Goal: Transaction & Acquisition: Purchase product/service

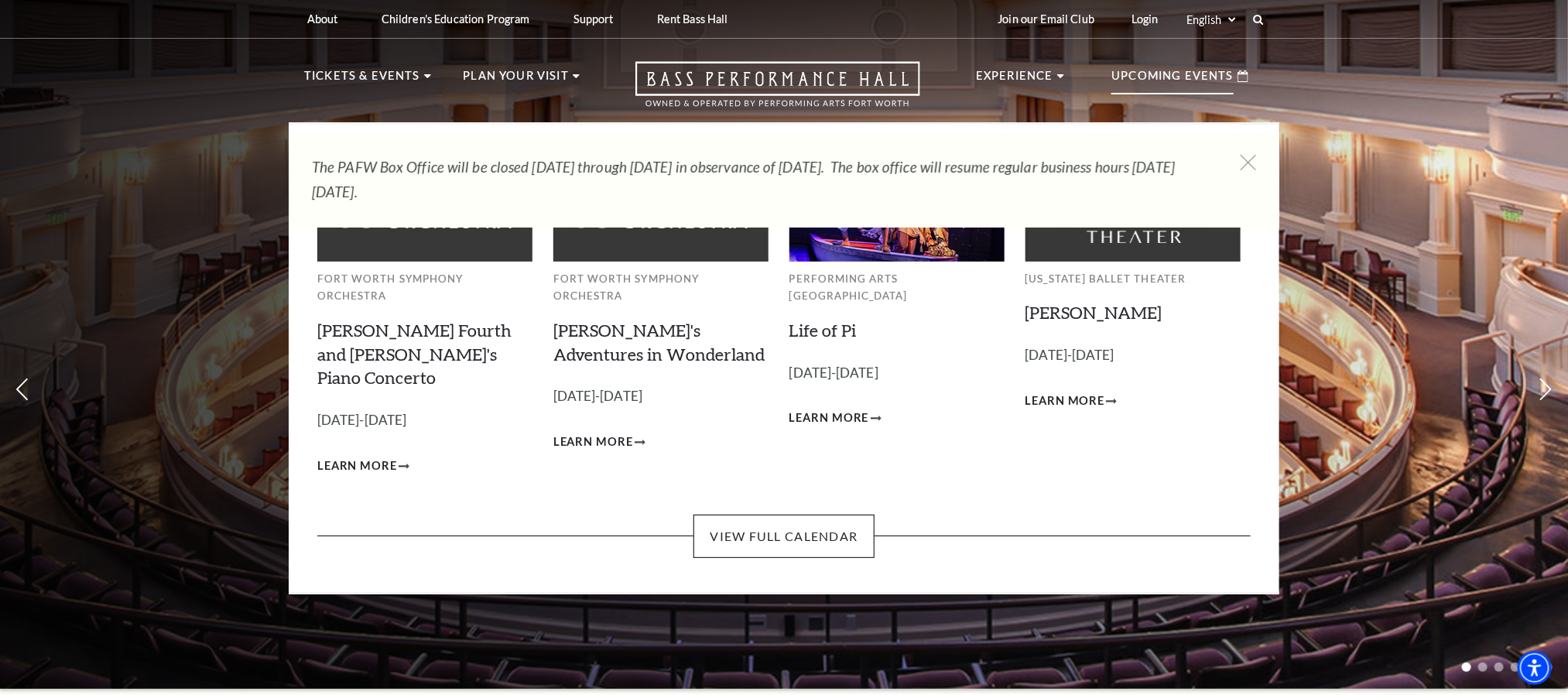
click at [1158, 72] on p "Upcoming Events" at bounding box center [1172, 81] width 123 height 28
click at [1228, 70] on p "Upcoming Events" at bounding box center [1172, 81] width 123 height 28
click at [799, 514] on link "View Full Calendar" at bounding box center [784, 536] width 181 height 44
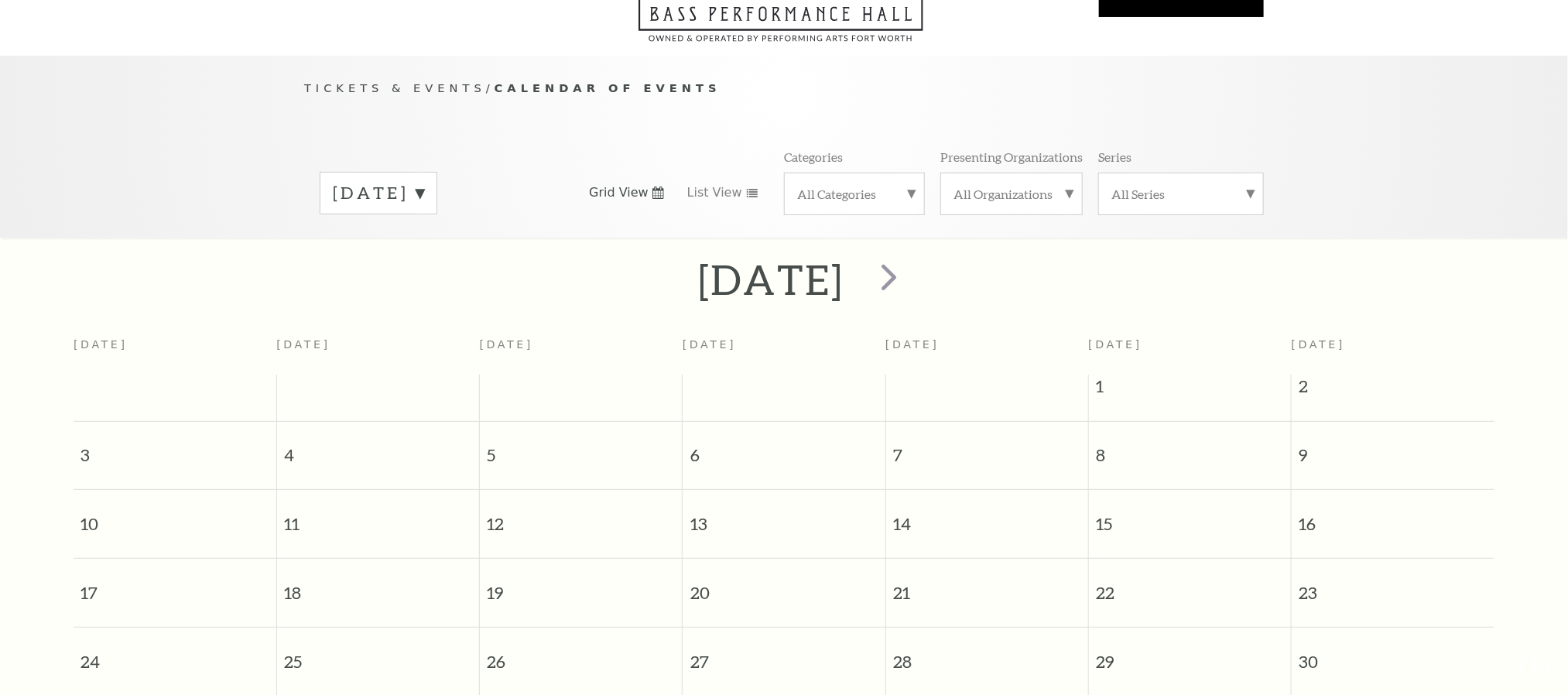
scroll to position [137, 0]
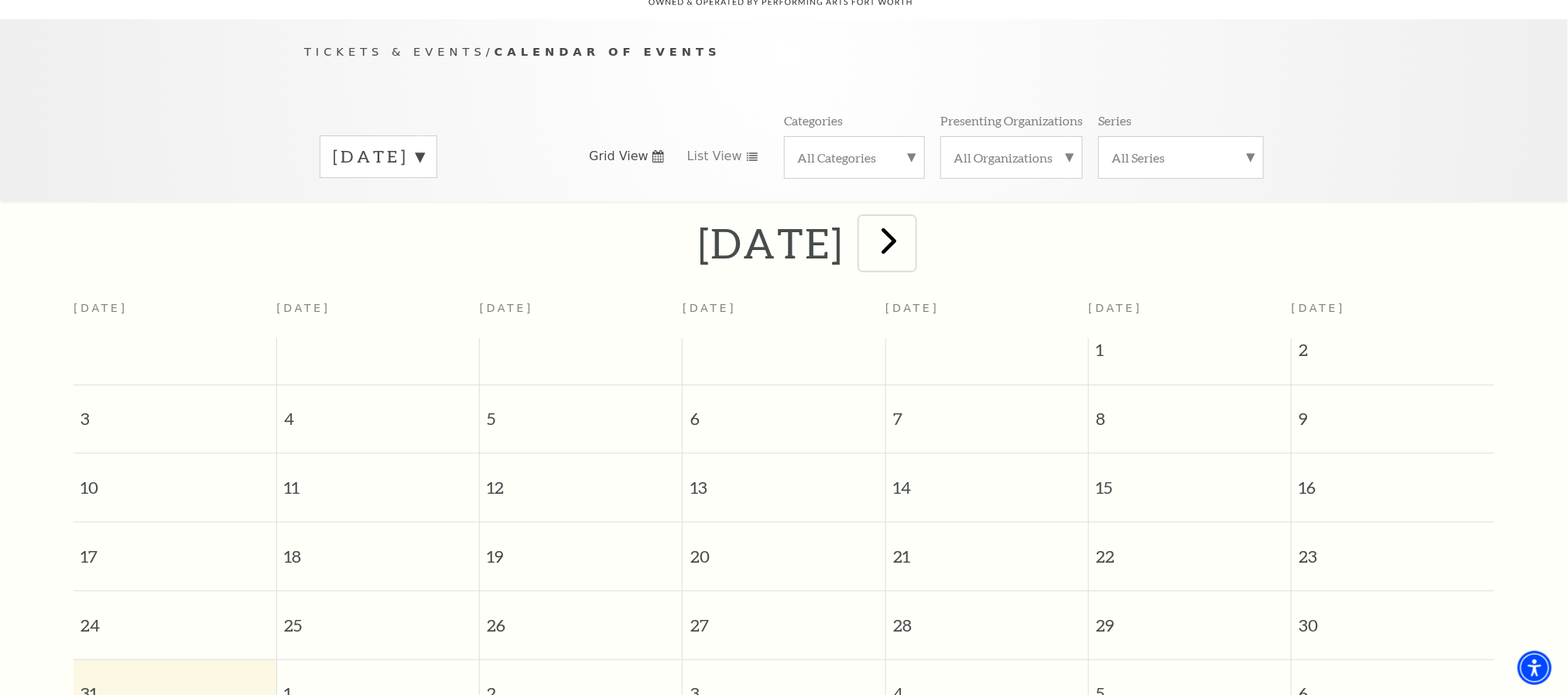
click at [911, 223] on span "next" at bounding box center [888, 240] width 44 height 44
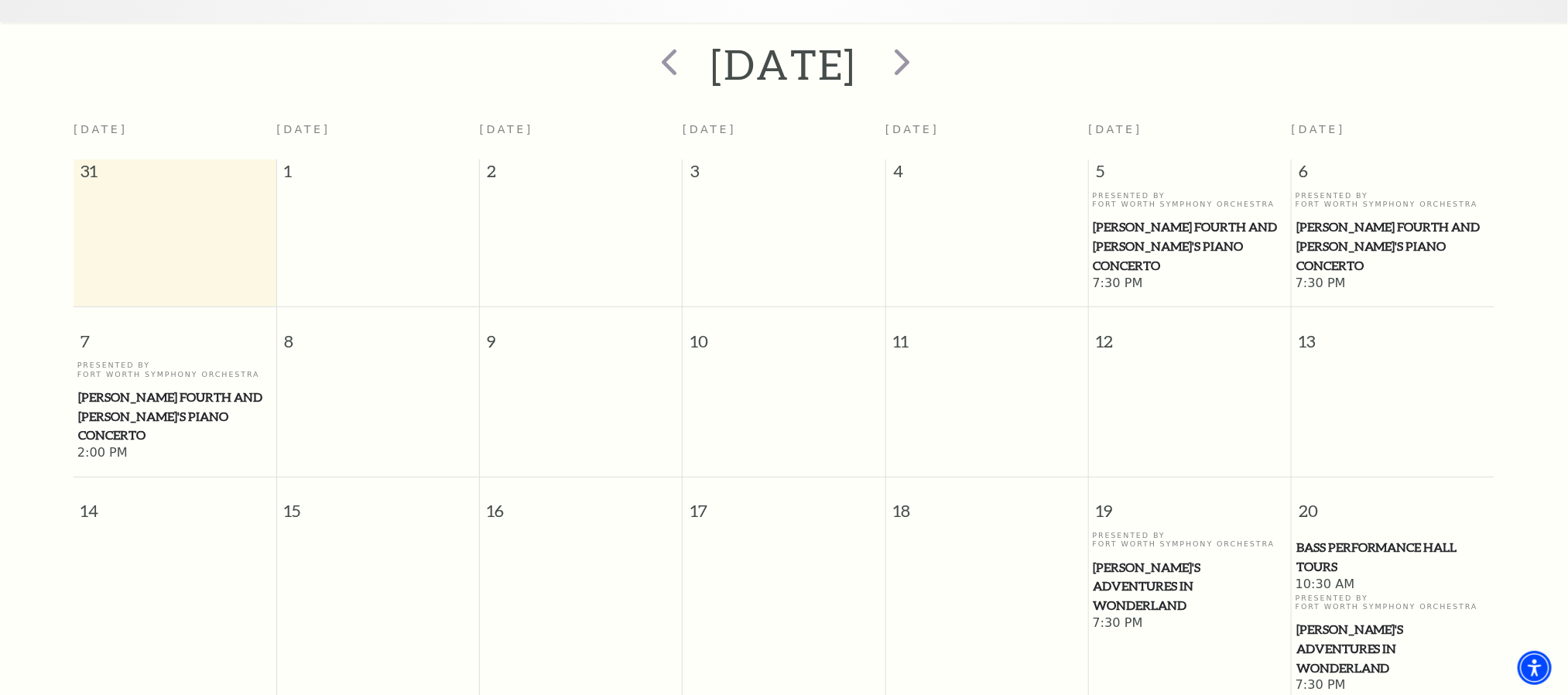
scroll to position [302, 0]
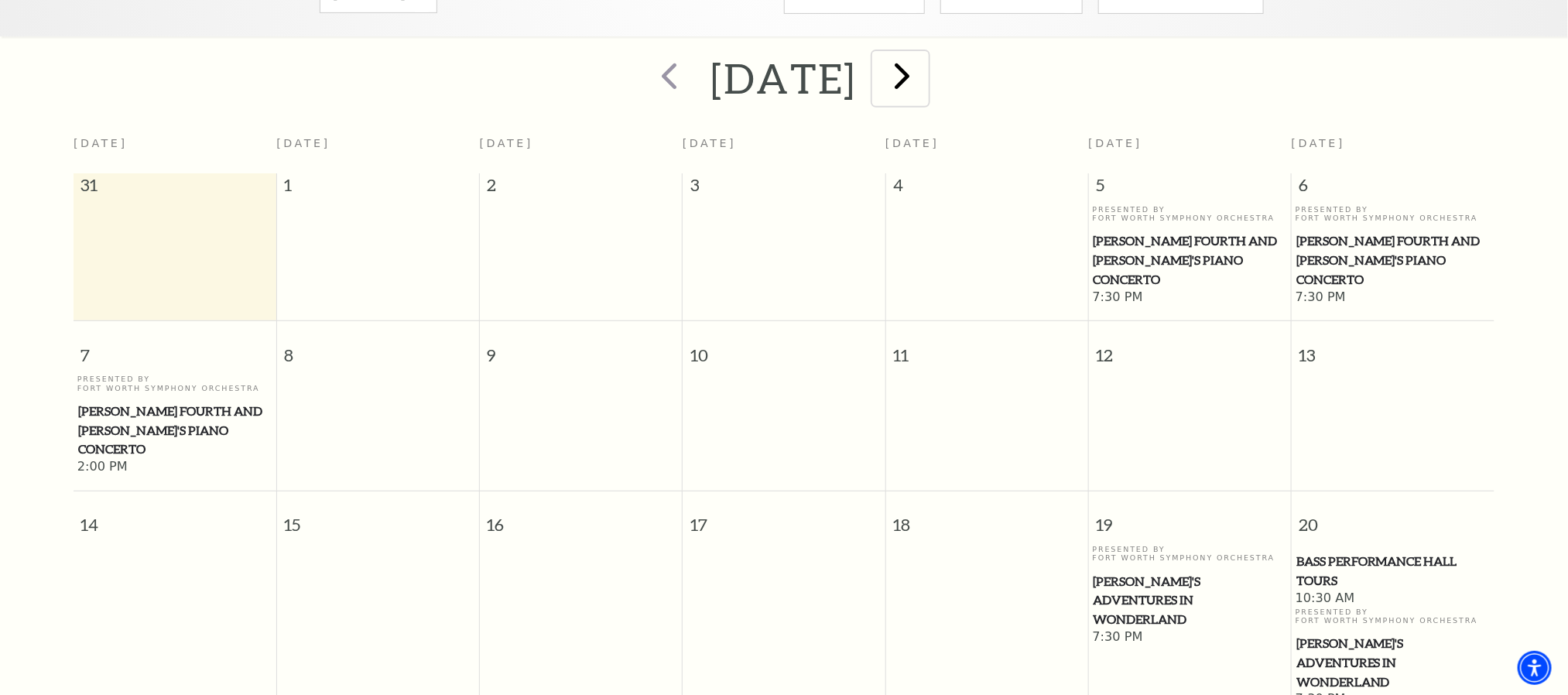
click at [924, 58] on span "next" at bounding box center [901, 75] width 44 height 44
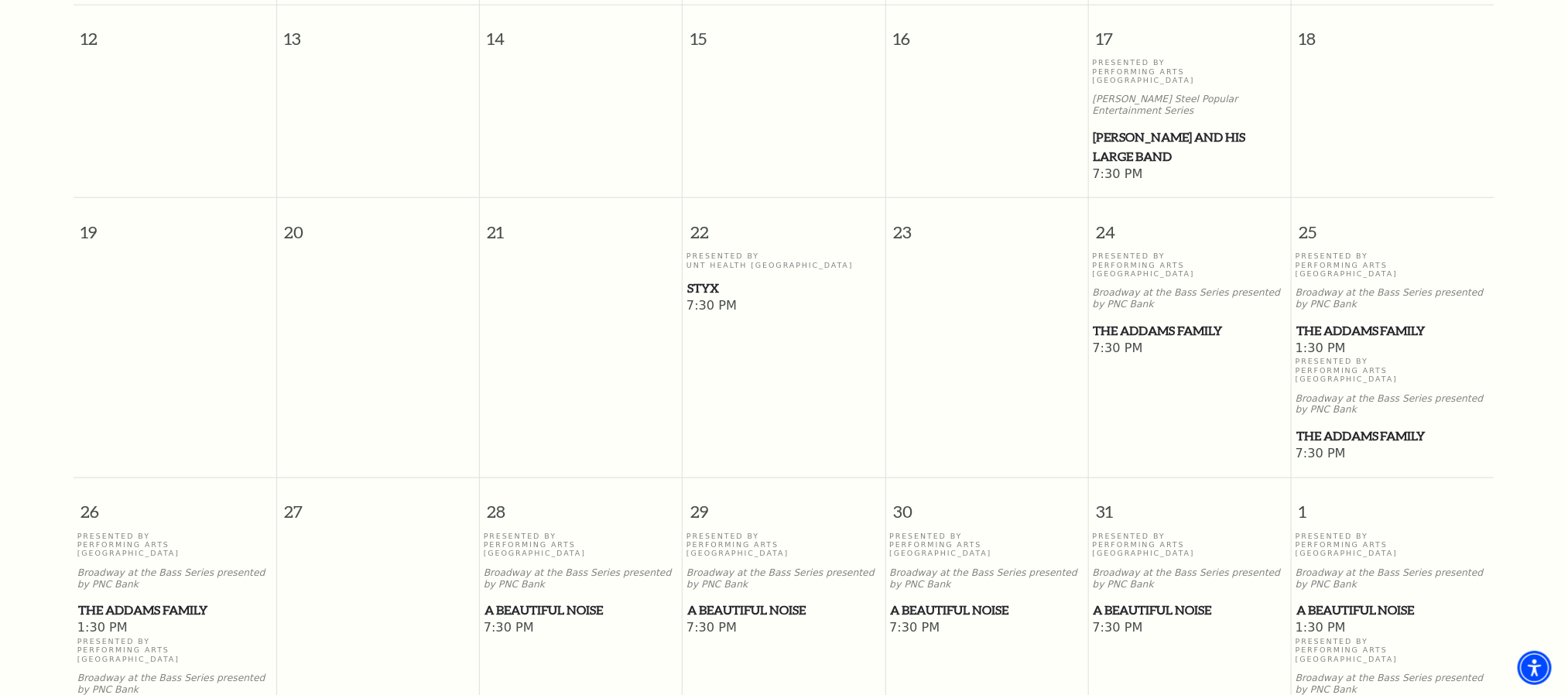
scroll to position [864, 0]
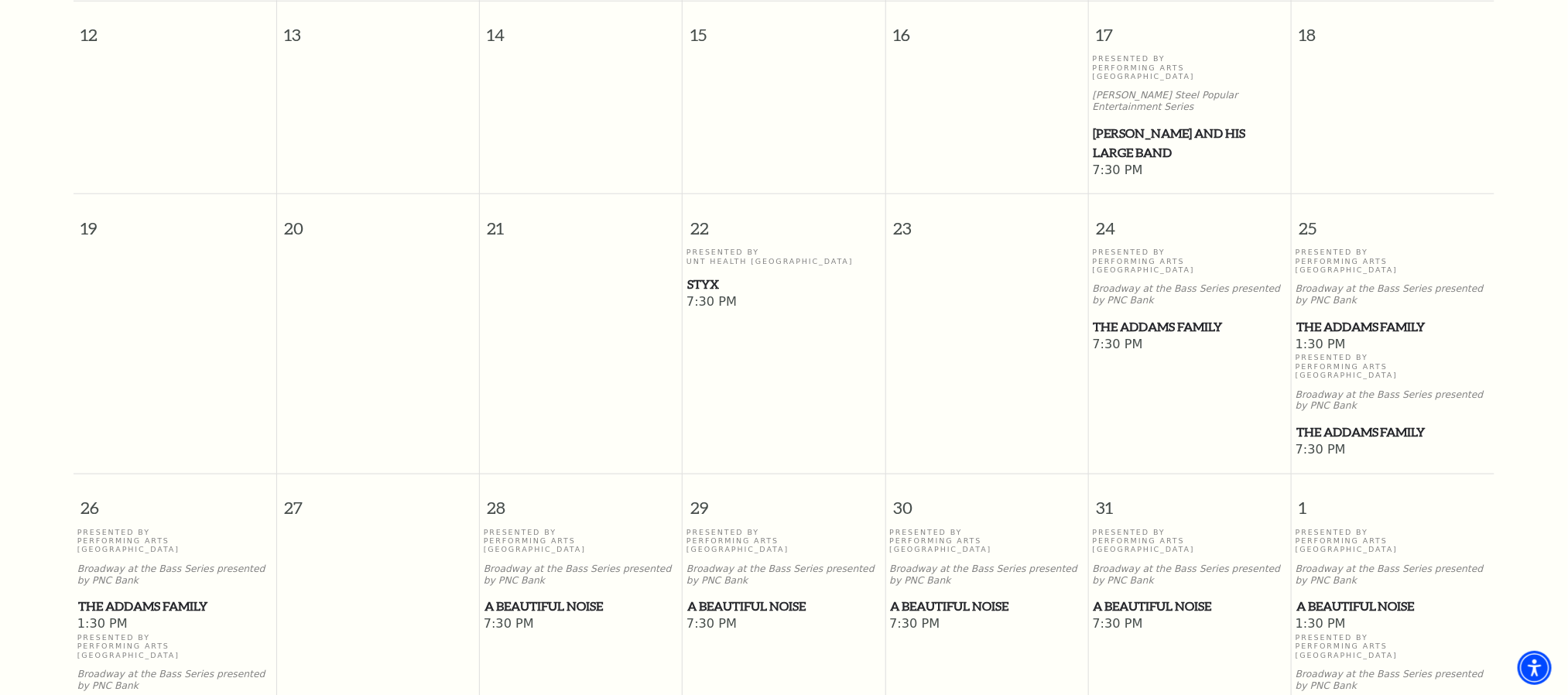
click at [1131, 318] on span "The Addams Family" at bounding box center [1190, 327] width 193 height 19
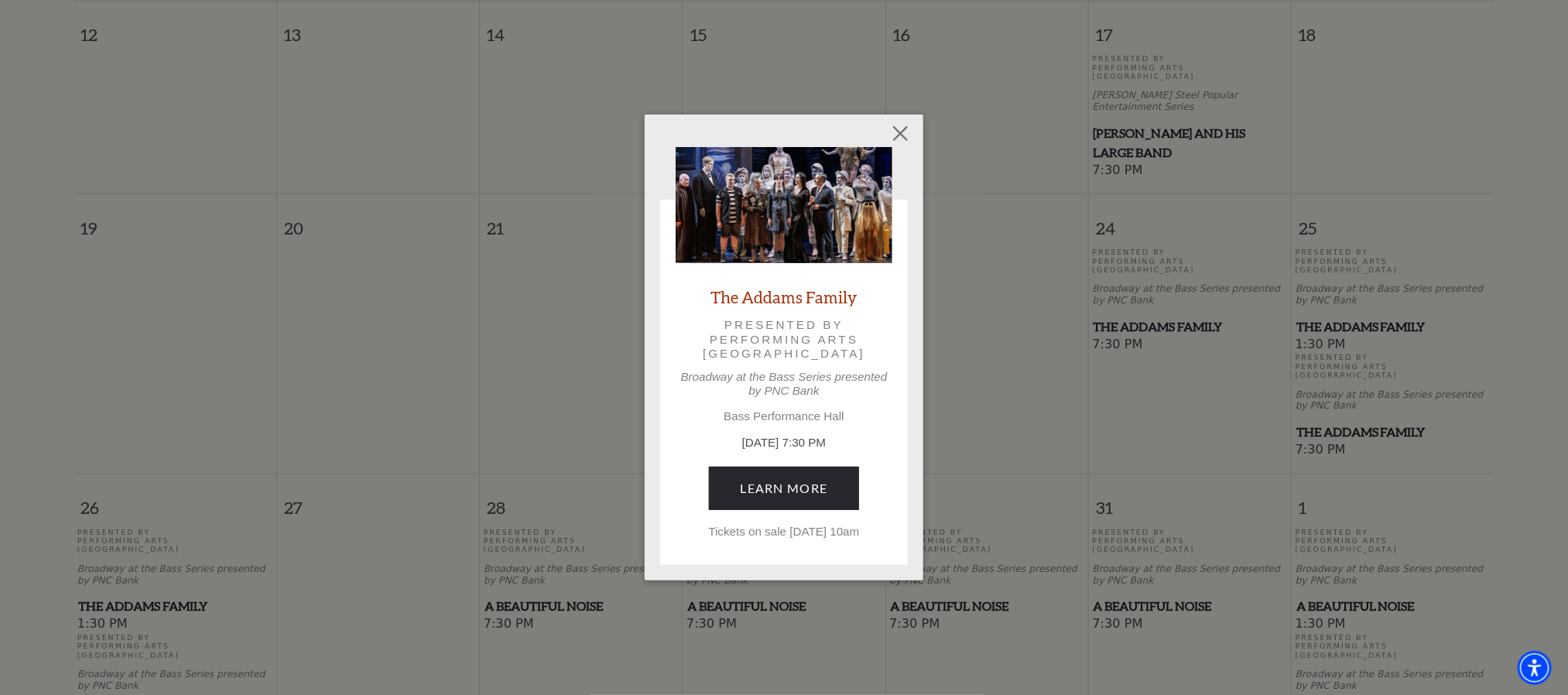
click at [789, 372] on p "Broadway at the Bass Series presented by PNC Bank" at bounding box center [784, 384] width 217 height 28
click at [782, 494] on link "Learn More" at bounding box center [784, 489] width 151 height 44
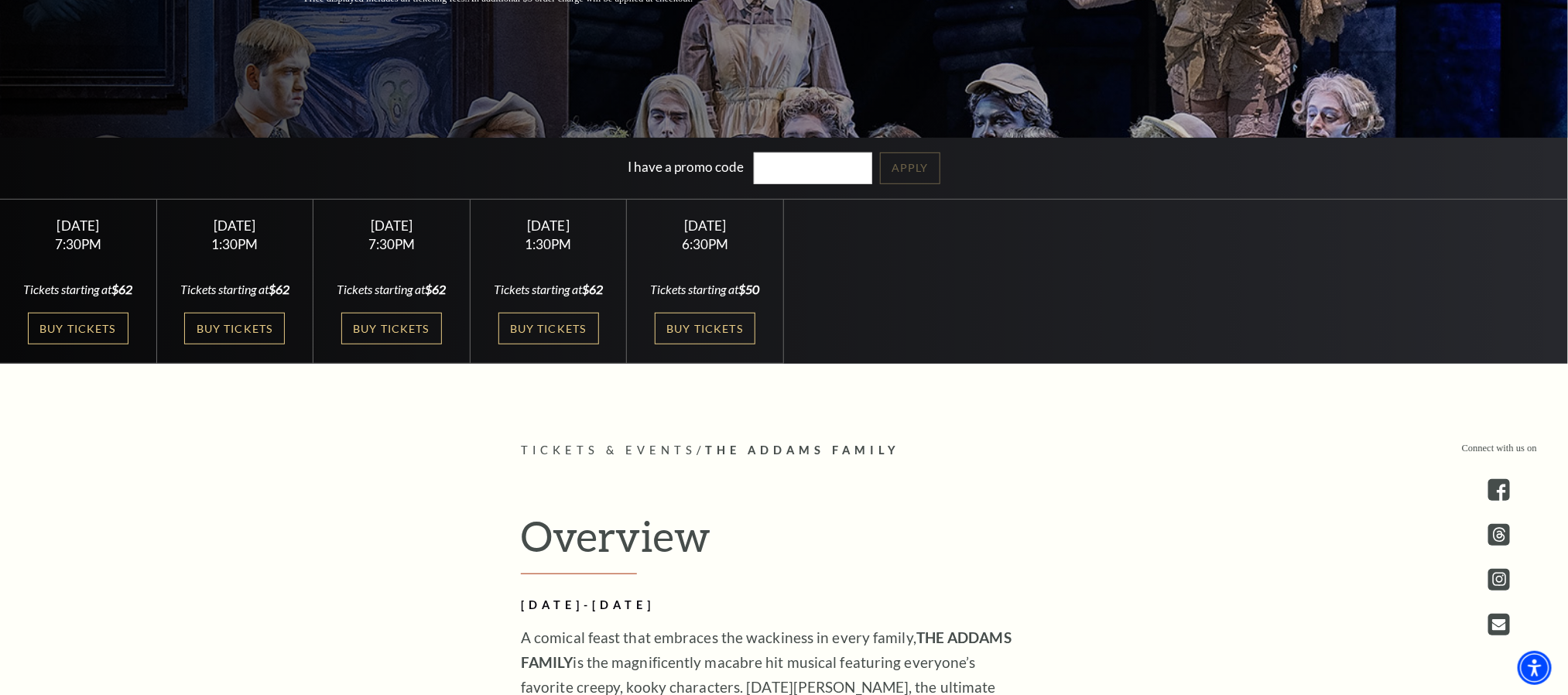
scroll to position [404, 0]
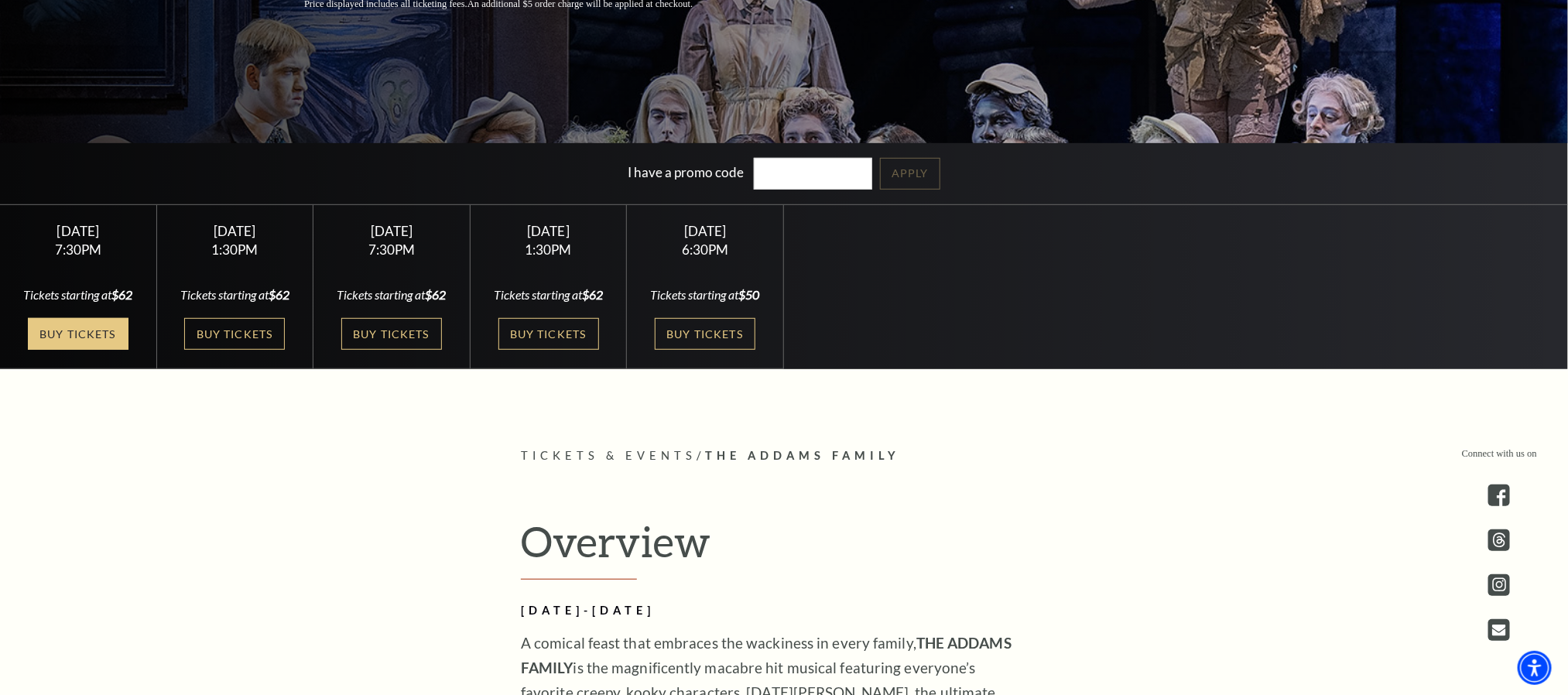
click at [53, 330] on link "Buy Tickets" at bounding box center [78, 334] width 101 height 31
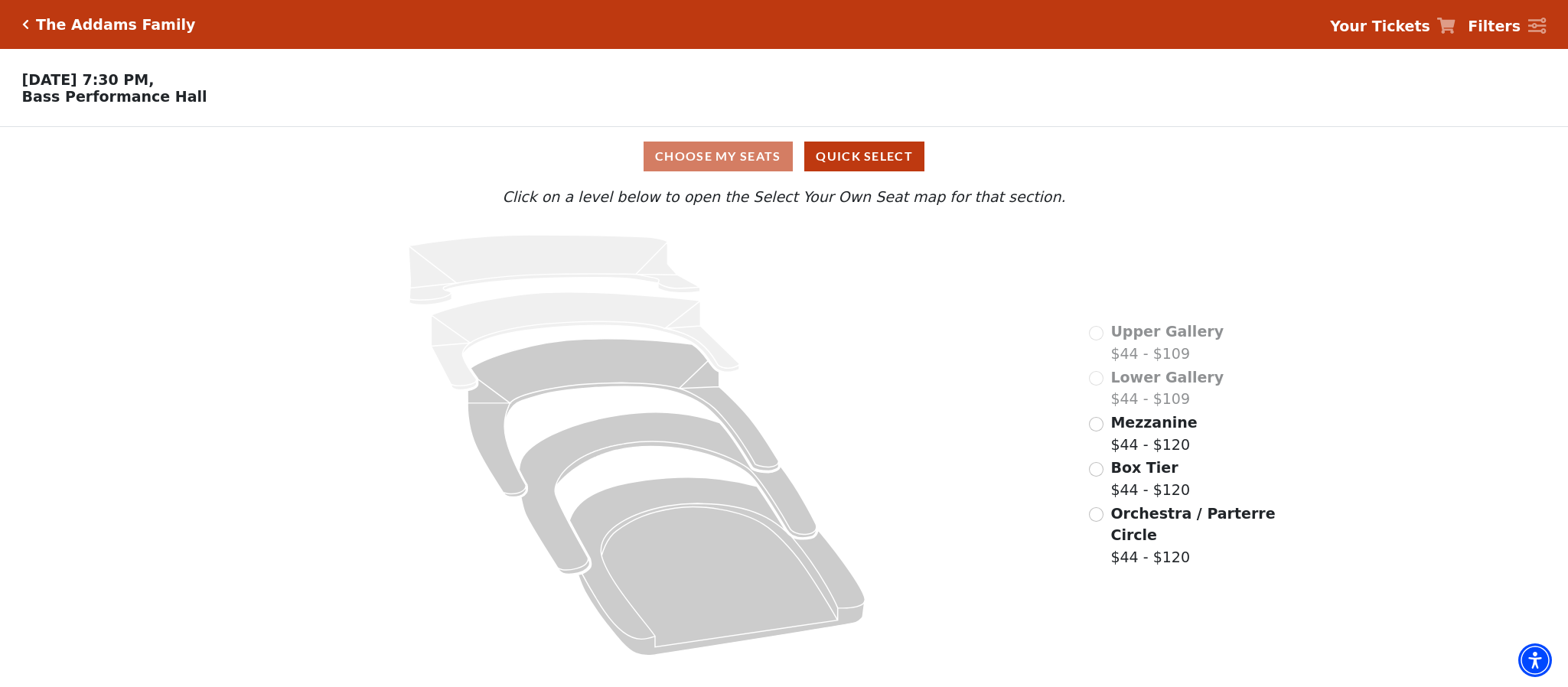
click at [731, 171] on div "Choose My Seats Quick Select" at bounding box center [784, 156] width 1176 height 29
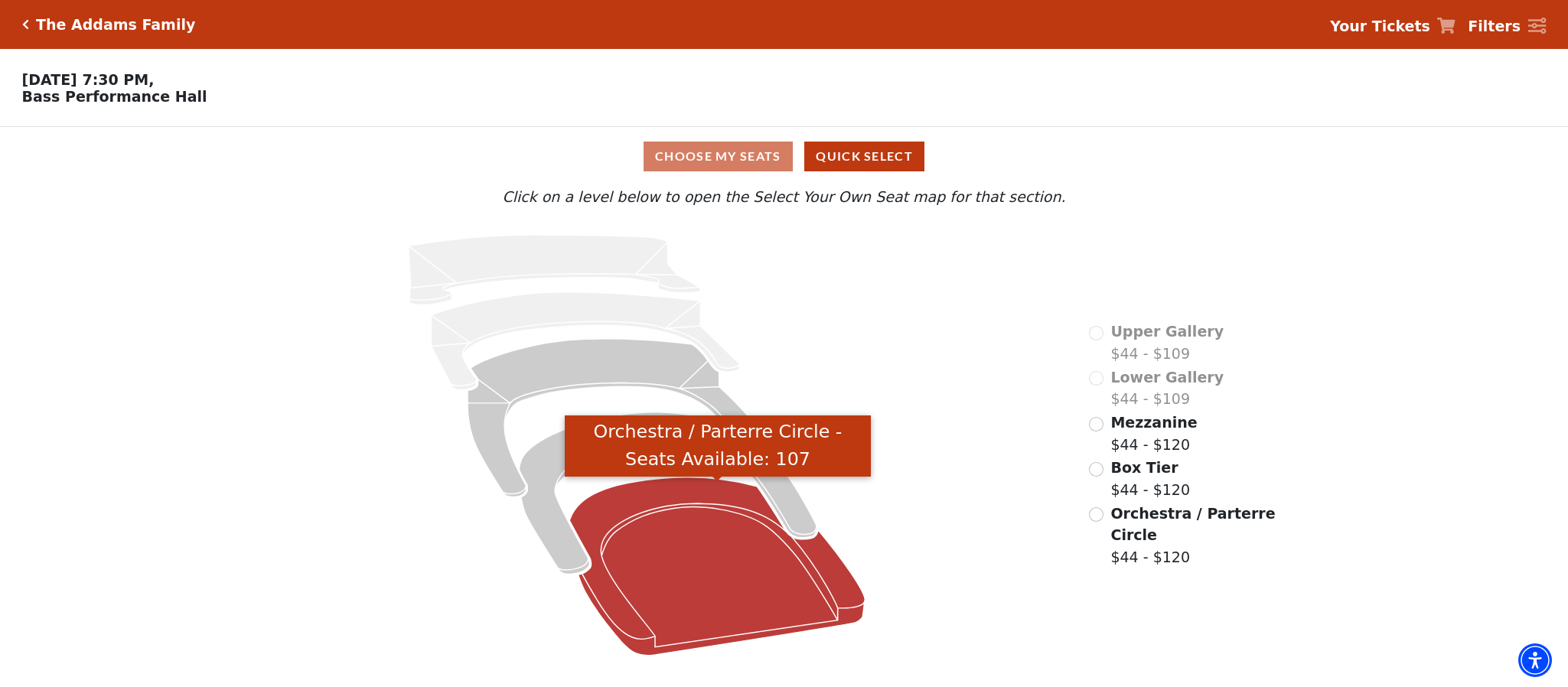
click at [650, 519] on icon "Orchestra / Parterre Circle - Seats Available: 107" at bounding box center [717, 567] width 296 height 179
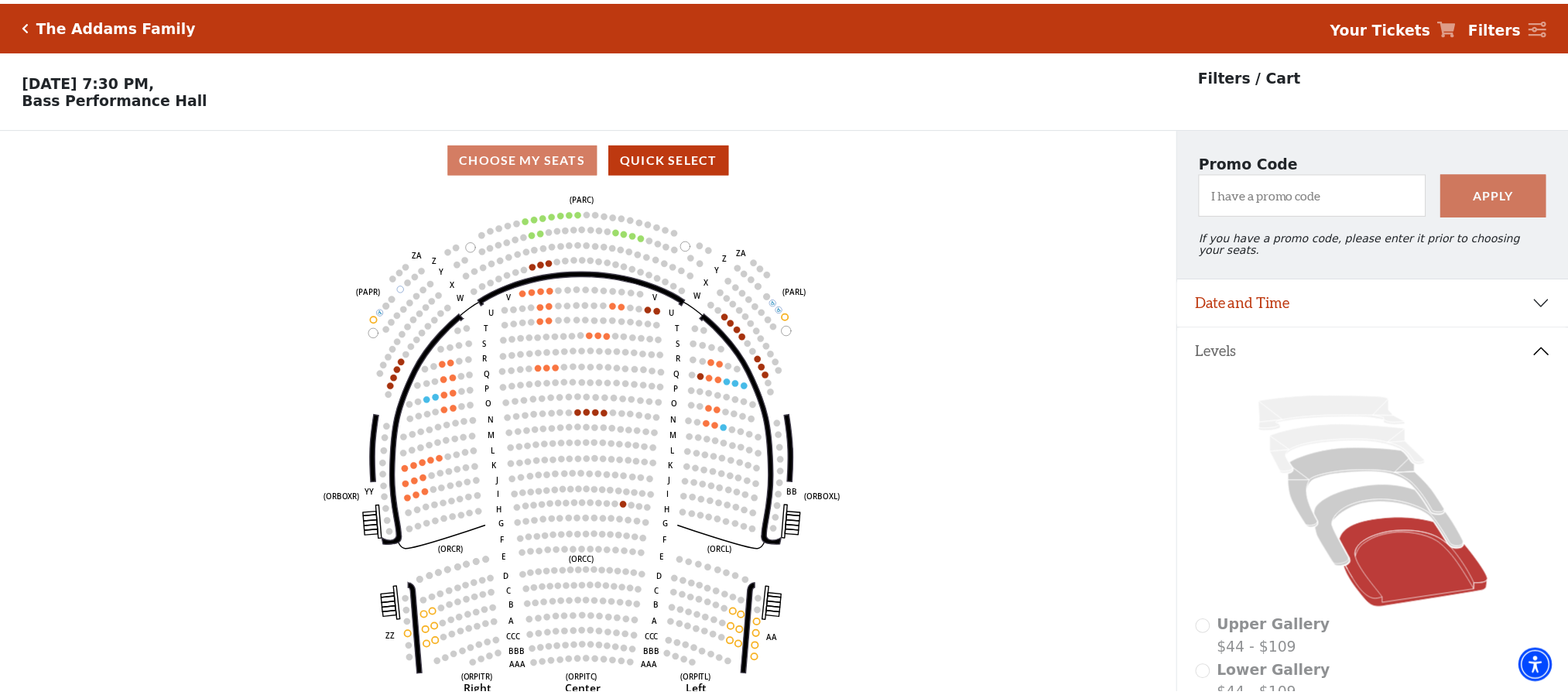
scroll to position [72, 0]
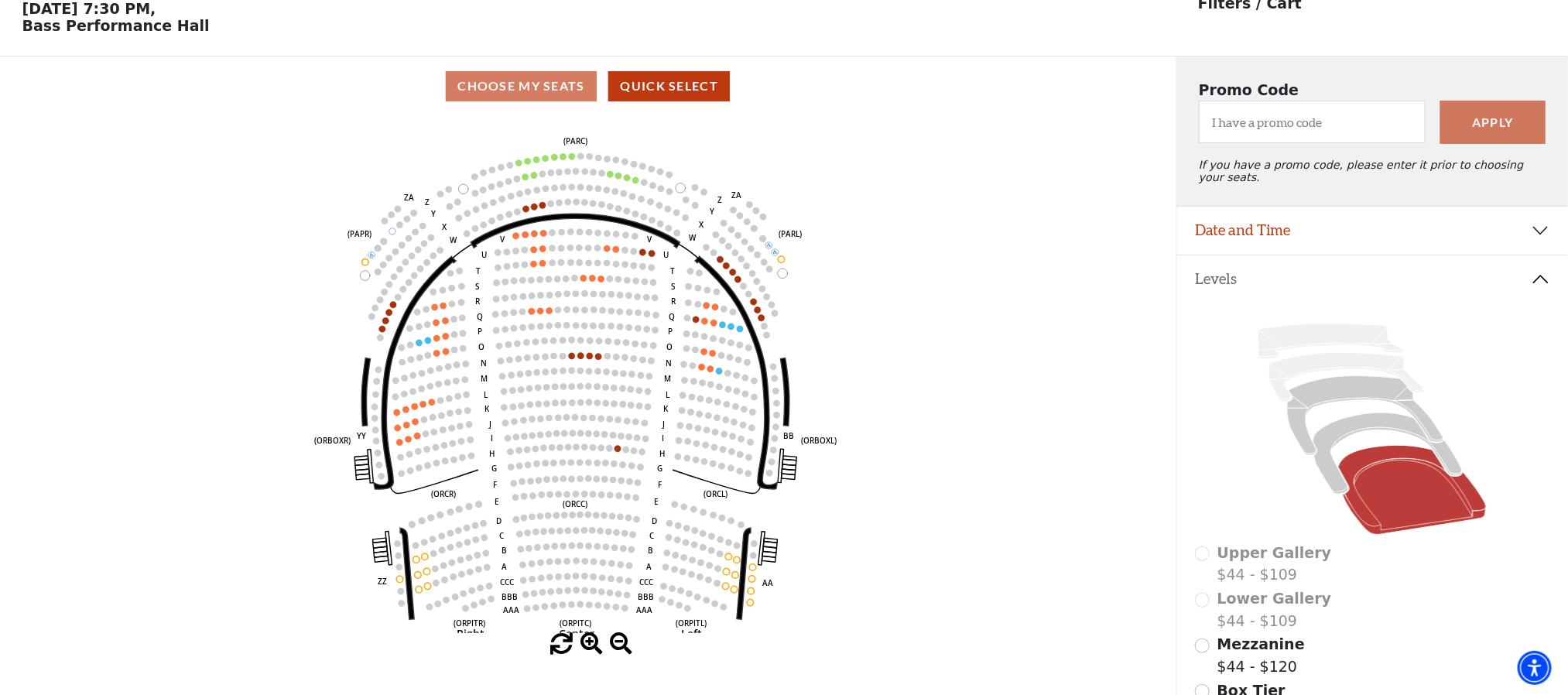
drag, startPoint x: 959, startPoint y: 415, endPoint x: 948, endPoint y: 431, distance: 19.4
click at [948, 431] on icon "Left (ORPITL) Right (ORPITR) Center (ORPITC) ZZ AA YY BB ZA ZA (ORCL) (ORCR) (O…" at bounding box center [588, 374] width 1059 height 517
click at [534, 170] on icon "Left (ORPITL) Right (ORPITR) Center (ORPITC) ZZ AA YY BB ZA ZA (ORCL) (ORCR) (O…" at bounding box center [588, 374] width 1059 height 517
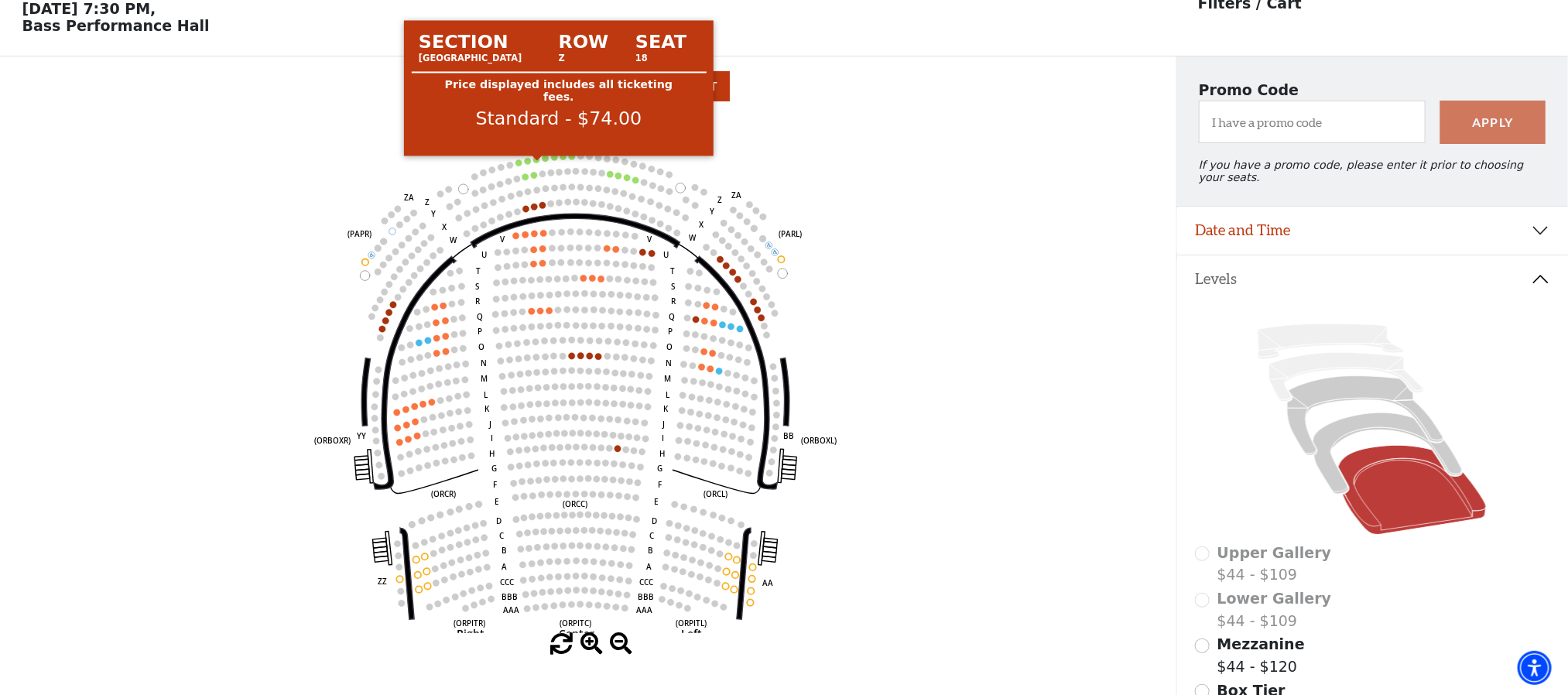
click at [534, 163] on circle at bounding box center [536, 160] width 6 height 6
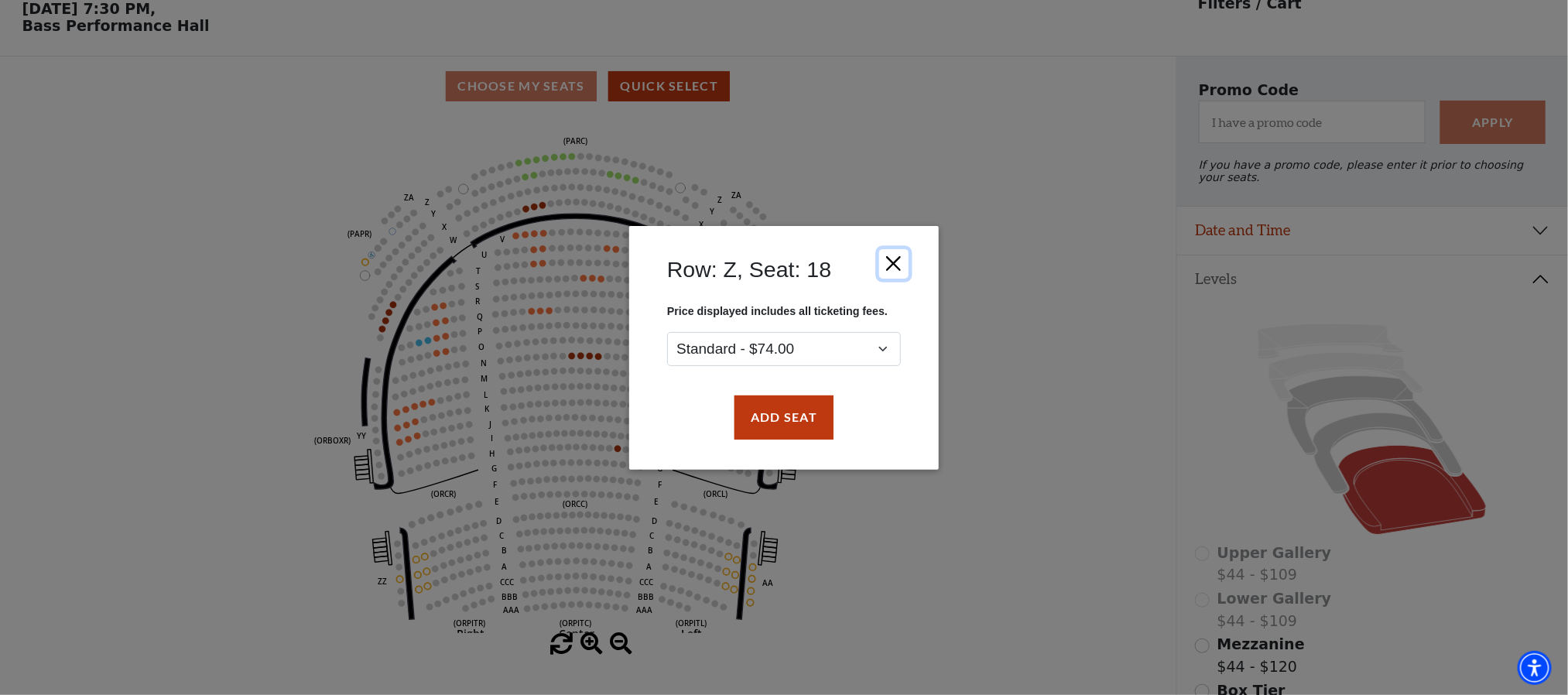
click at [887, 263] on button "Close" at bounding box center [893, 263] width 29 height 29
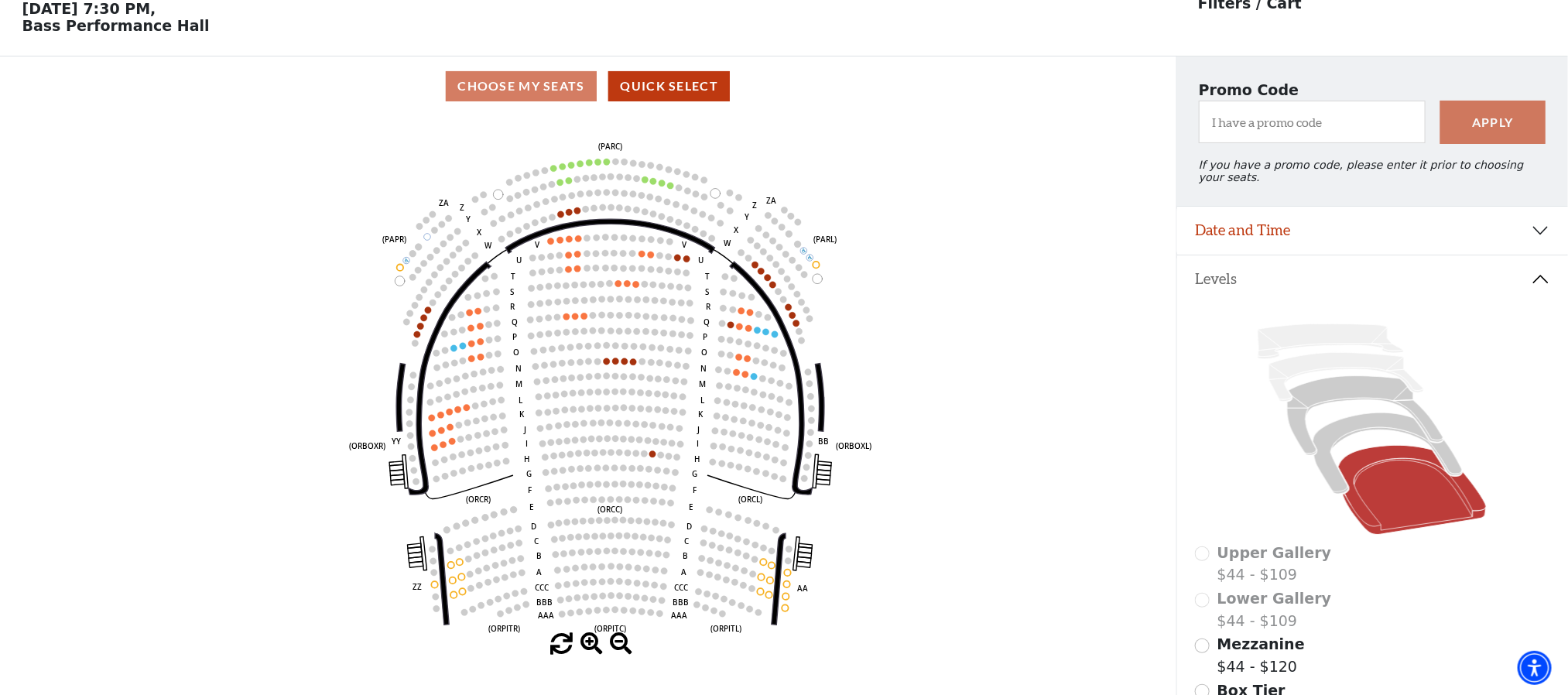
drag, startPoint x: 1064, startPoint y: 414, endPoint x: 1099, endPoint y: 418, distance: 35.2
click at [1099, 418] on icon "Left (ORPITL) Right (ORPITR) Center (ORPITC) ZZ AA YY BB ZA ZA (ORCL) (ORCR) (O…" at bounding box center [588, 374] width 1059 height 517
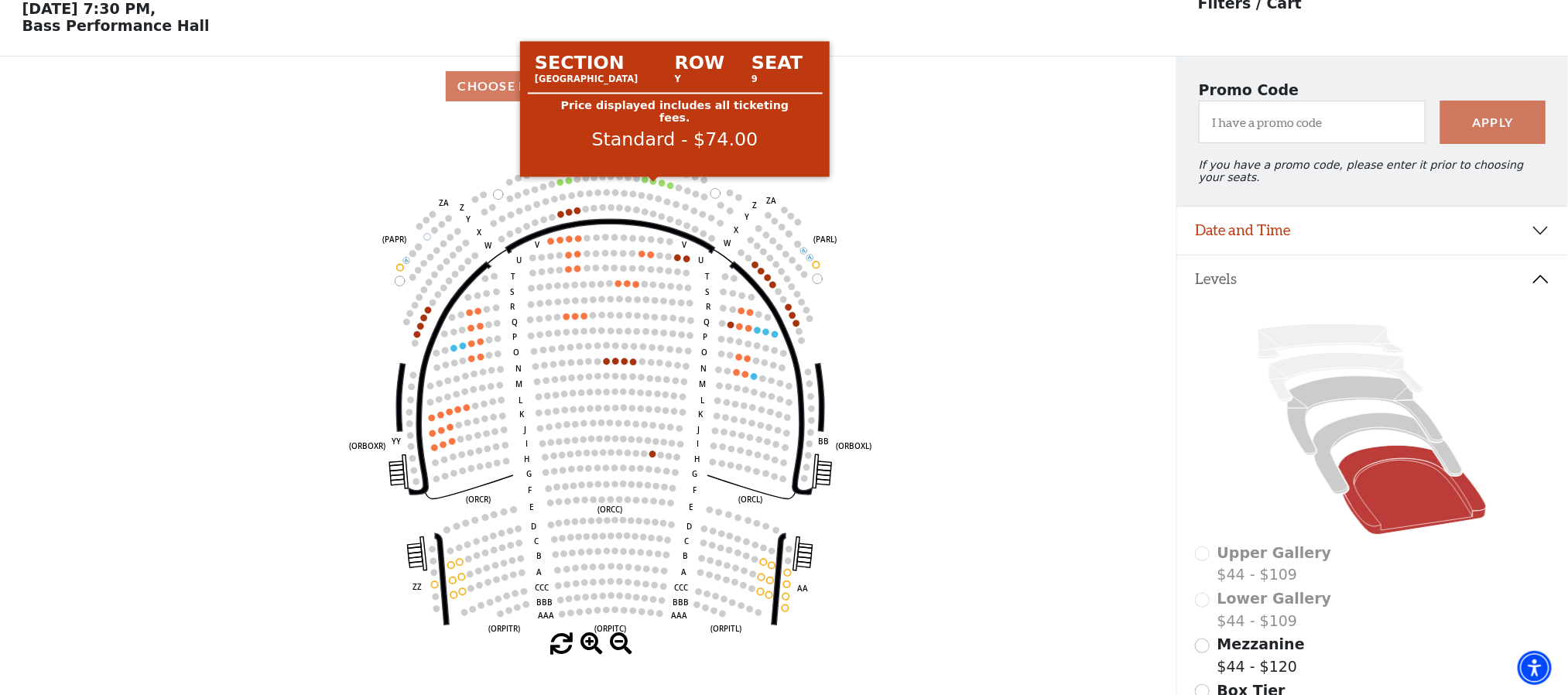
click at [652, 184] on circle at bounding box center [653, 181] width 6 height 6
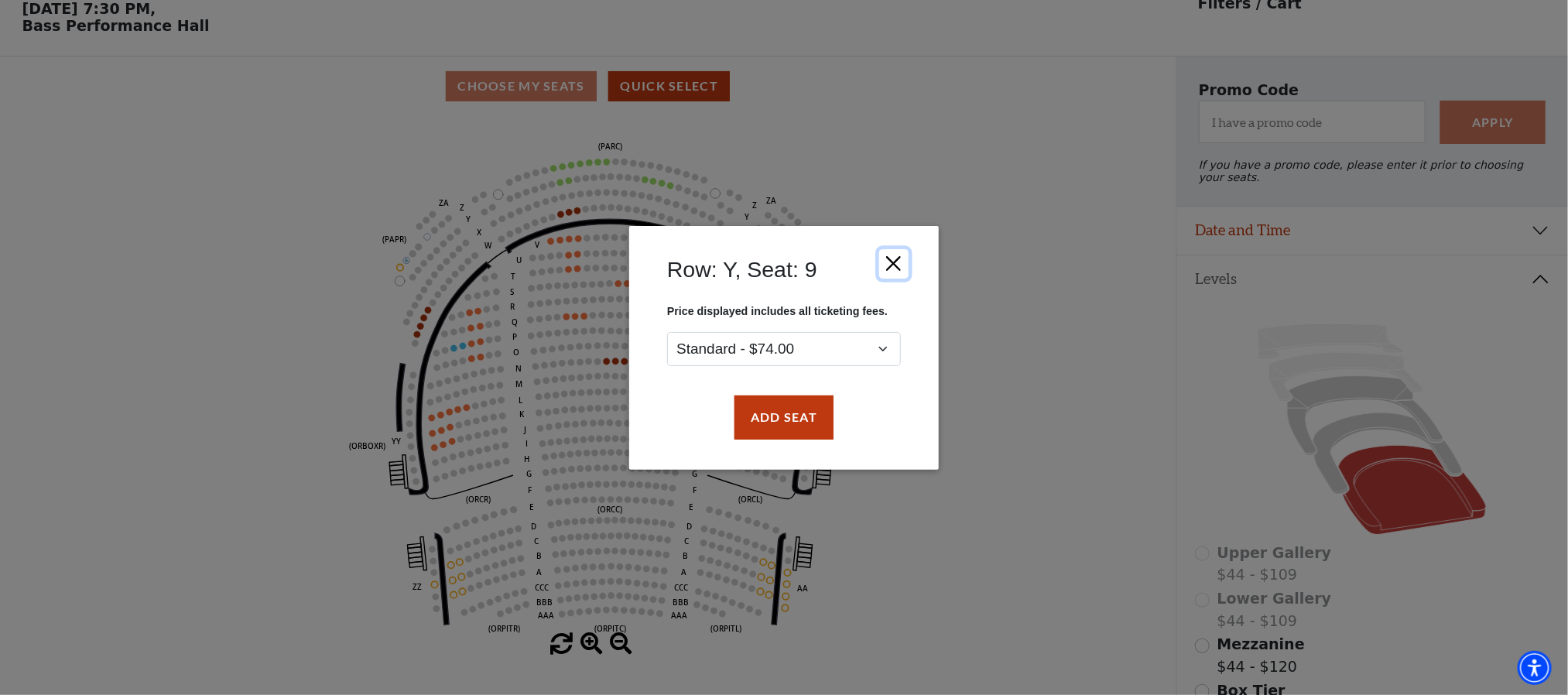
click at [908, 263] on button "Close" at bounding box center [893, 263] width 29 height 29
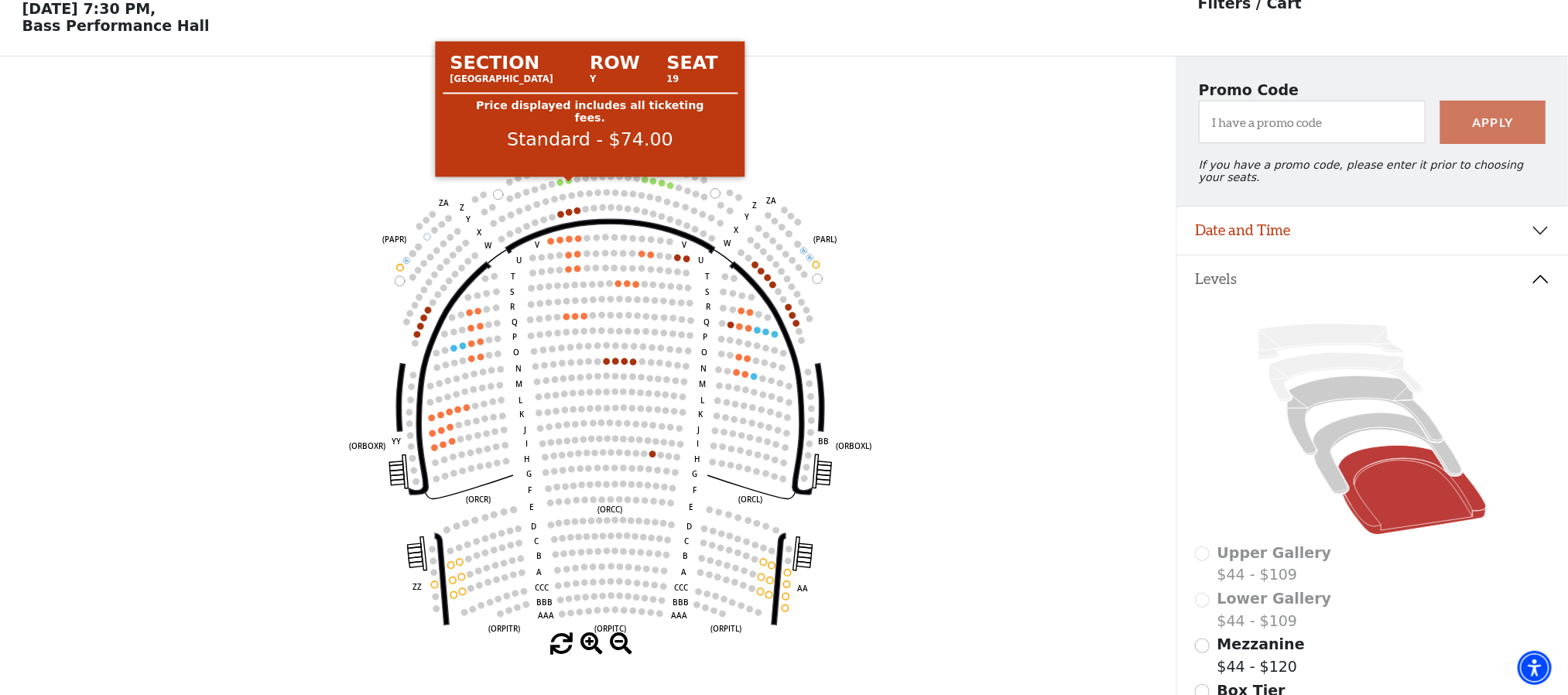
click at [569, 183] on circle at bounding box center [569, 181] width 6 height 6
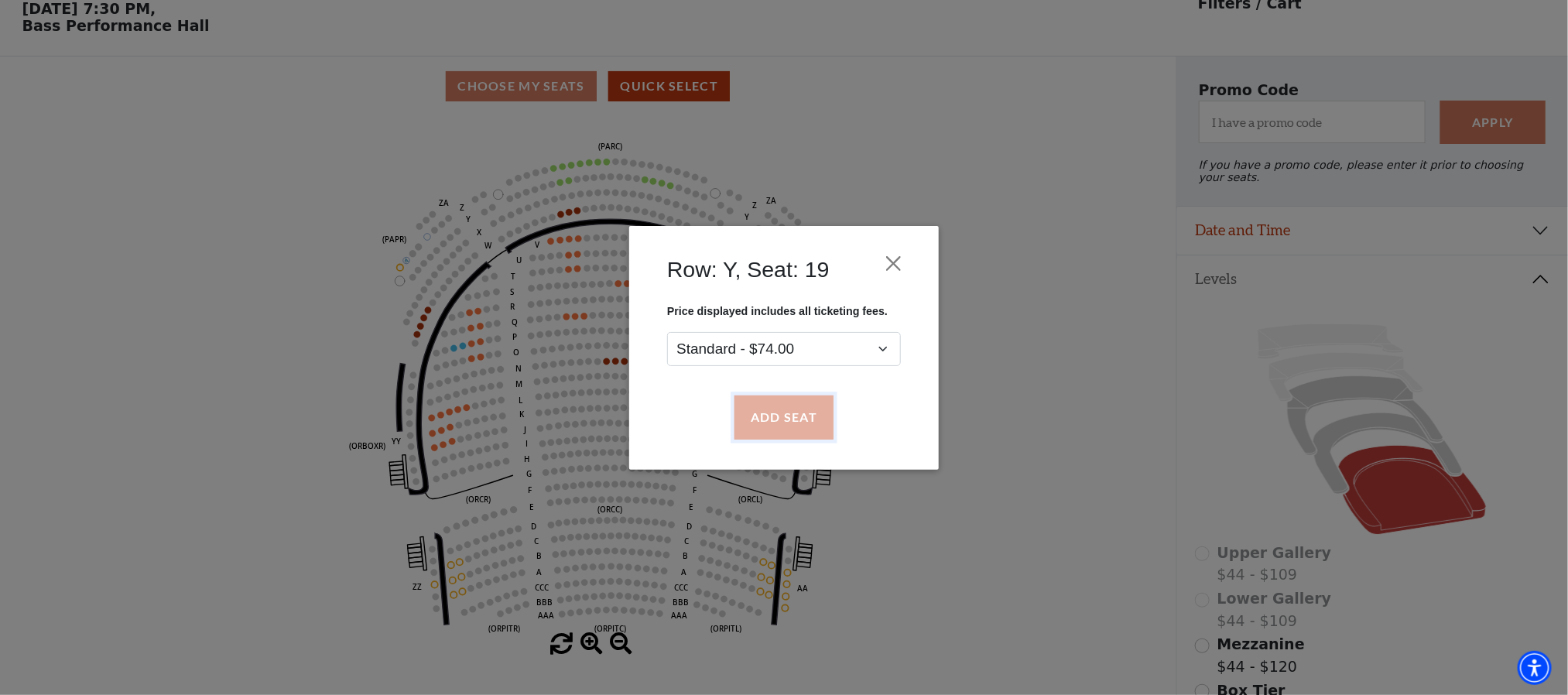
click at [778, 426] on button "Add Seat" at bounding box center [784, 418] width 99 height 44
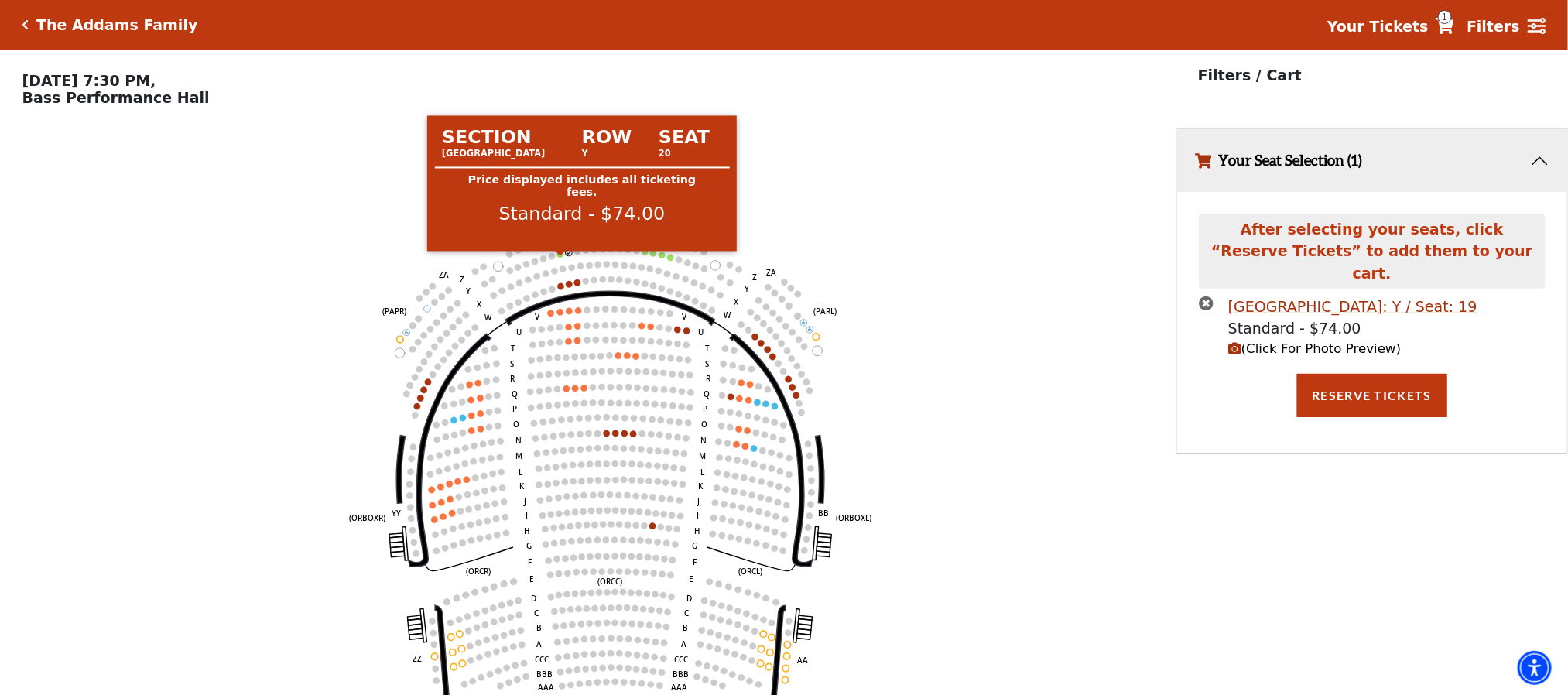
click at [560, 257] on circle at bounding box center [560, 254] width 6 height 6
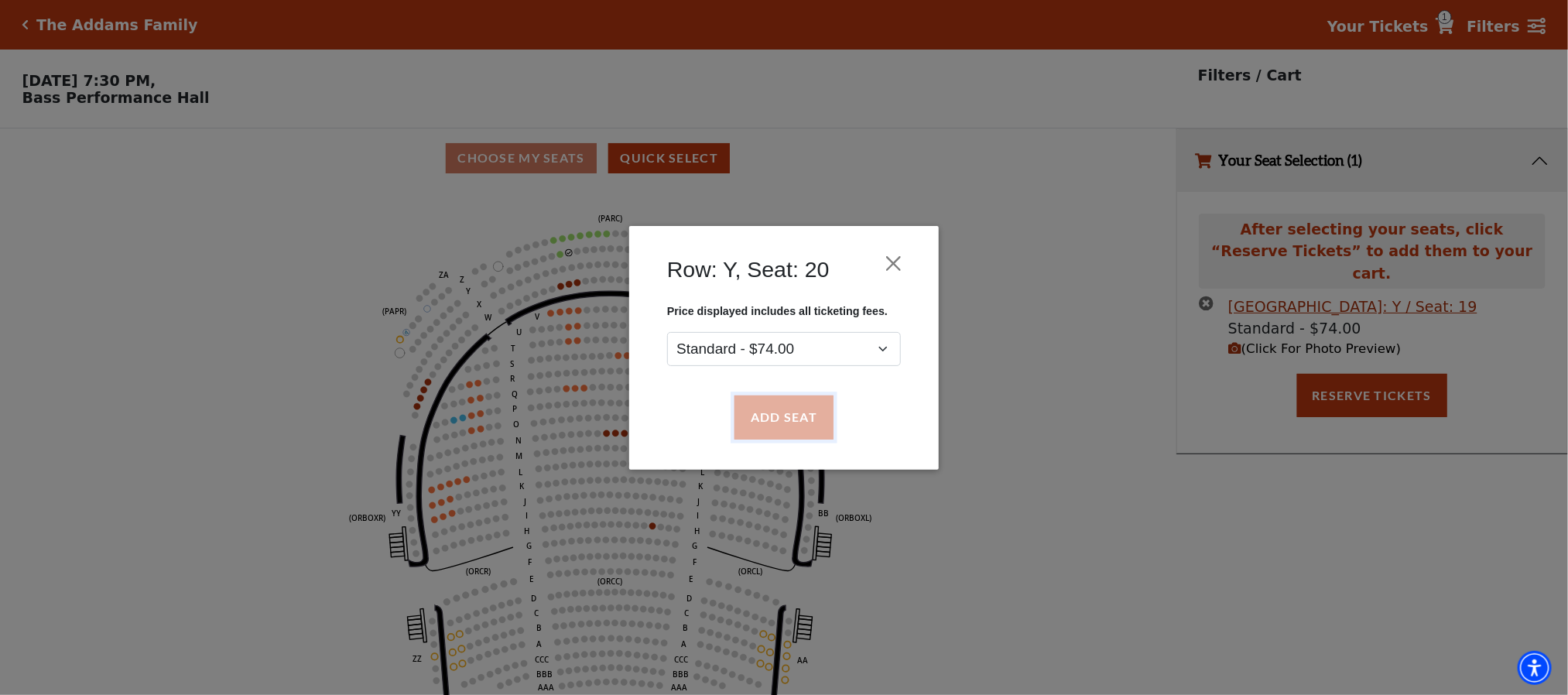
click at [768, 409] on button "Add Seat" at bounding box center [784, 418] width 99 height 44
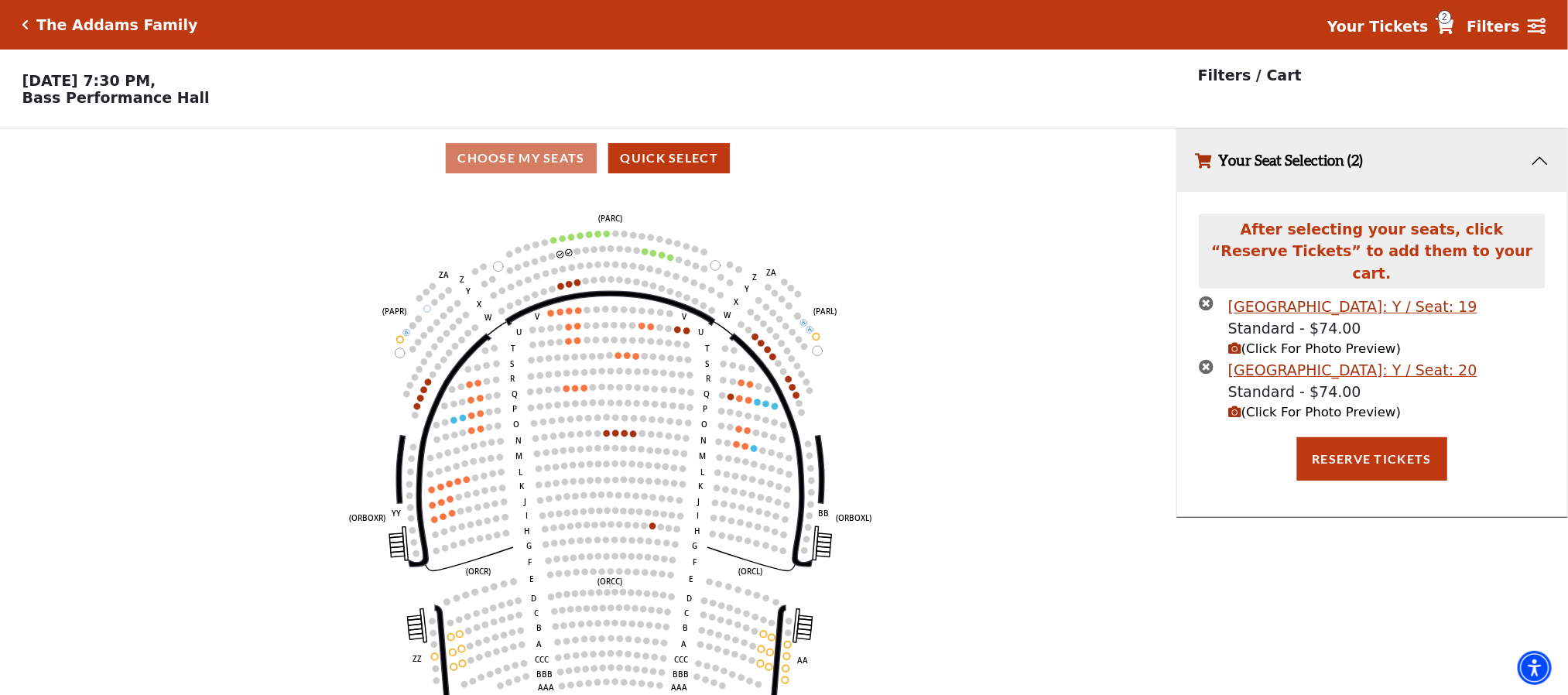
click at [808, 320] on icon "Left (ORPITL) Right (ORPITR) Center (ORPITC) ZZ AA YY BB ZA ZA (ORCL) (ORCR) (O…" at bounding box center [588, 446] width 1059 height 517
click at [1204, 296] on icon "times-circle" at bounding box center [1206, 303] width 15 height 15
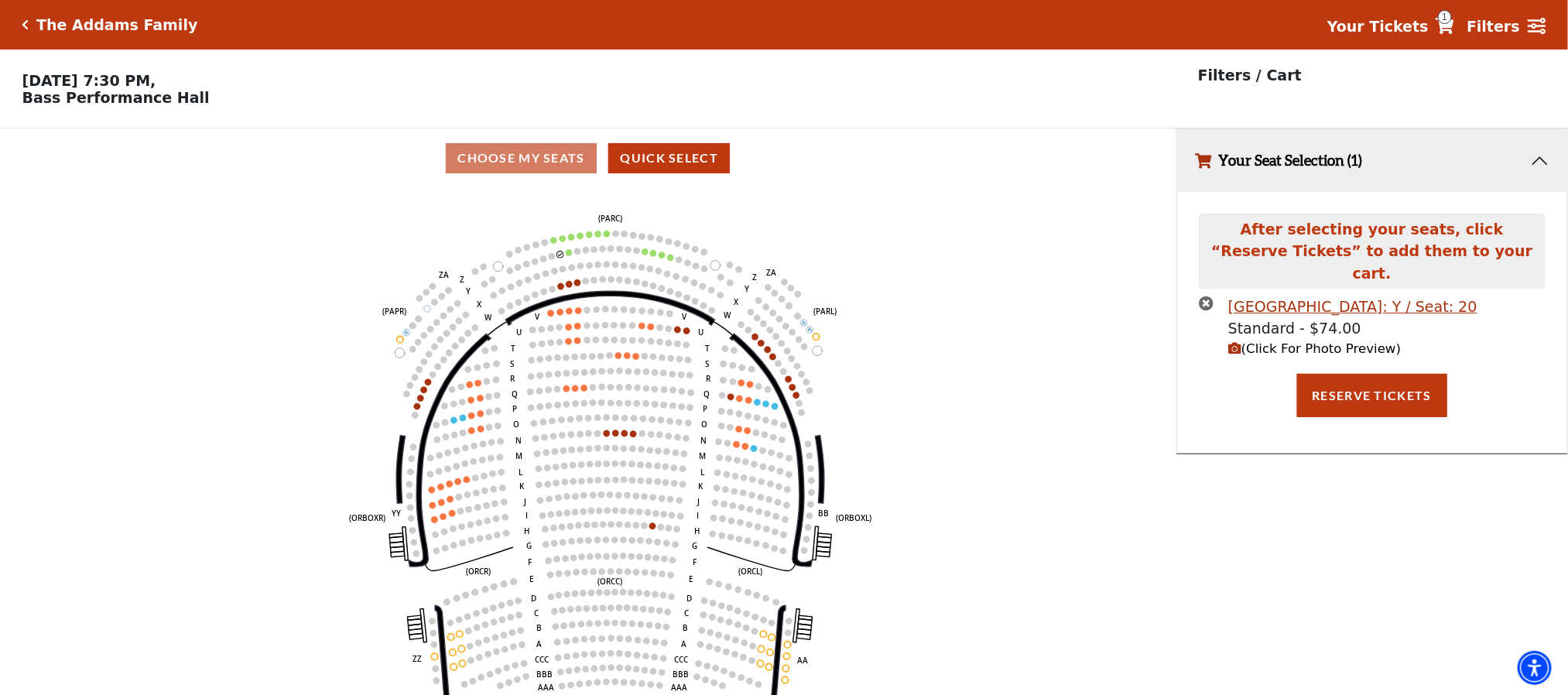
click at [1206, 296] on icon "times-circle" at bounding box center [1206, 303] width 15 height 15
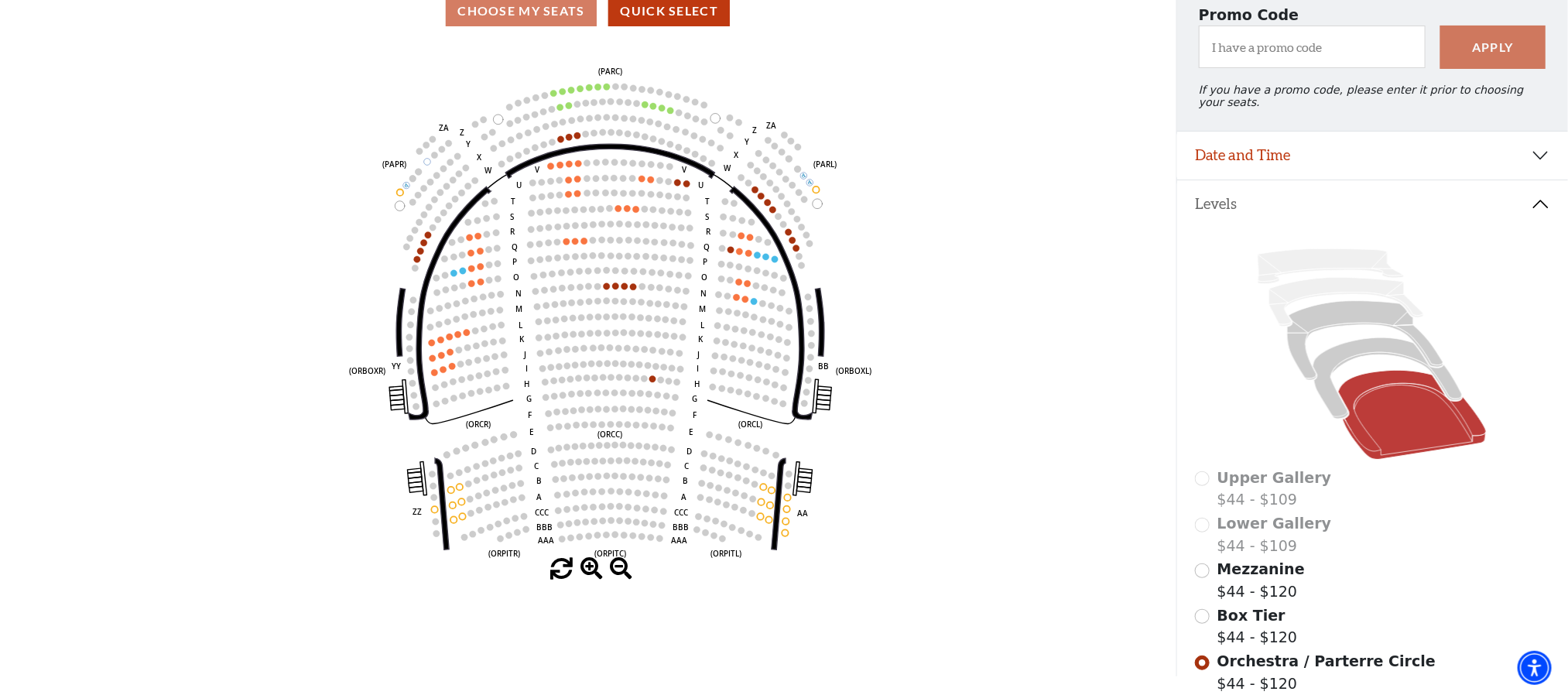
scroll to position [274, 0]
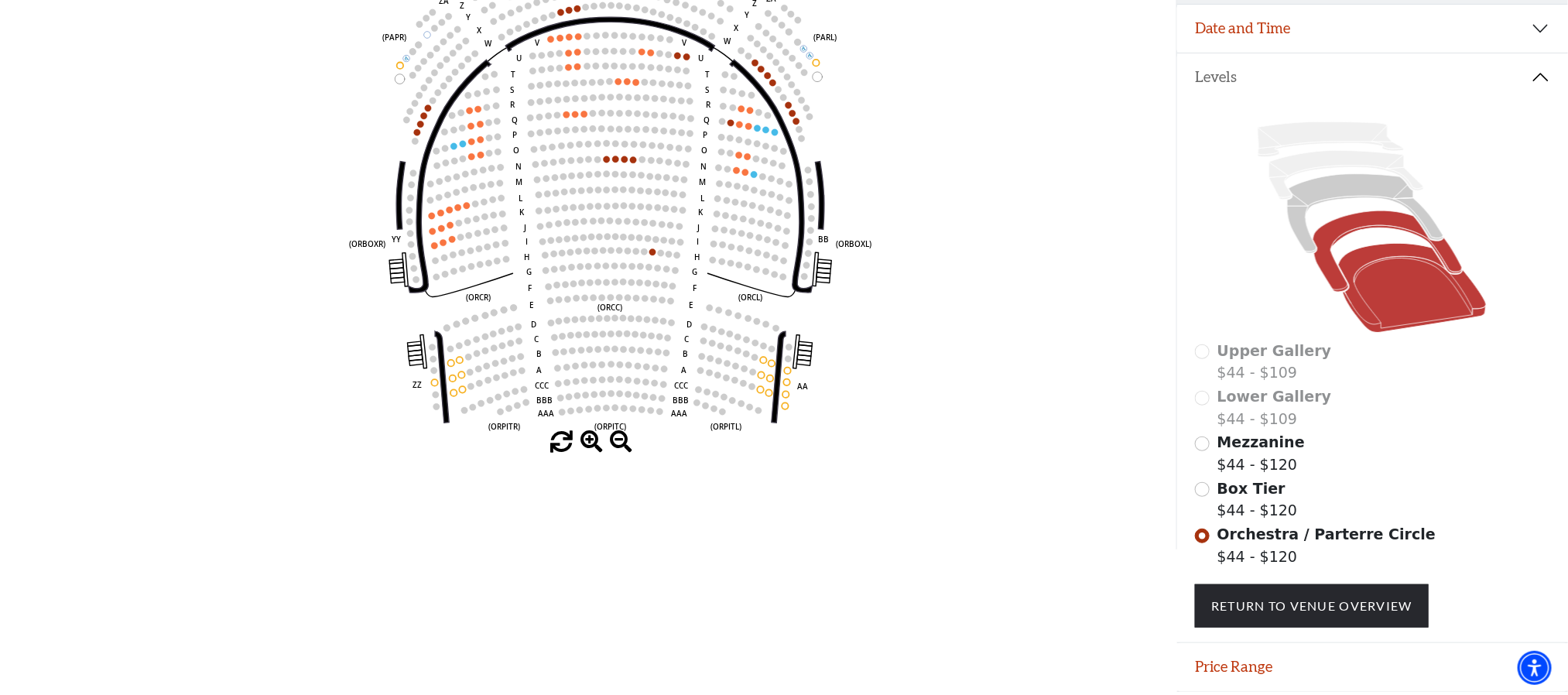
click at [1378, 223] on icon at bounding box center [1387, 252] width 149 height 81
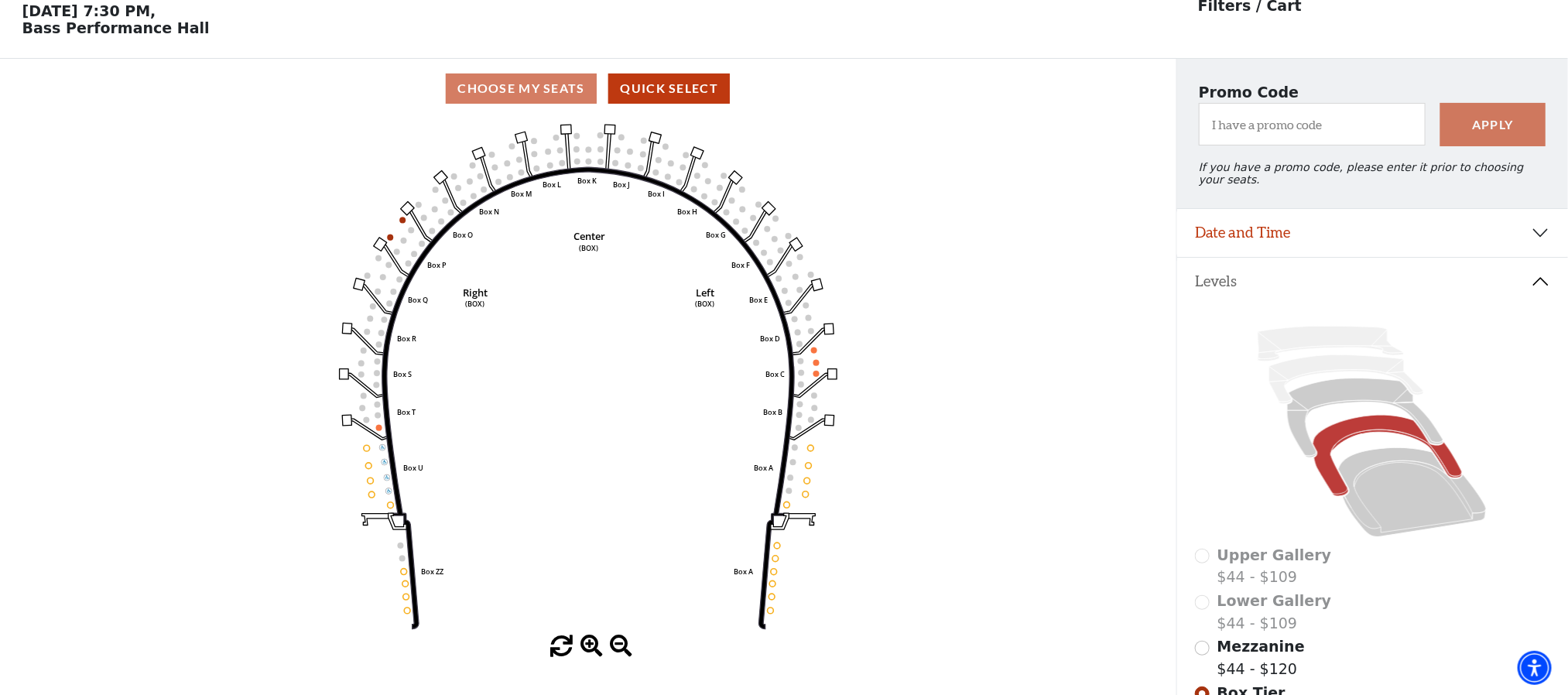
scroll to position [72, 0]
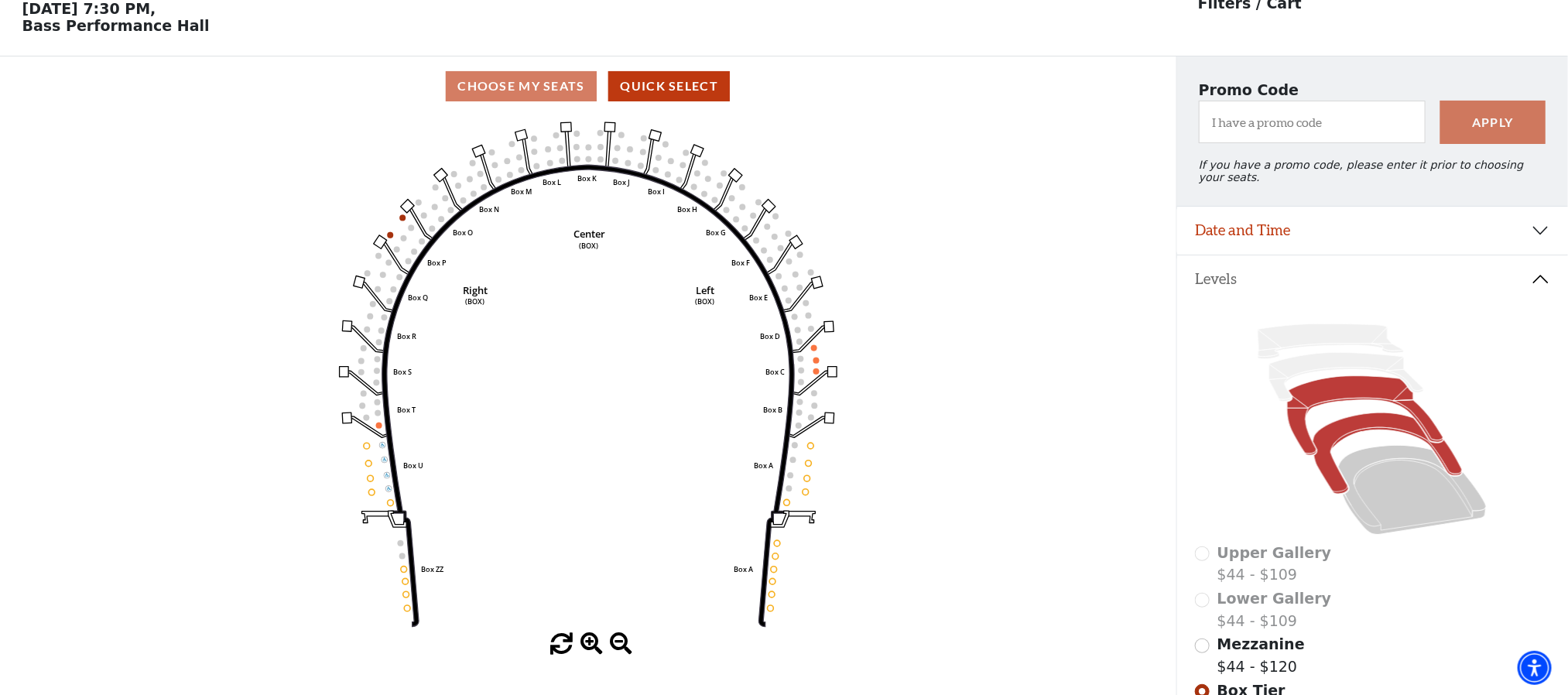
click at [1330, 397] on icon at bounding box center [1365, 416] width 156 height 79
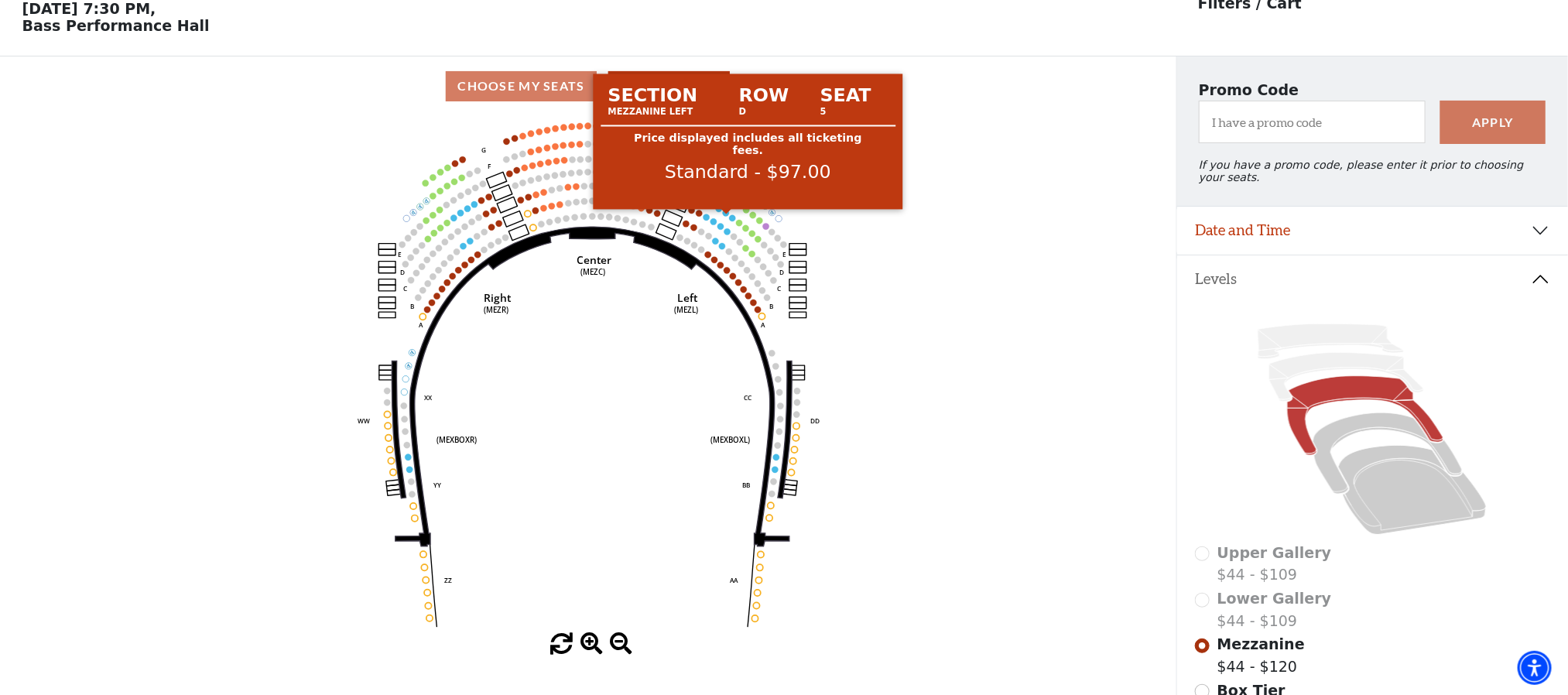
click at [726, 216] on circle at bounding box center [726, 213] width 6 height 6
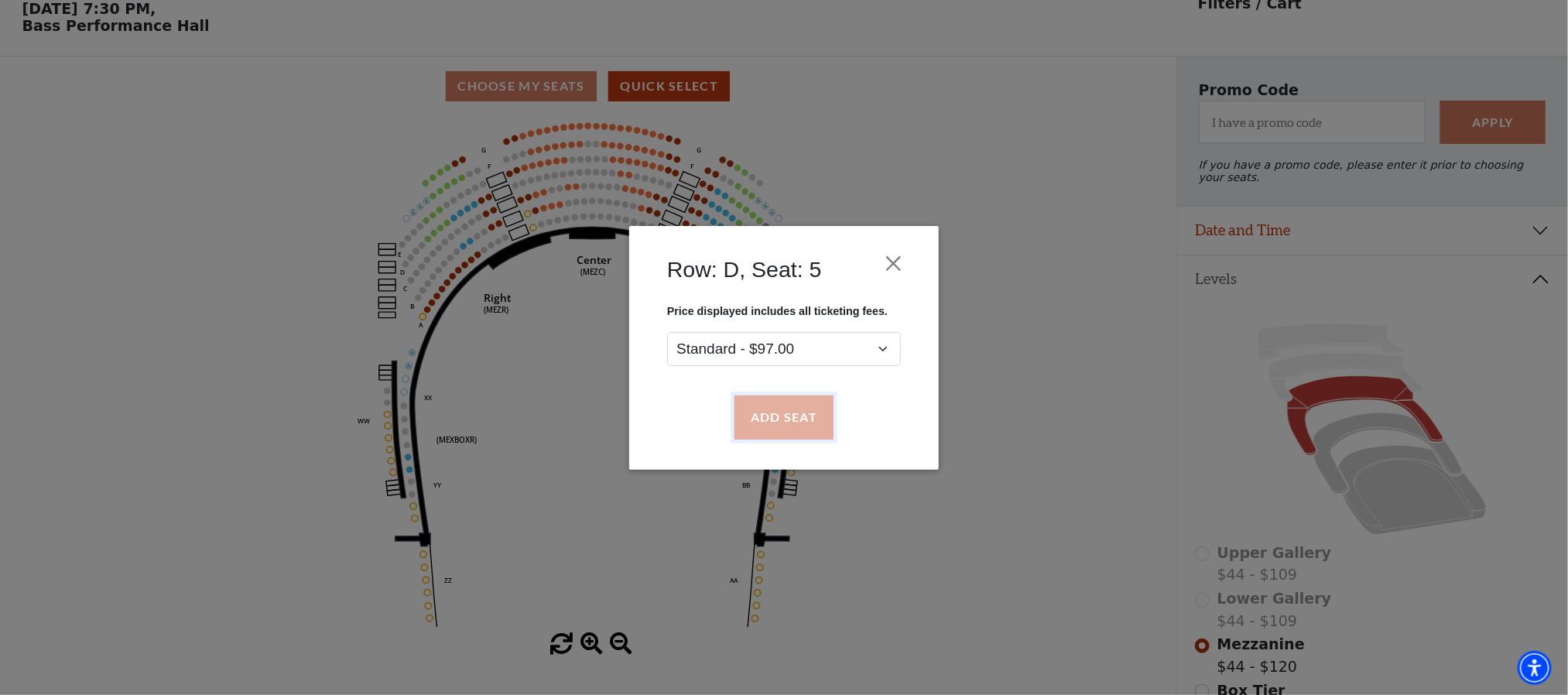
click at [790, 418] on button "Add Seat" at bounding box center [784, 418] width 99 height 44
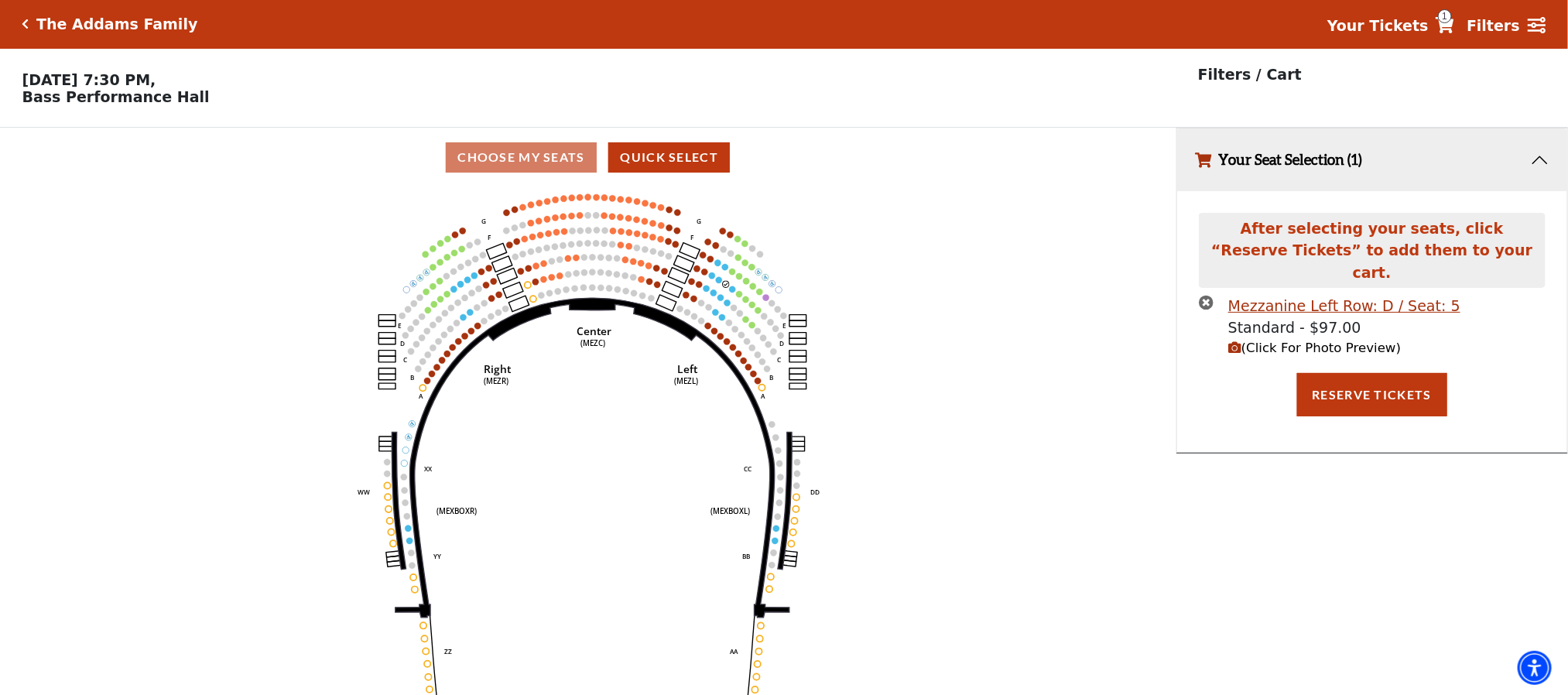
scroll to position [0, 0]
click at [1309, 341] on span "(Click For Photo Preview)" at bounding box center [1314, 348] width 173 height 15
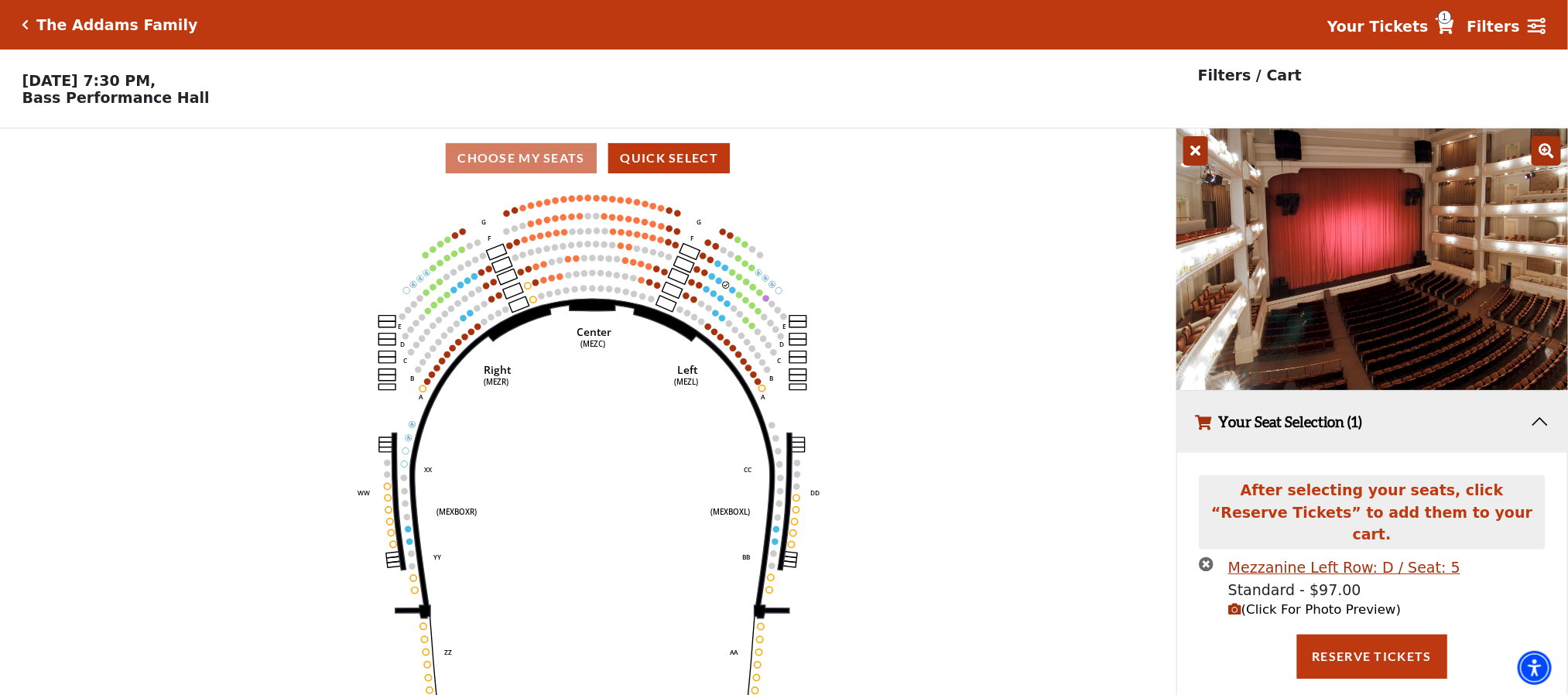
click at [1192, 161] on icon at bounding box center [1196, 151] width 25 height 29
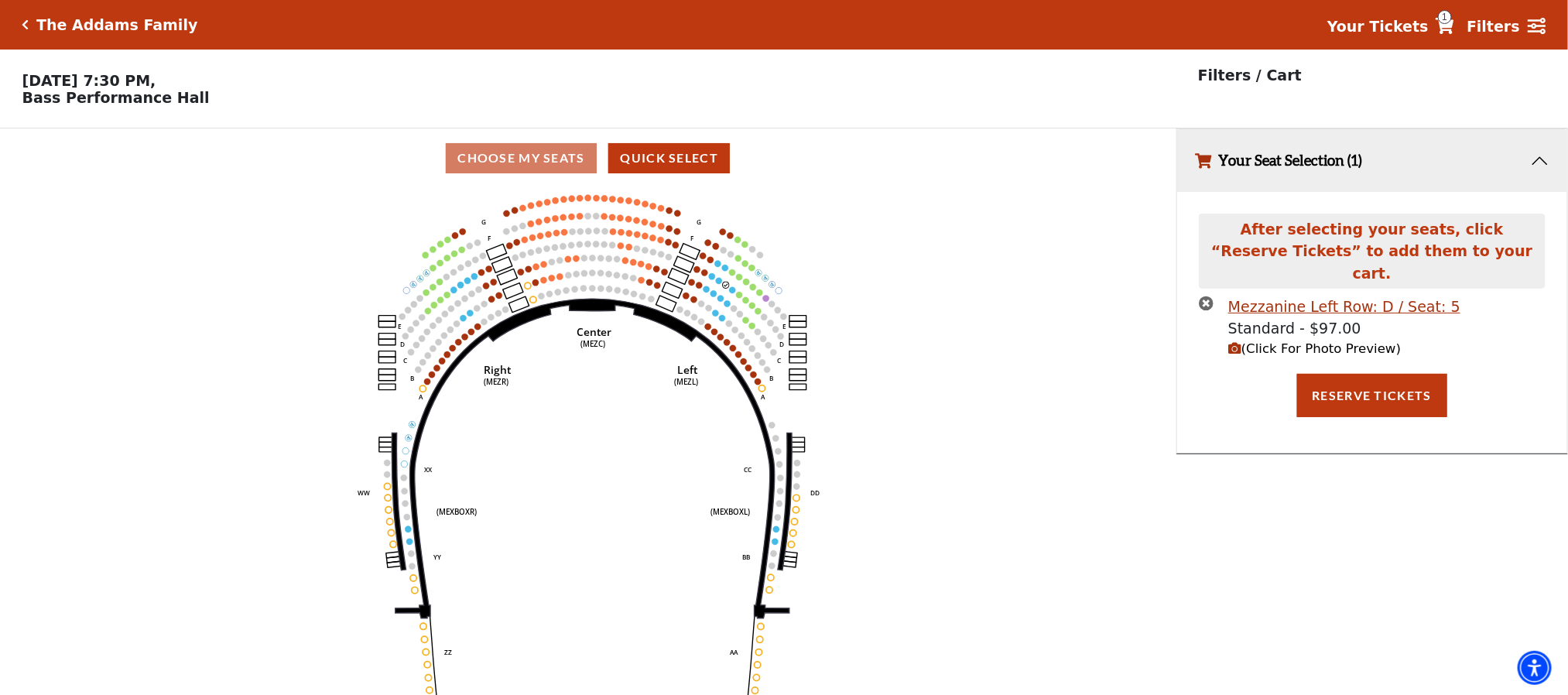
click at [1207, 296] on icon "times-circle" at bounding box center [1206, 303] width 15 height 15
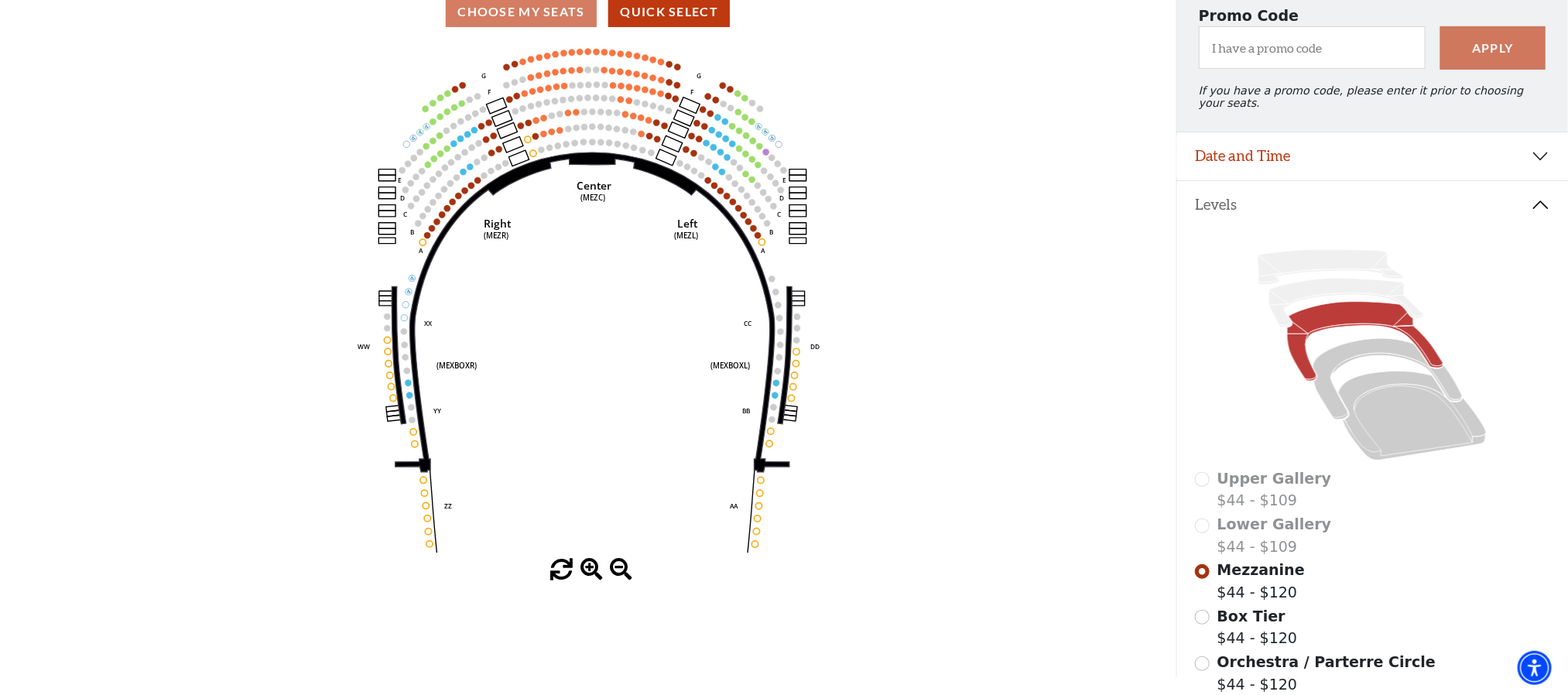
scroll to position [274, 0]
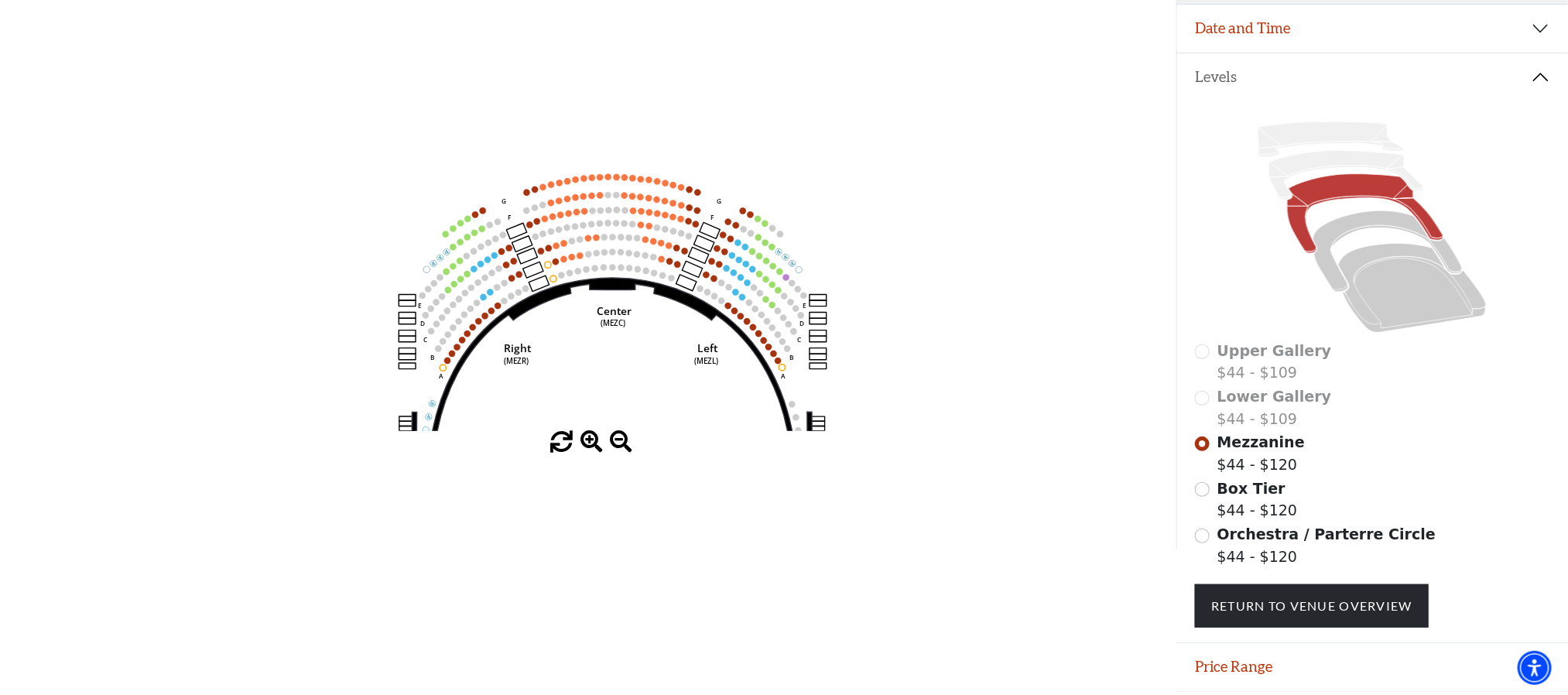
drag, startPoint x: 1020, startPoint y: 397, endPoint x: 887, endPoint y: 437, distance: 138.9
click at [1022, 511] on div "Choose My Seats Quick Select Current Level Mezzanine Click on a level below to …" at bounding box center [588, 202] width 1176 height 695
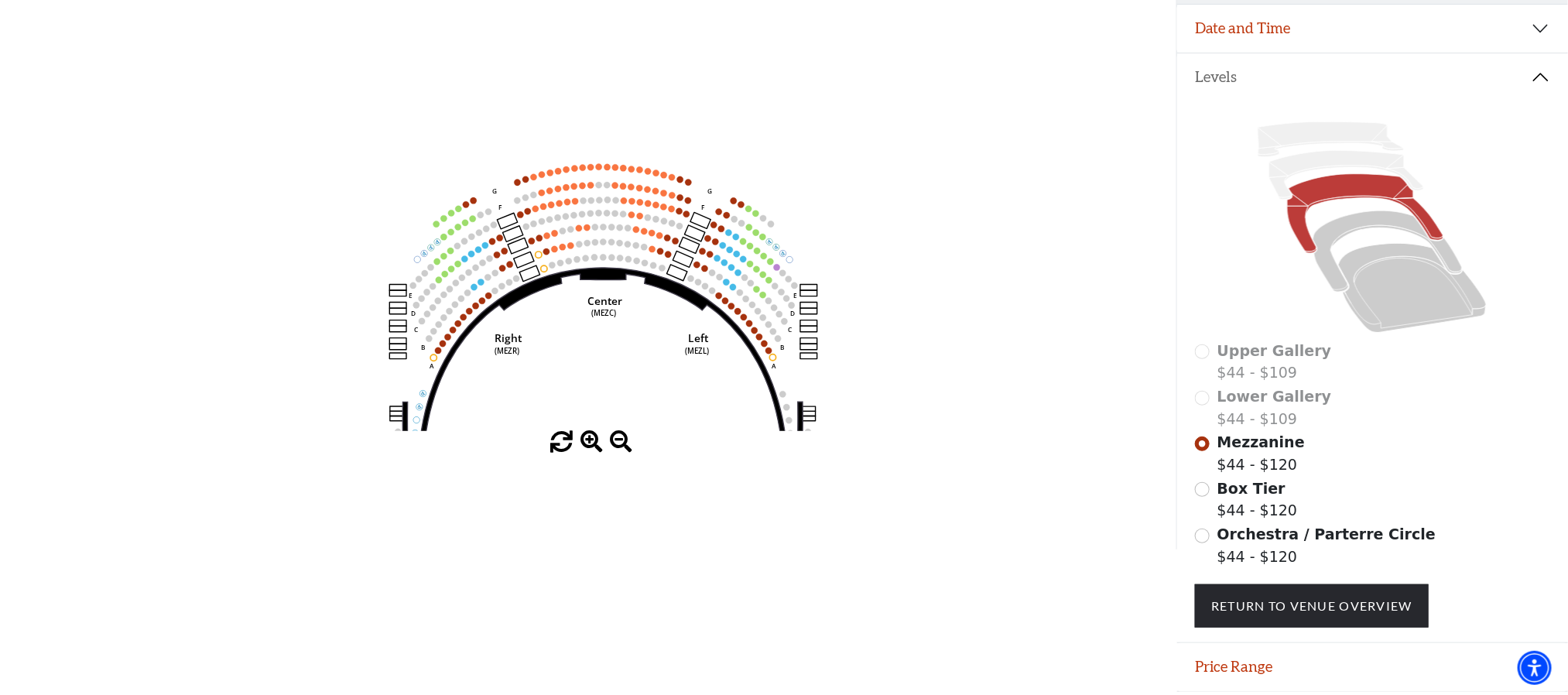
click at [659, 177] on use "Seat Selected" at bounding box center [655, 173] width 7 height 7
click at [1045, 177] on icon "Center (MEZC) Right (MEZR) Left (MEZL) (MEXBOXR) (MEXBOXL) XX WW CC DD YY BB ZZ…" at bounding box center [588, 172] width 1059 height 517
click at [1391, 265] on icon at bounding box center [1412, 288] width 148 height 89
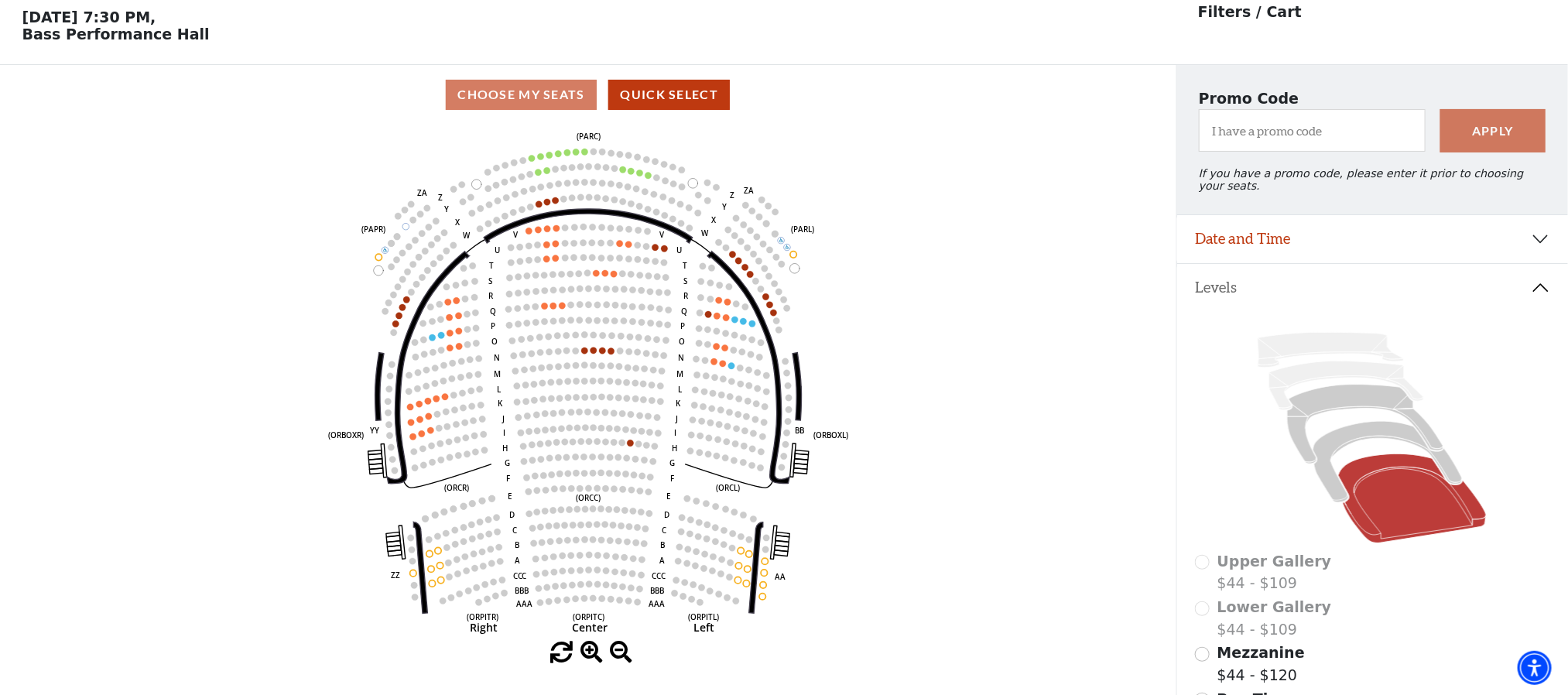
scroll to position [72, 0]
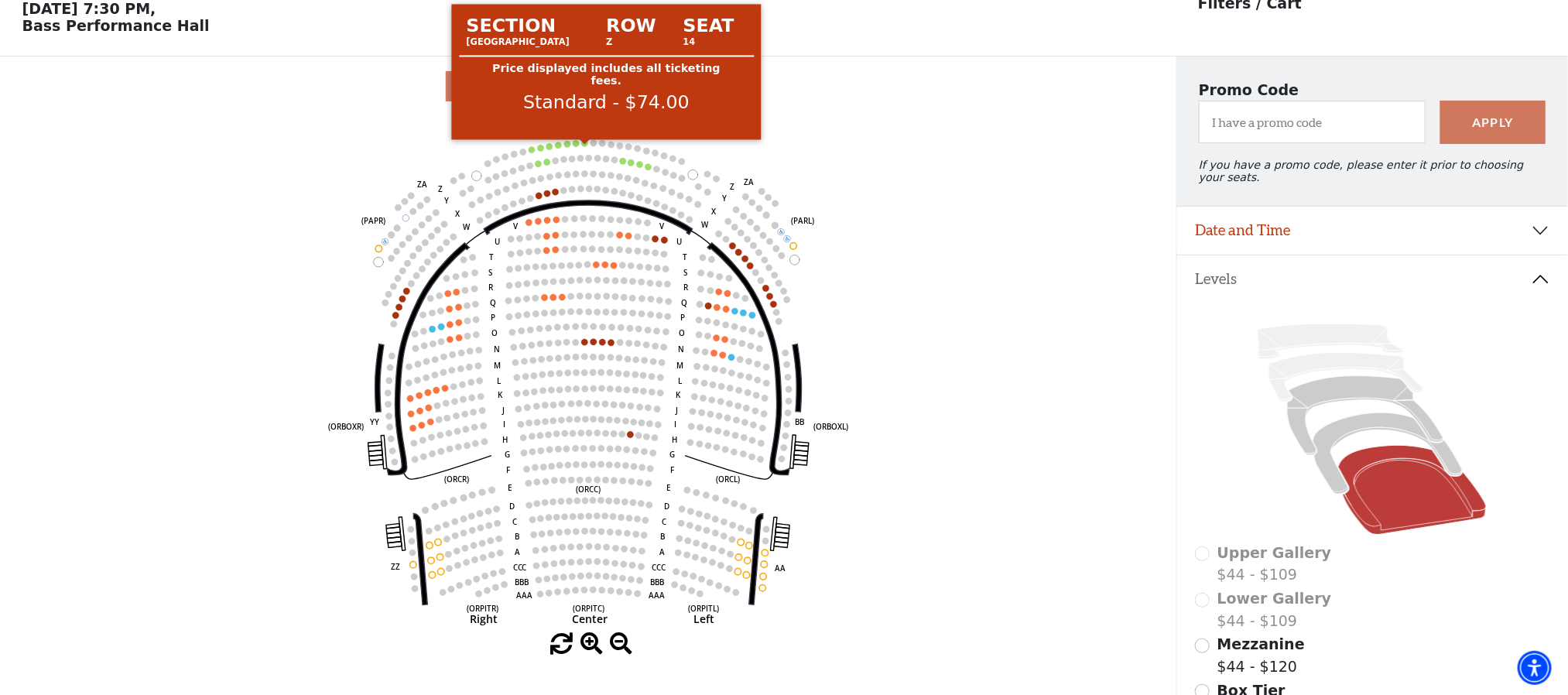
click at [584, 146] on circle at bounding box center [584, 144] width 6 height 6
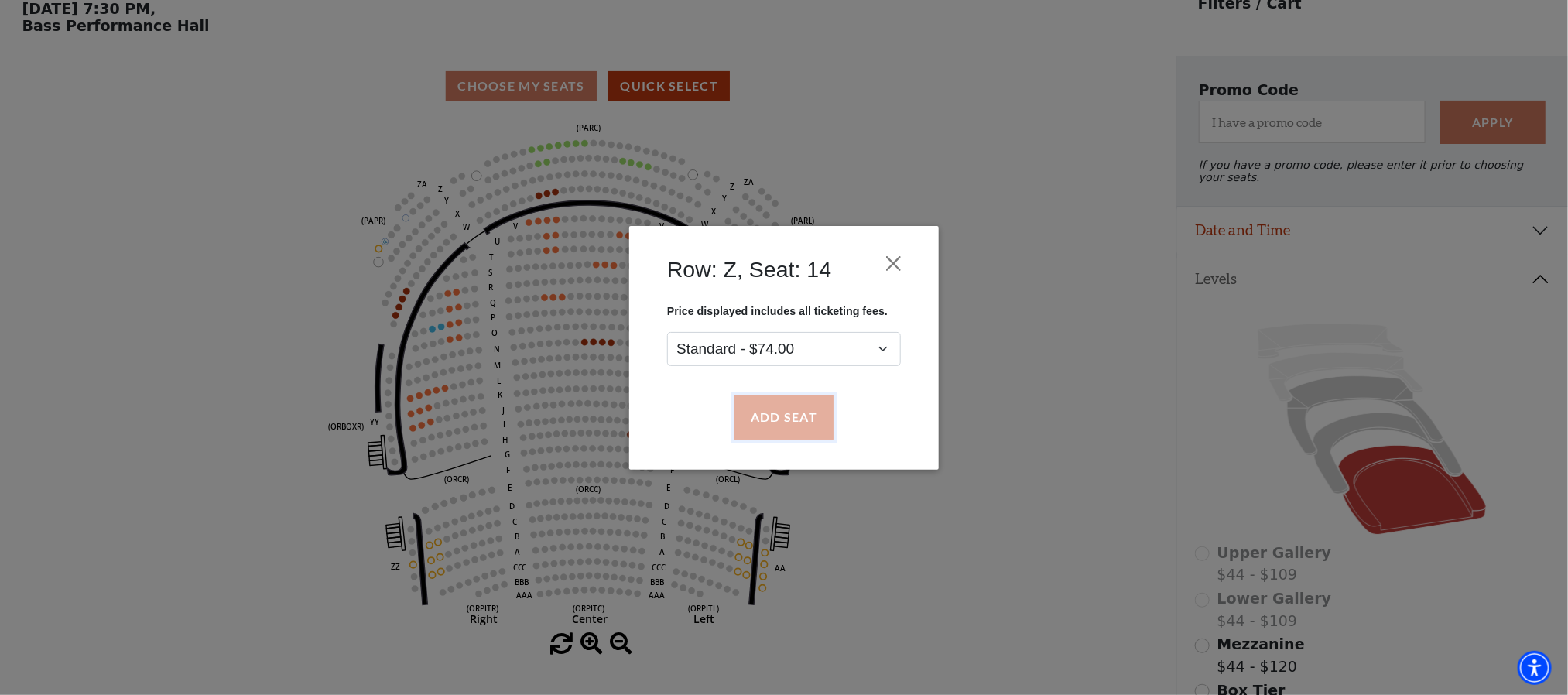
click at [800, 420] on button "Add Seat" at bounding box center [784, 418] width 99 height 44
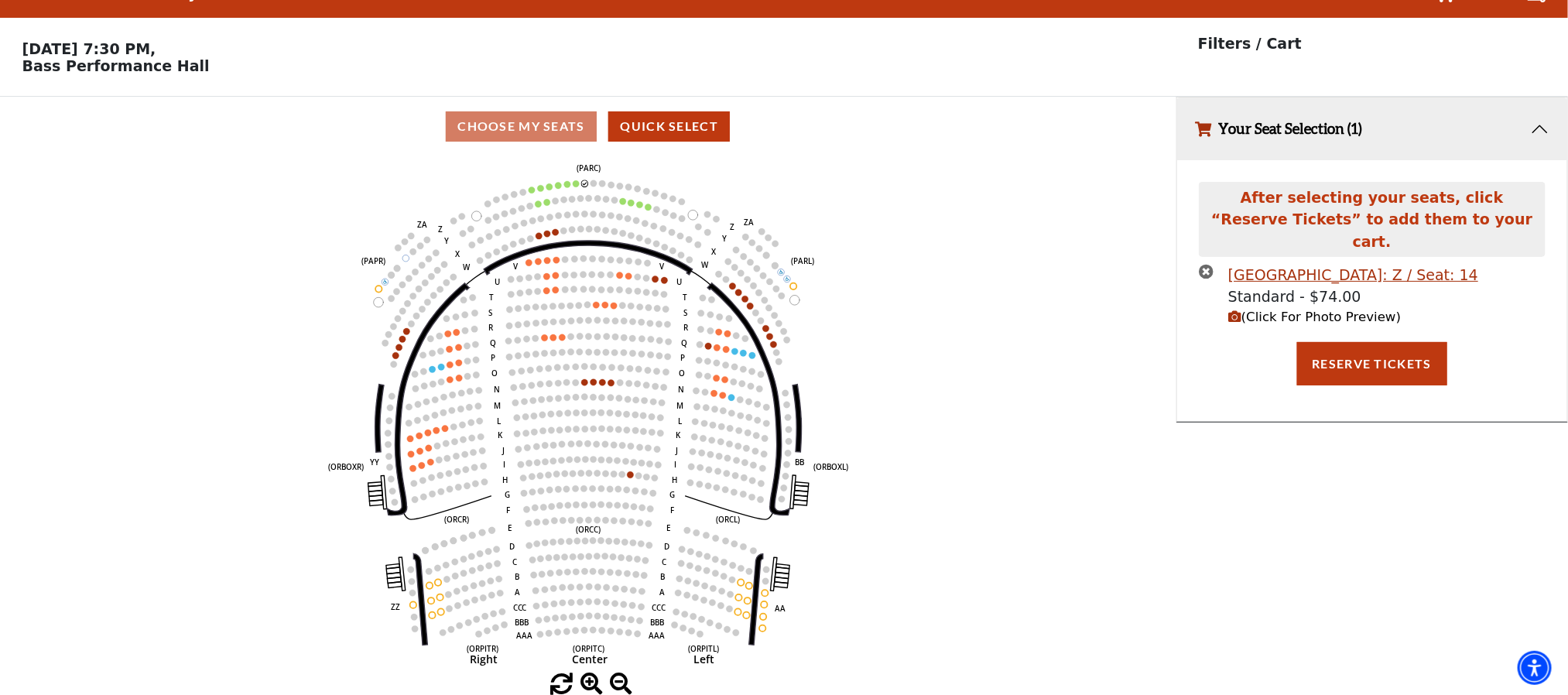
scroll to position [0, 0]
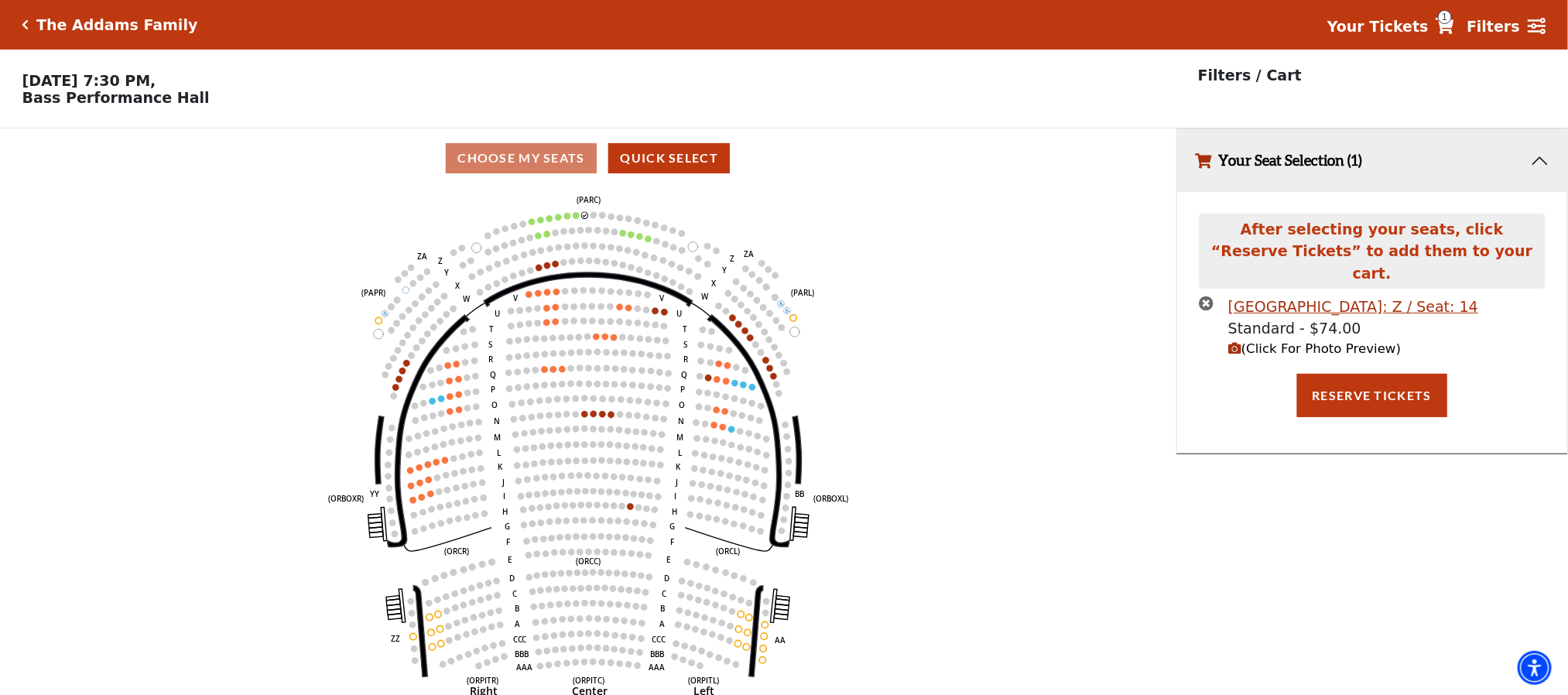
click at [1268, 341] on span "(Click For Photo Preview)" at bounding box center [1314, 348] width 173 height 15
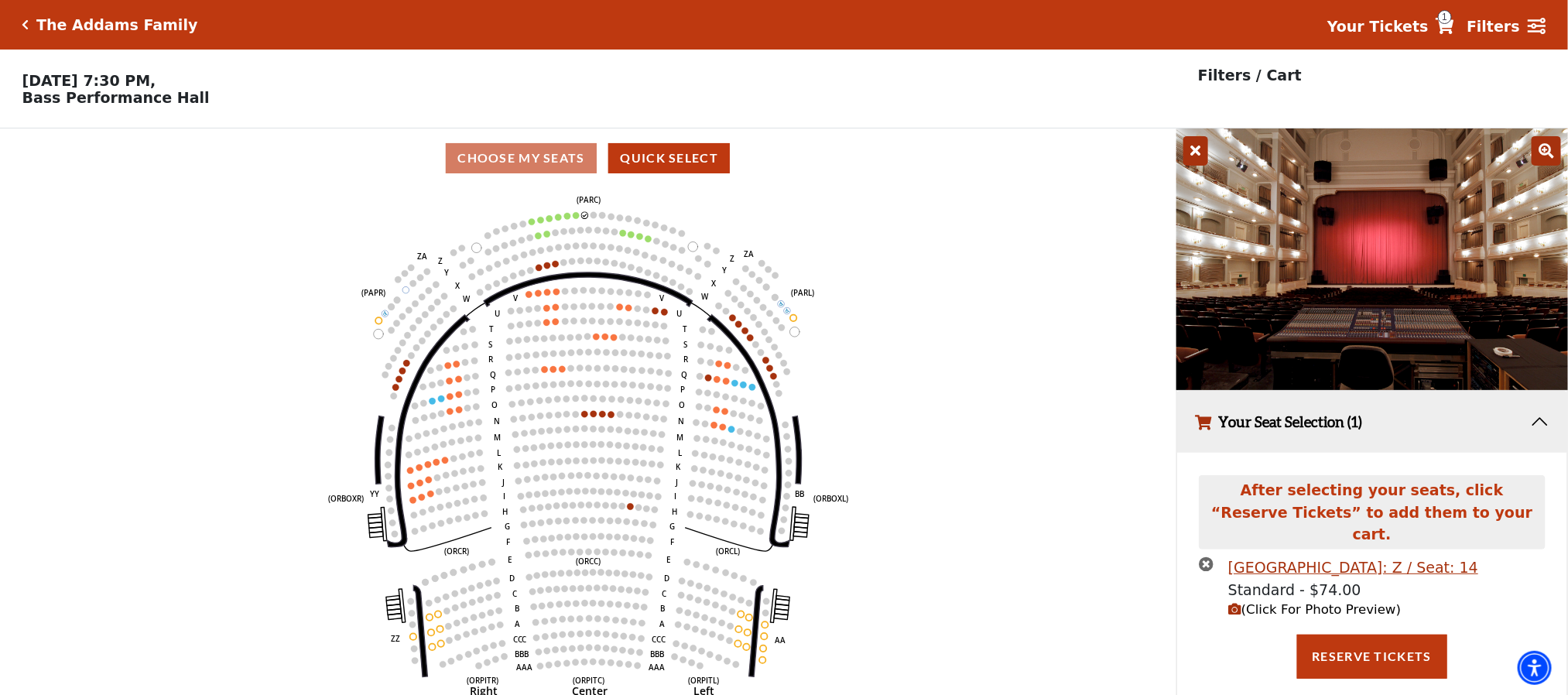
click at [1157, 347] on div "Current Level Orchestra / Parterre Circle Click on a level below to open the Se…" at bounding box center [588, 457] width 1176 height 539
click at [1040, 264] on icon "Left (ORPITL) Right (ORPITR) Center (ORPITC) ZZ AA YY BB ZA ZA (ORCL) (ORCR) (O…" at bounding box center [588, 446] width 1059 height 517
click at [1196, 151] on icon at bounding box center [1196, 151] width 25 height 29
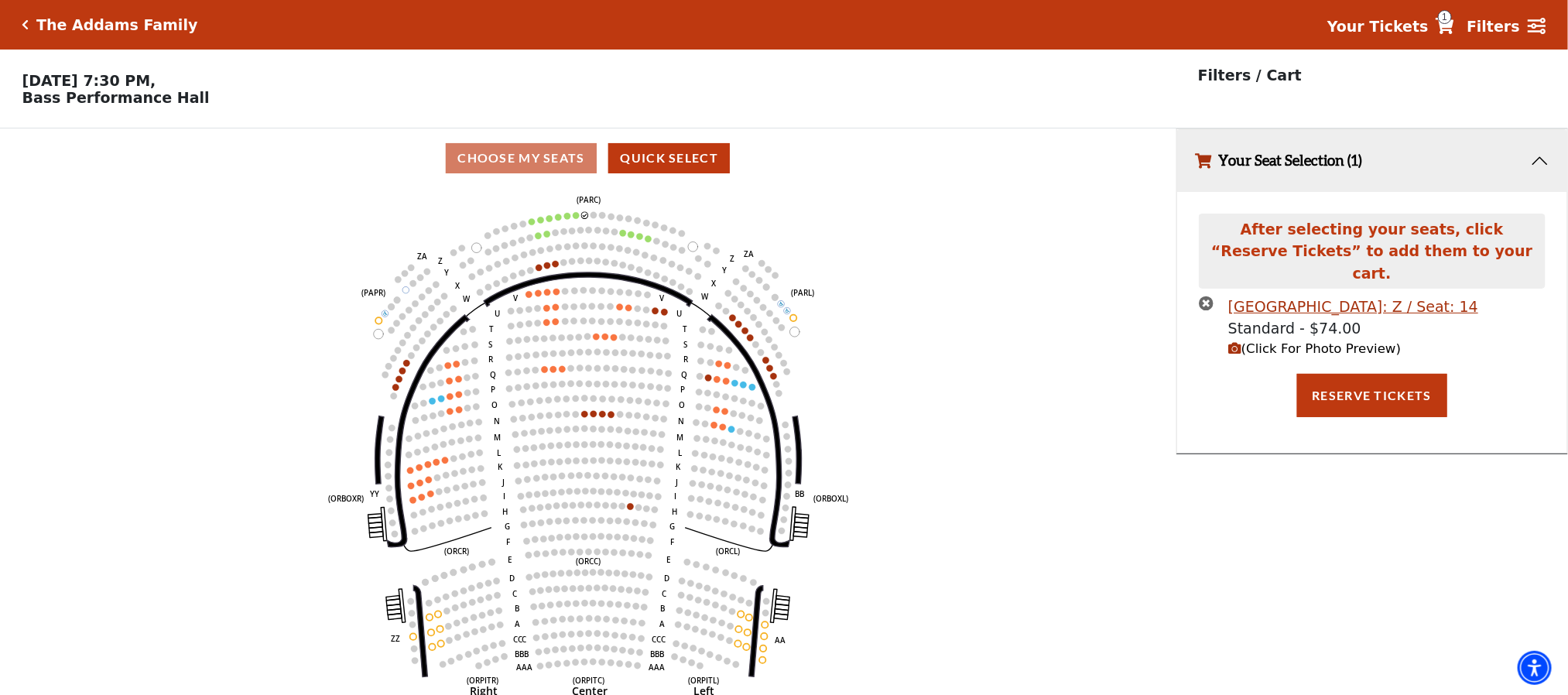
click at [1078, 377] on icon "Left (ORPITL) Right (ORPITR) Center (ORPITC) ZZ AA YY BB ZA ZA (ORCL) (ORCR) (O…" at bounding box center [588, 446] width 1059 height 517
click at [1367, 296] on div "Parterre Circle Center Row: Z / Seat: 14" at bounding box center [1353, 307] width 250 height 23
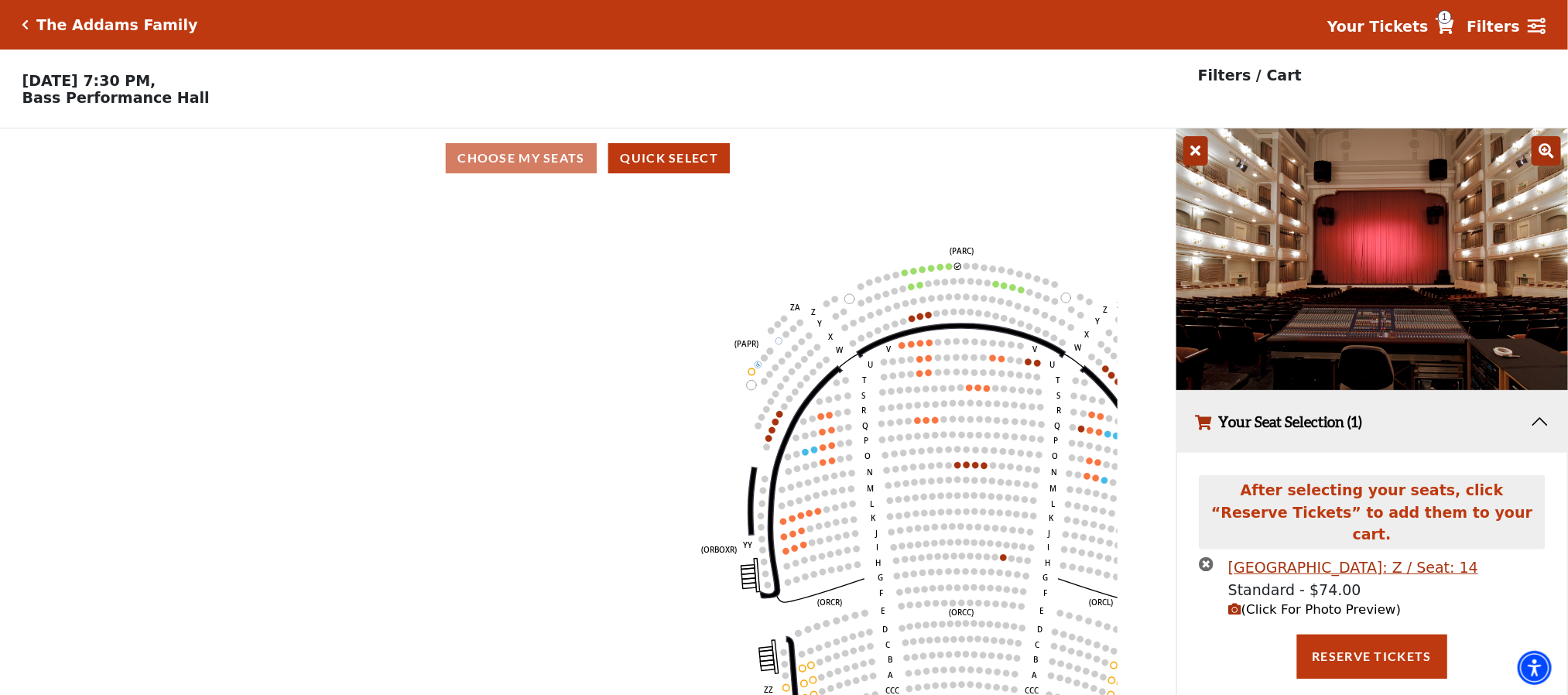
drag, startPoint x: 589, startPoint y: 204, endPoint x: 964, endPoint y: 256, distance: 378.6
click at [964, 256] on text "(PARC)" at bounding box center [962, 249] width 24 height 10
click at [1209, 539] on div "After selecting your seats, click “Reserve Tickets” to add them to your cart." at bounding box center [1372, 515] width 347 height 81
click at [1206, 556] on icon "times-circle" at bounding box center [1206, 564] width 15 height 15
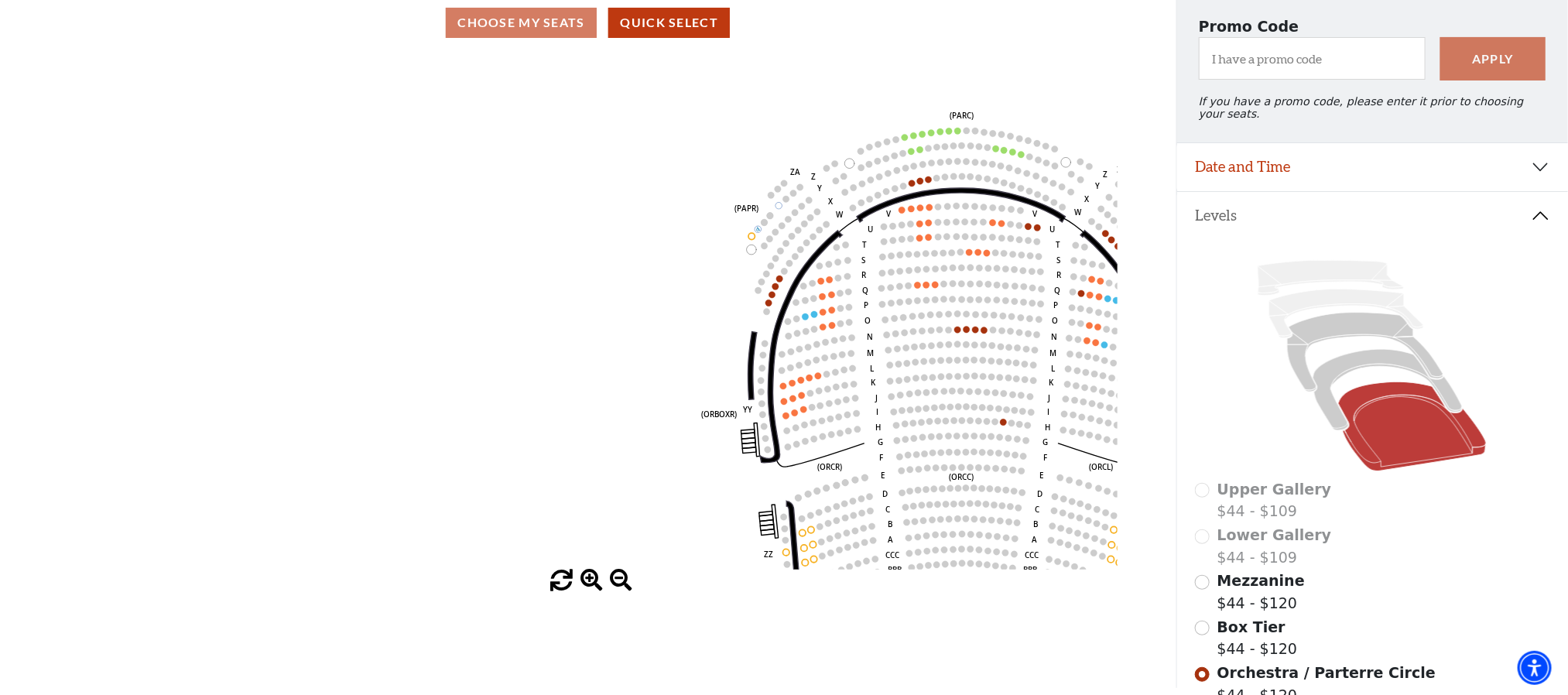
scroll to position [135, 0]
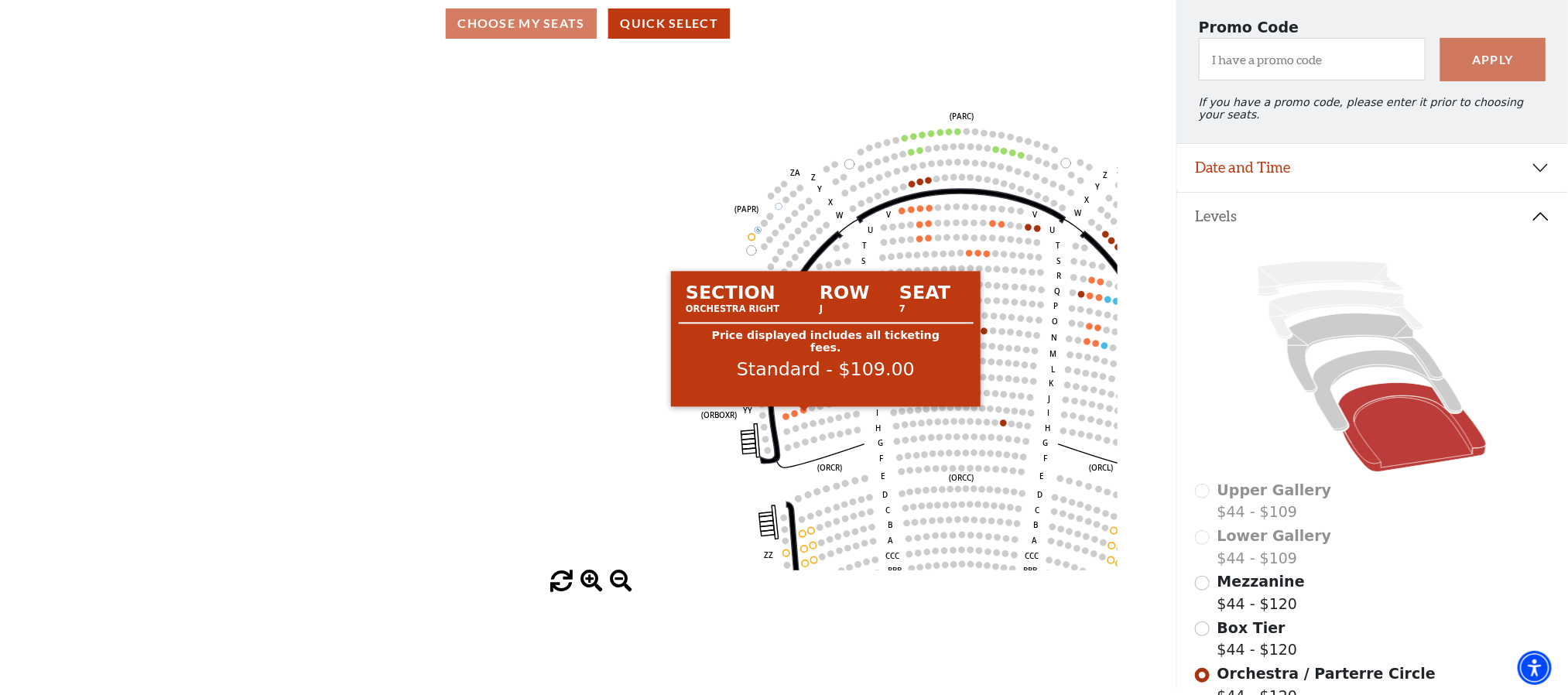
click at [804, 414] on circle at bounding box center [804, 410] width 6 height 6
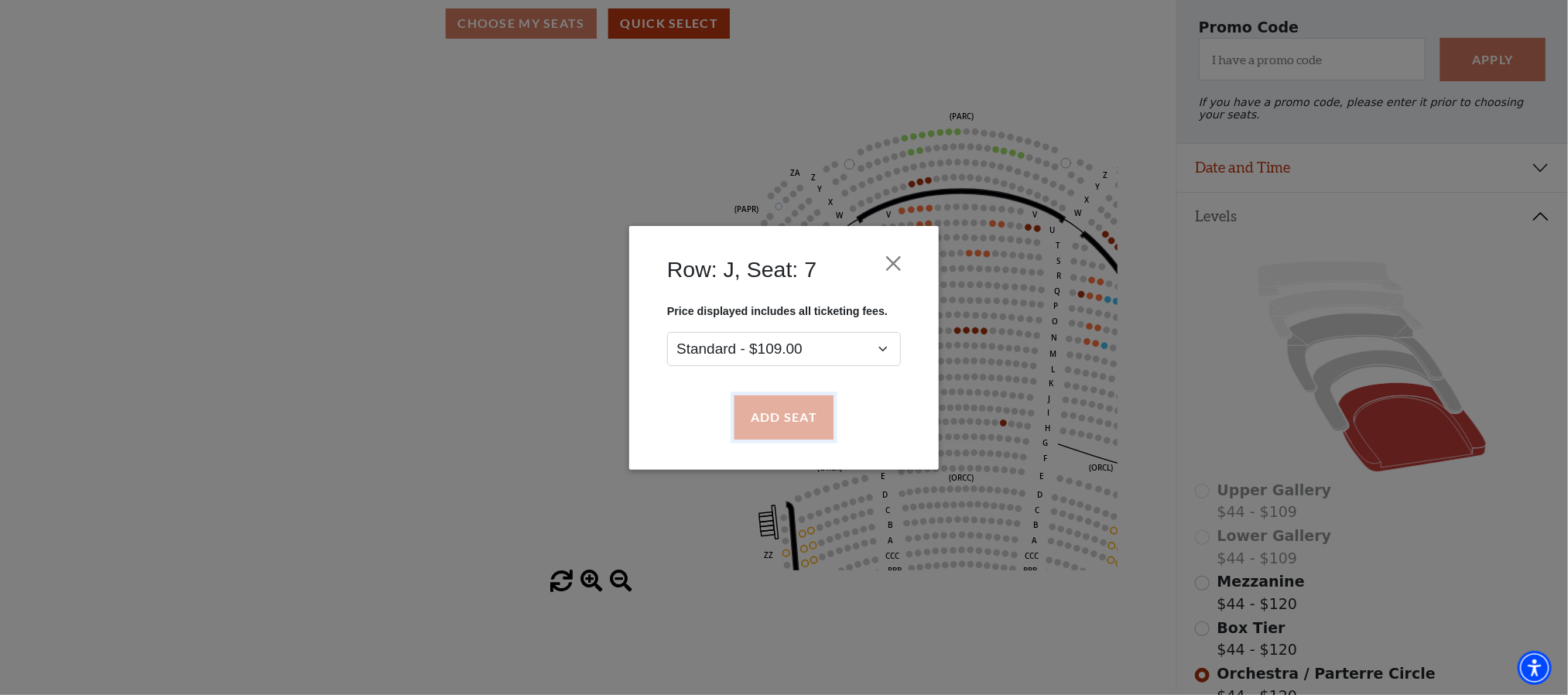
click at [789, 406] on button "Add Seat" at bounding box center [784, 418] width 99 height 44
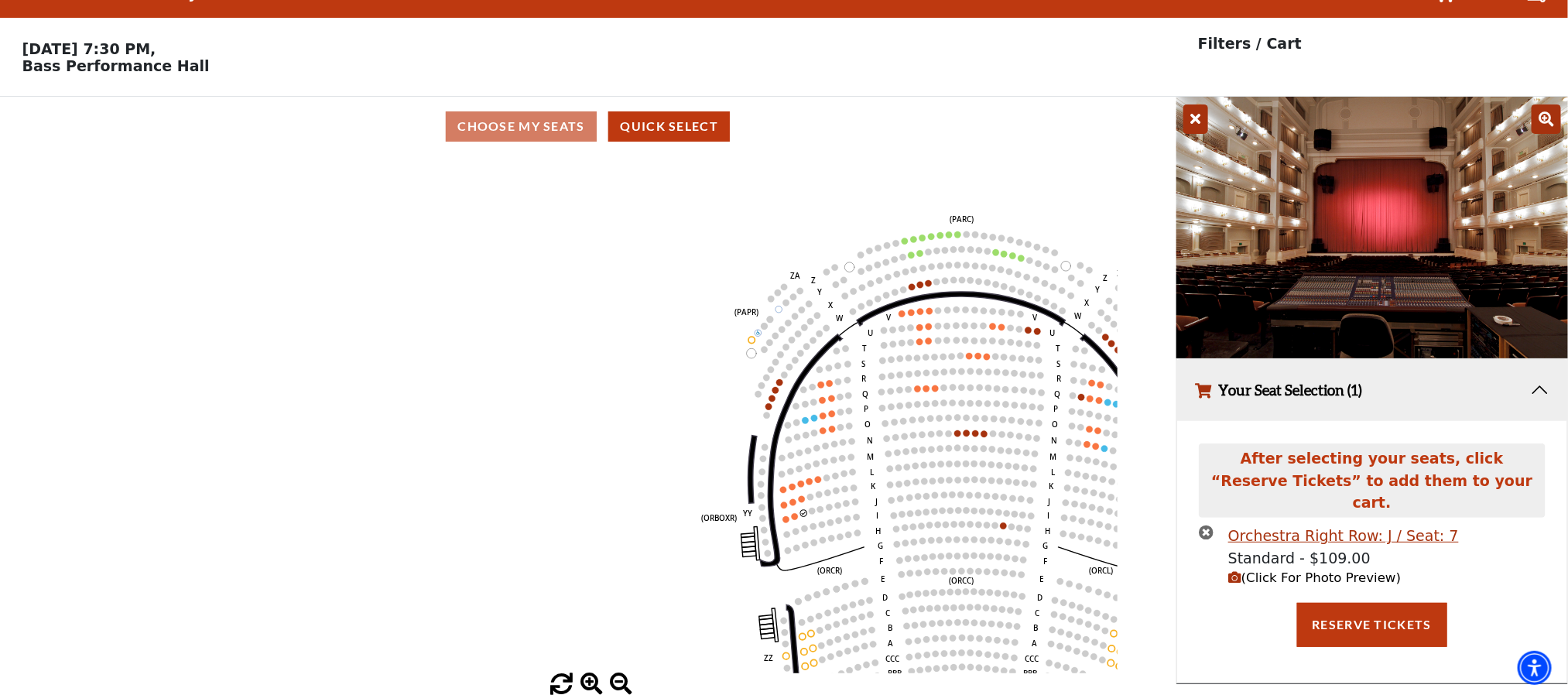
scroll to position [0, 0]
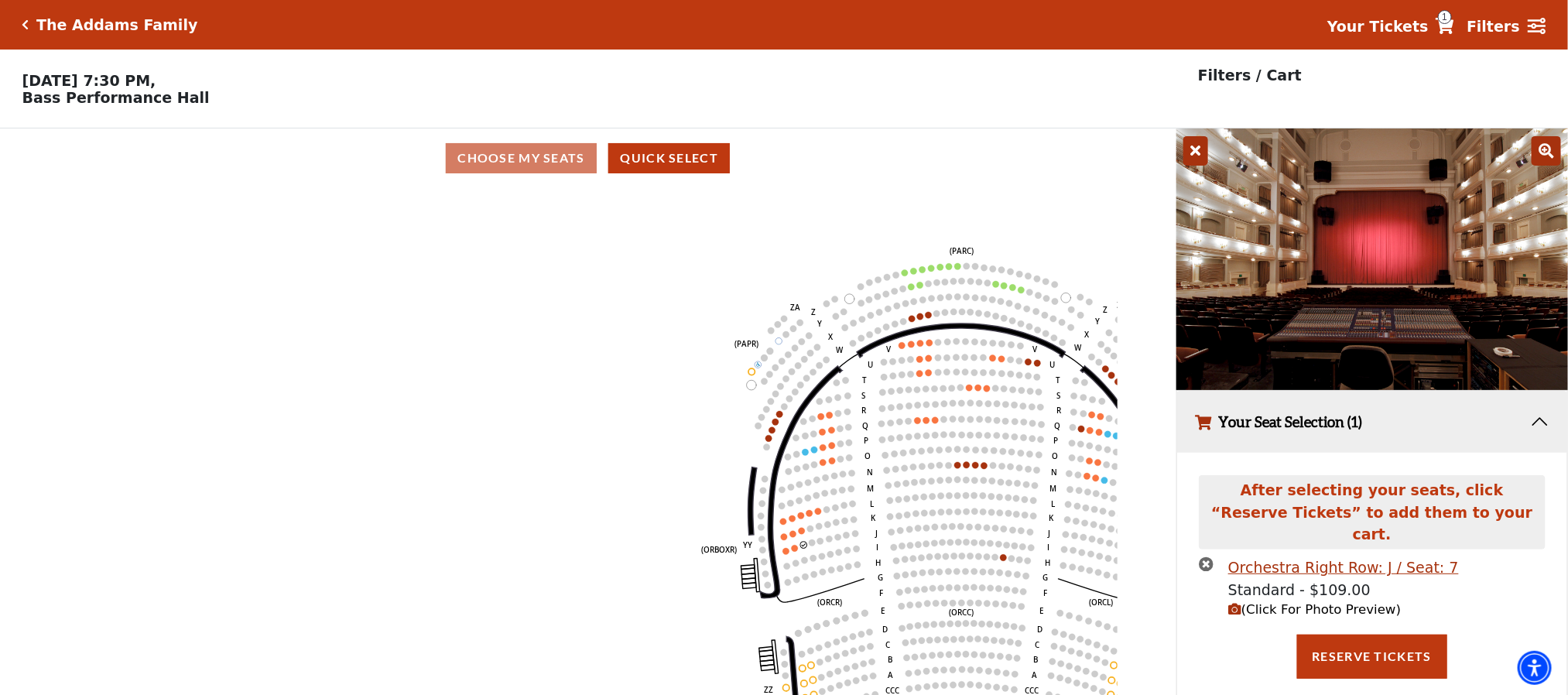
click at [1268, 602] on span "(Click For Photo Preview)" at bounding box center [1314, 610] width 173 height 15
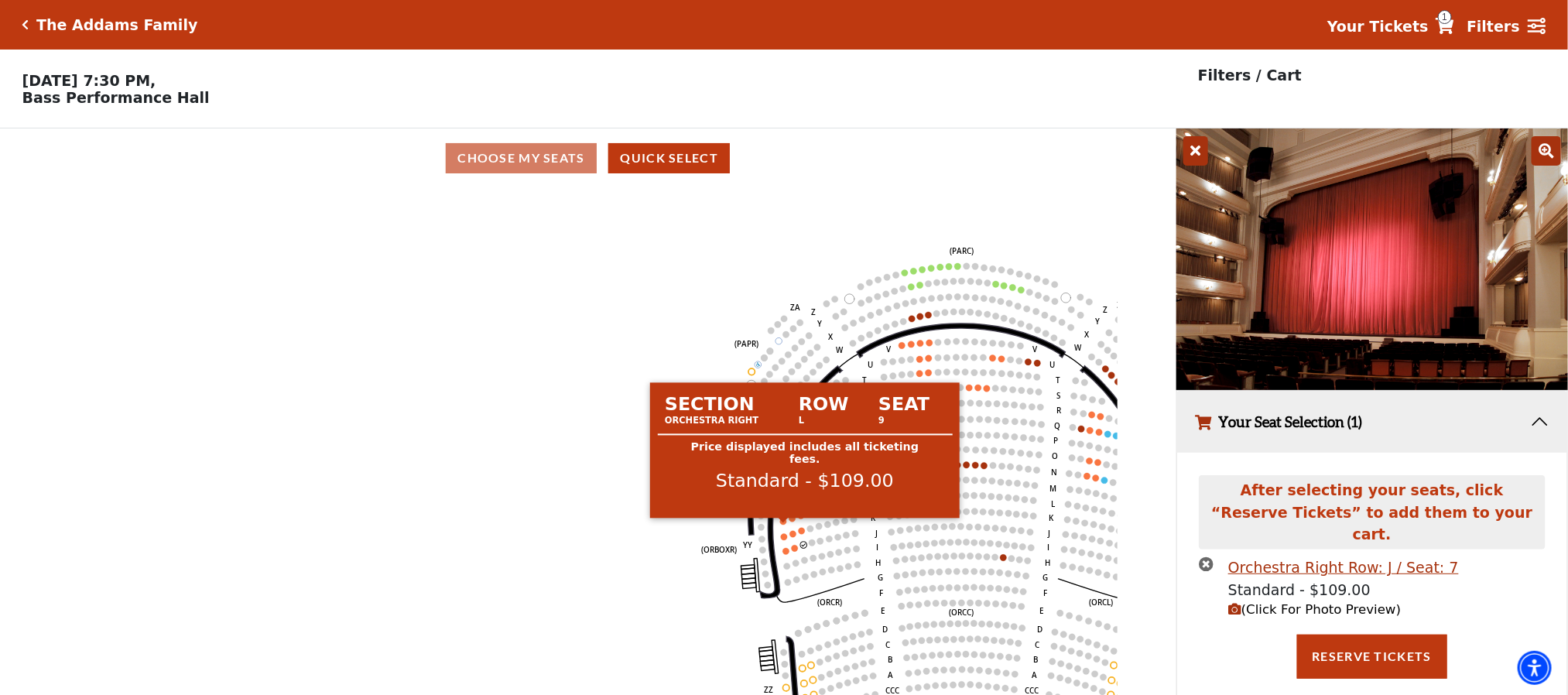
click at [784, 524] on circle at bounding box center [784, 521] width 6 height 6
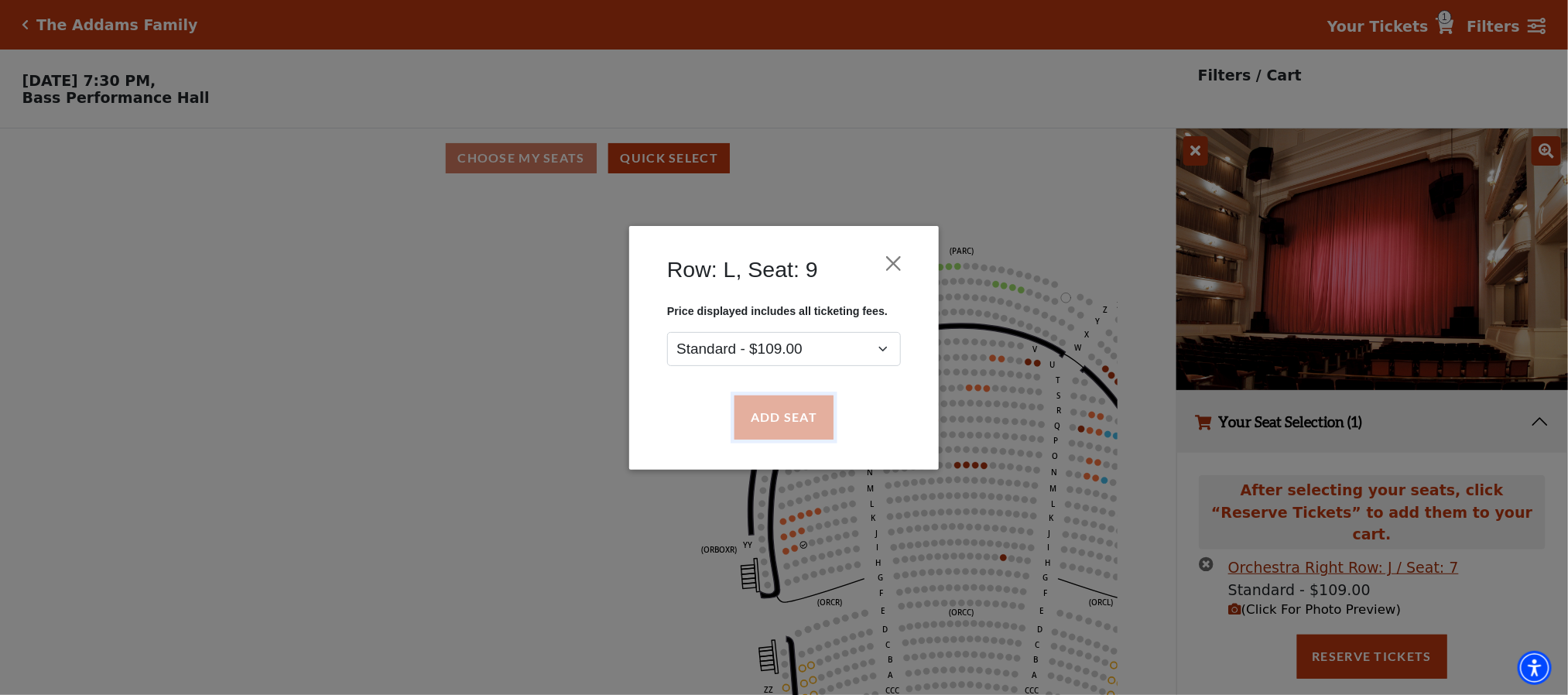
click at [800, 423] on button "Add Seat" at bounding box center [784, 418] width 99 height 44
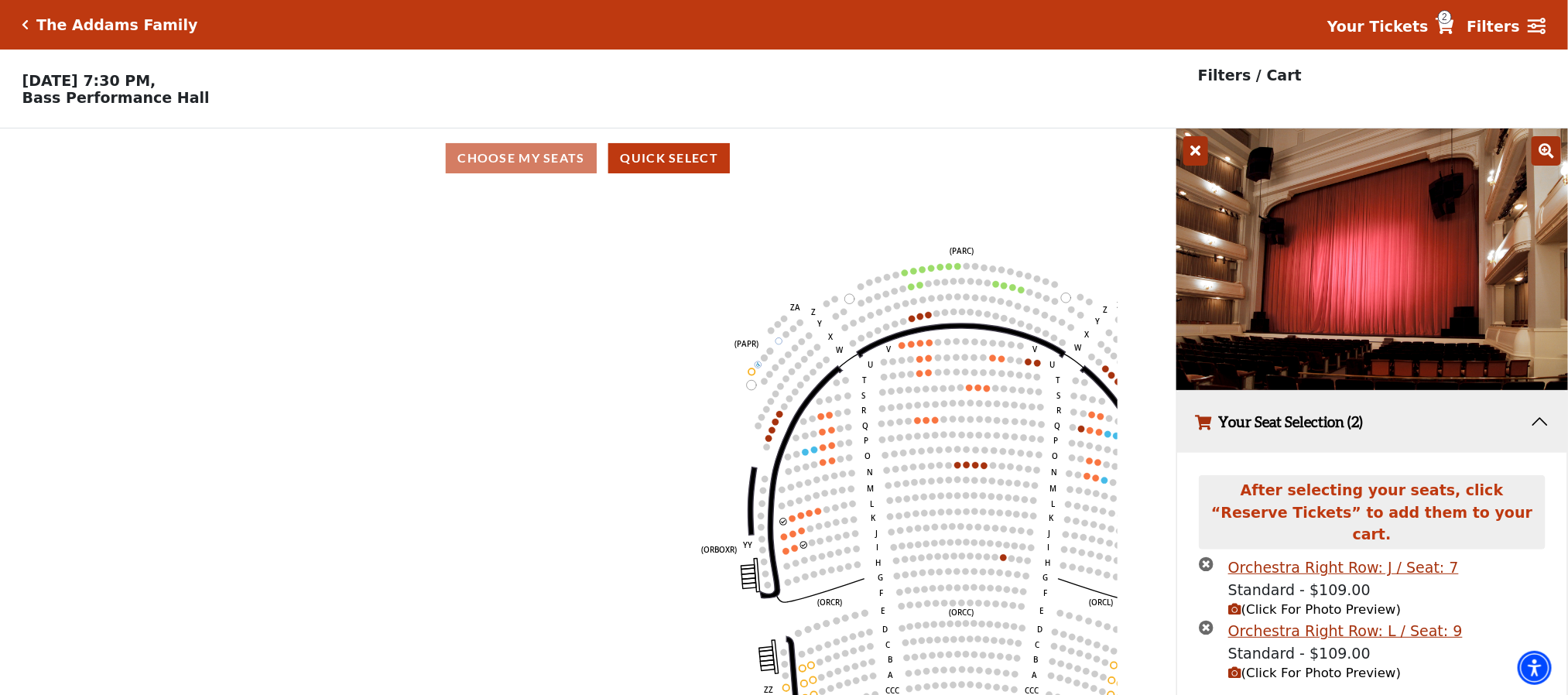
scroll to position [32, 0]
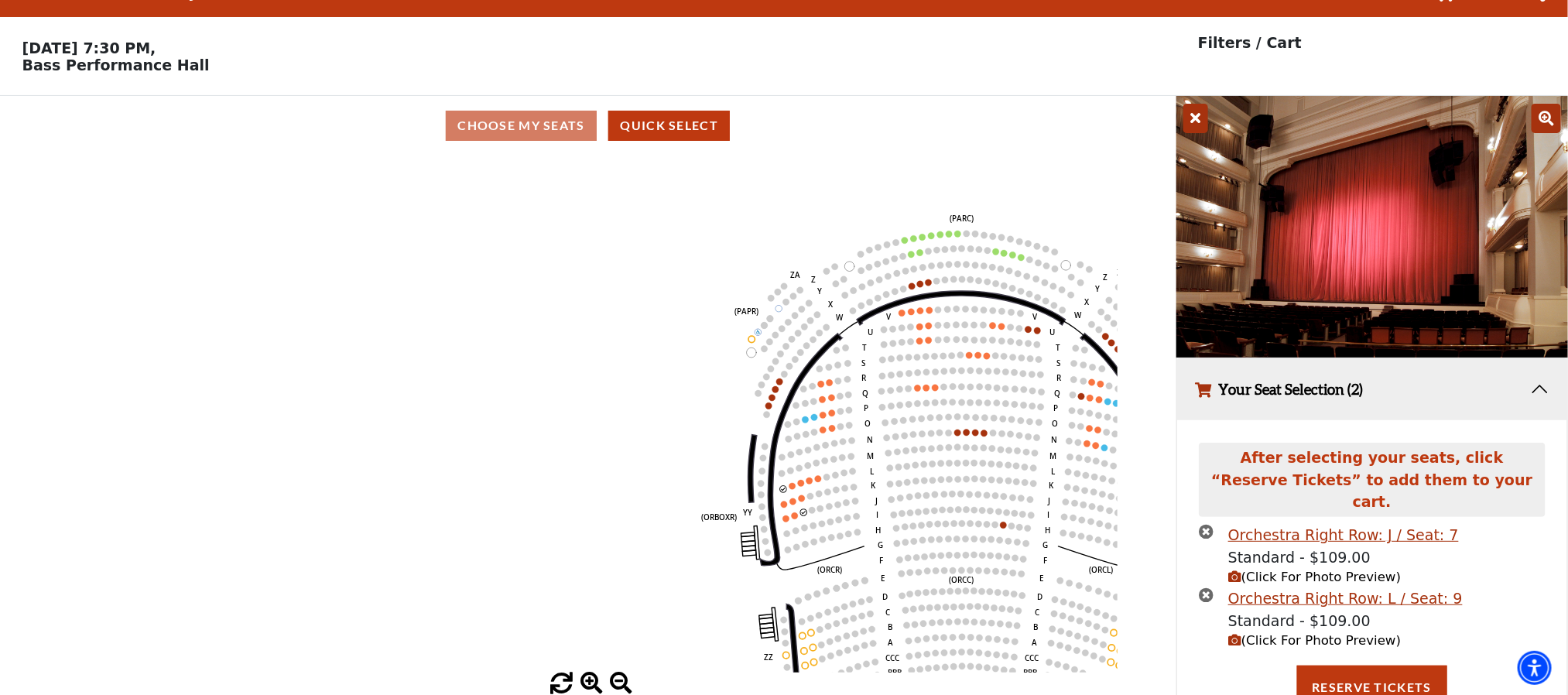
click at [1203, 588] on icon "times-circle" at bounding box center [1206, 595] width 15 height 15
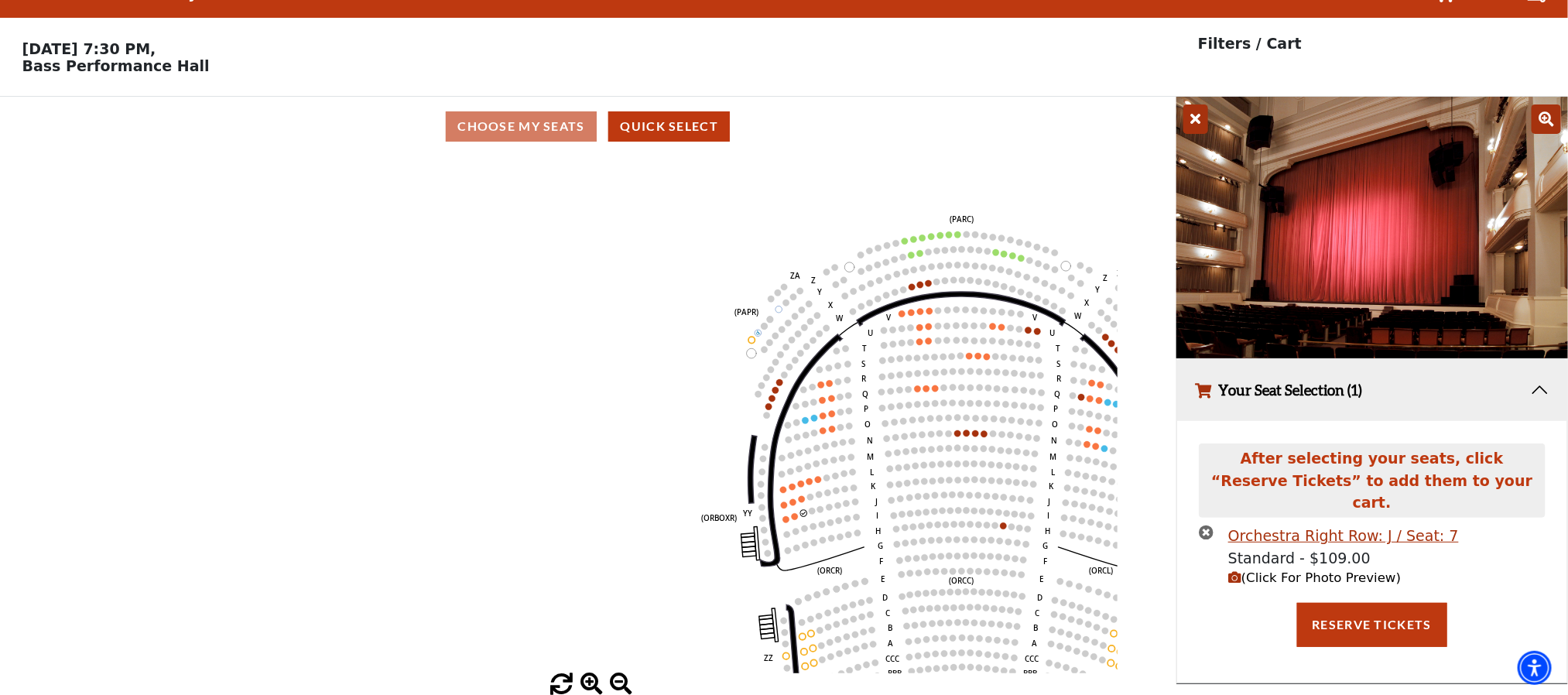
click at [1206, 525] on icon "times-circle" at bounding box center [1206, 532] width 15 height 15
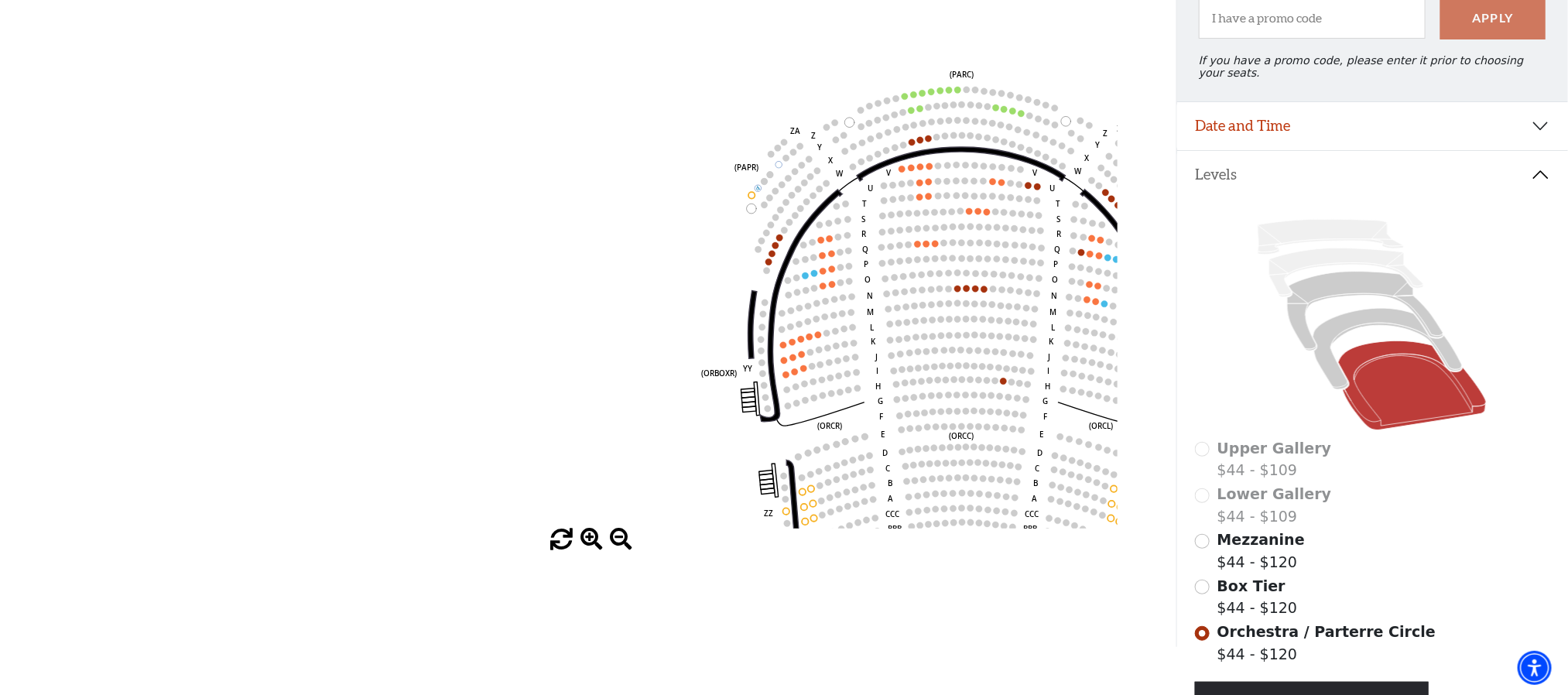
scroll to position [274, 0]
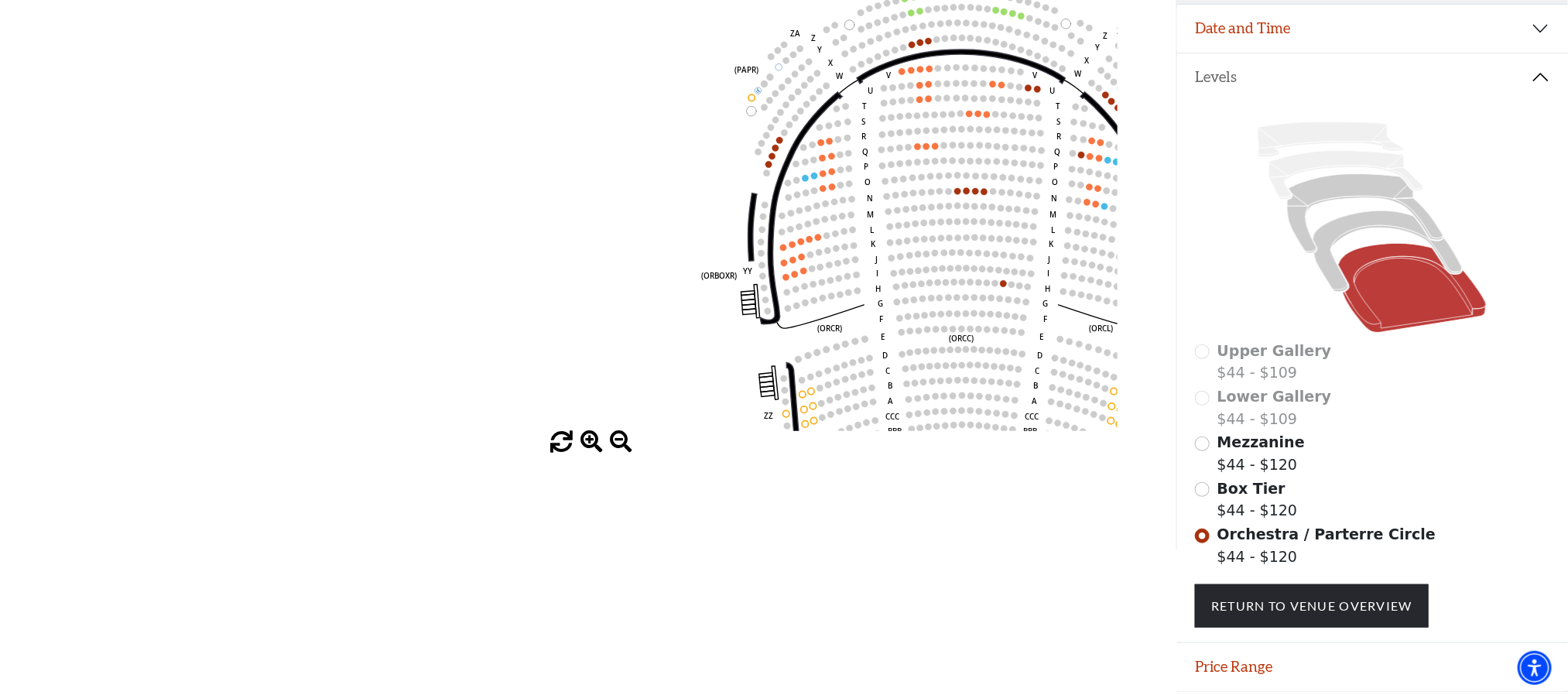
click at [788, 251] on icon "Left (ORPITL) Right (ORPITR) Center (ORPITC) ZZ AA YY BB ZA ZA (ORCL) (ORCR) (O…" at bounding box center [588, 172] width 1059 height 517
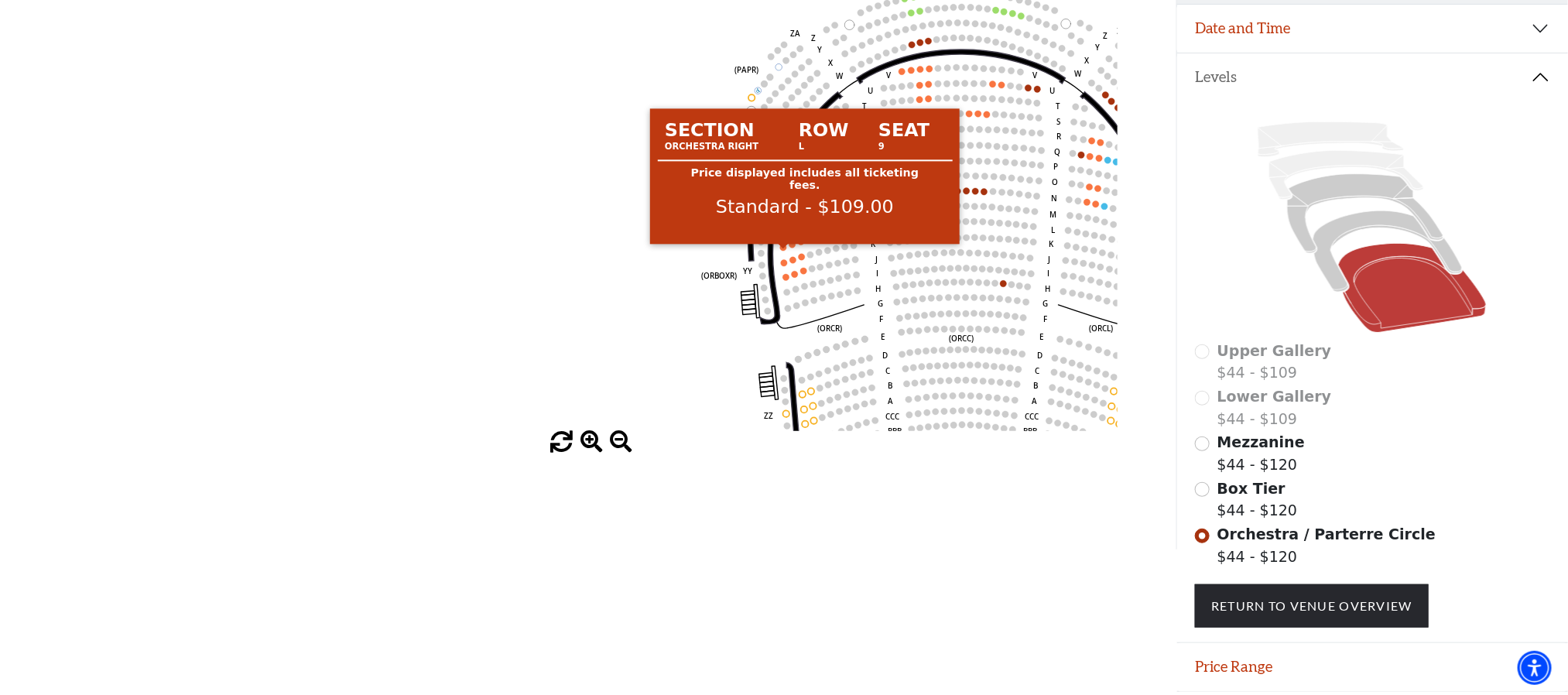
click at [782, 250] on circle at bounding box center [784, 247] width 6 height 6
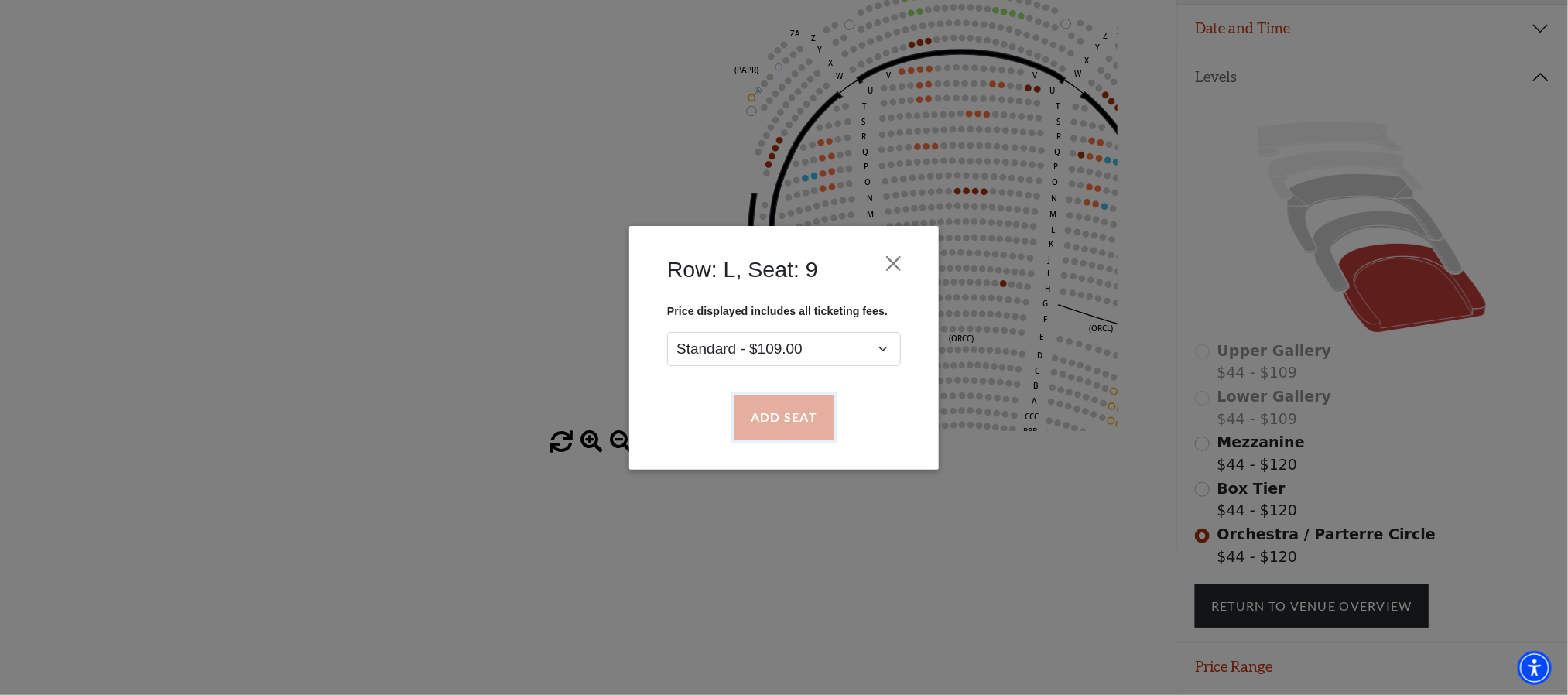
click at [790, 418] on button "Add Seat" at bounding box center [784, 418] width 99 height 44
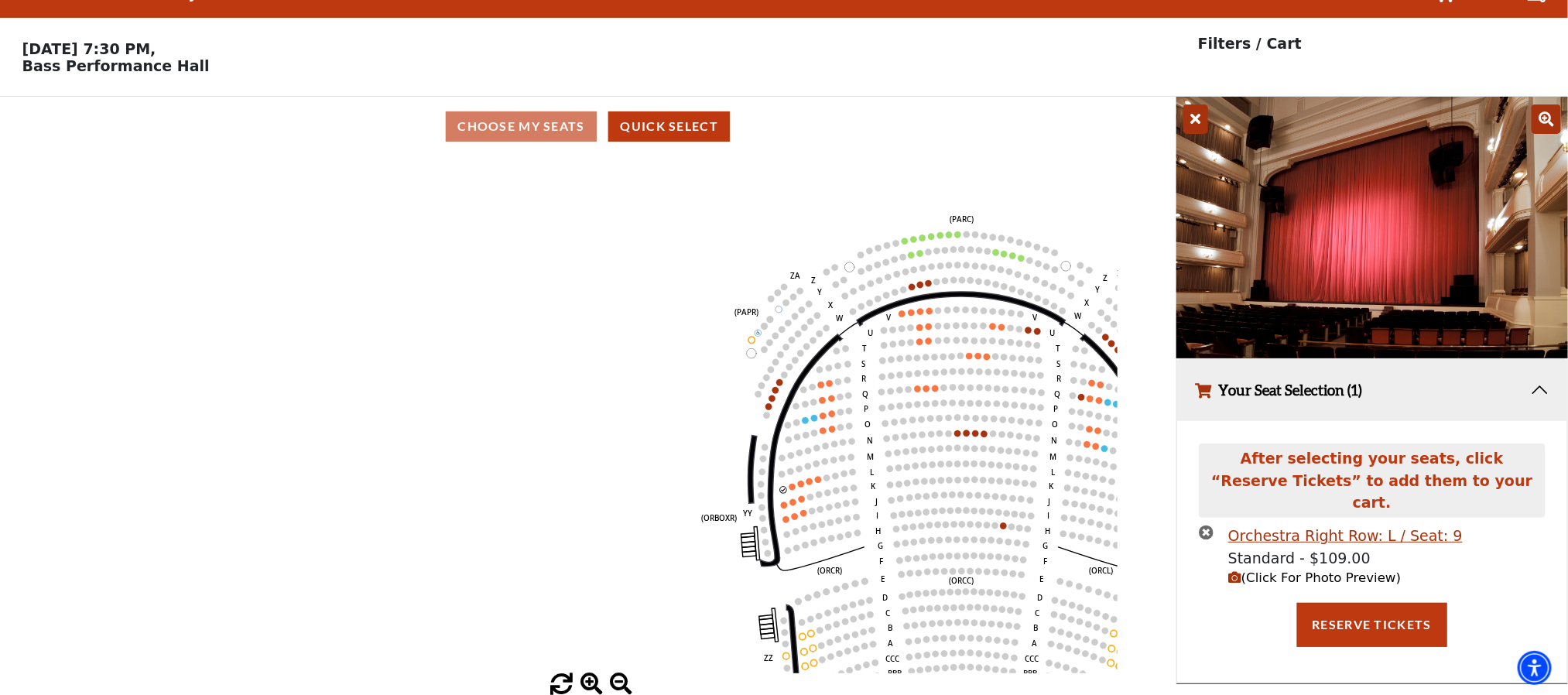
scroll to position [0, 0]
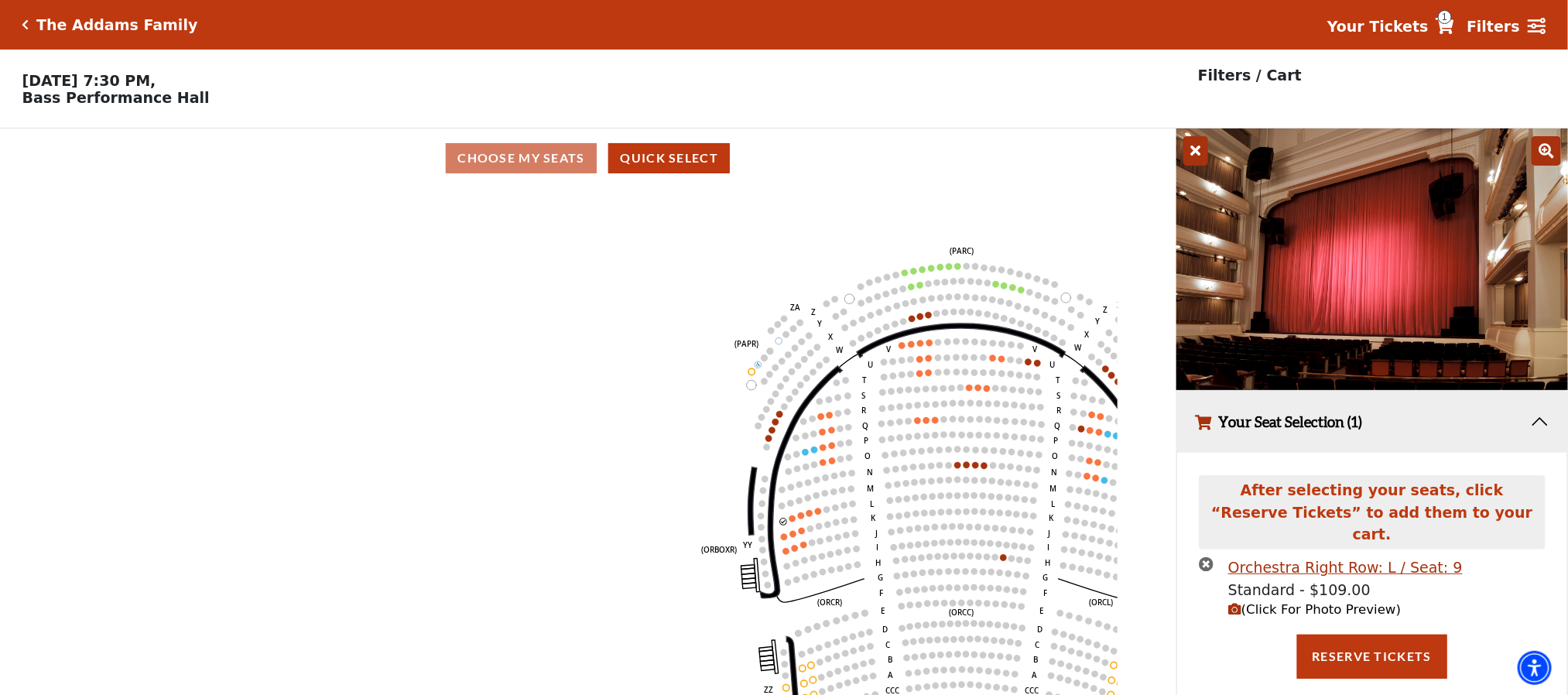
click at [1273, 602] on span "(Click For Photo Preview)" at bounding box center [1314, 610] width 173 height 15
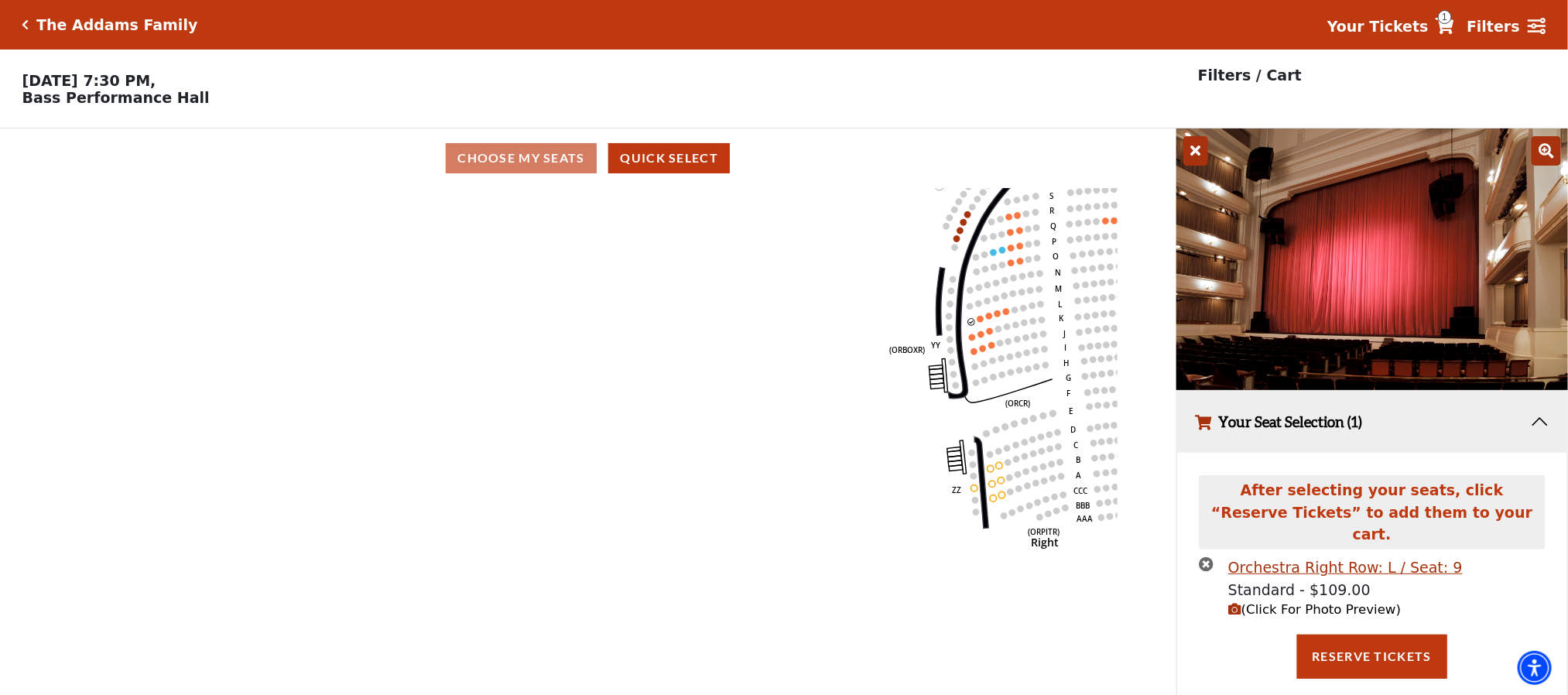
drag, startPoint x: 1048, startPoint y: 346, endPoint x: 1233, endPoint y: 148, distance: 271.0
click at [1233, 148] on div "Choose My Seats Quick Select Current Level Orchestra / Parterre Circle Click on…" at bounding box center [784, 427] width 1568 height 598
click at [1207, 556] on icon "times-circle" at bounding box center [1206, 564] width 15 height 15
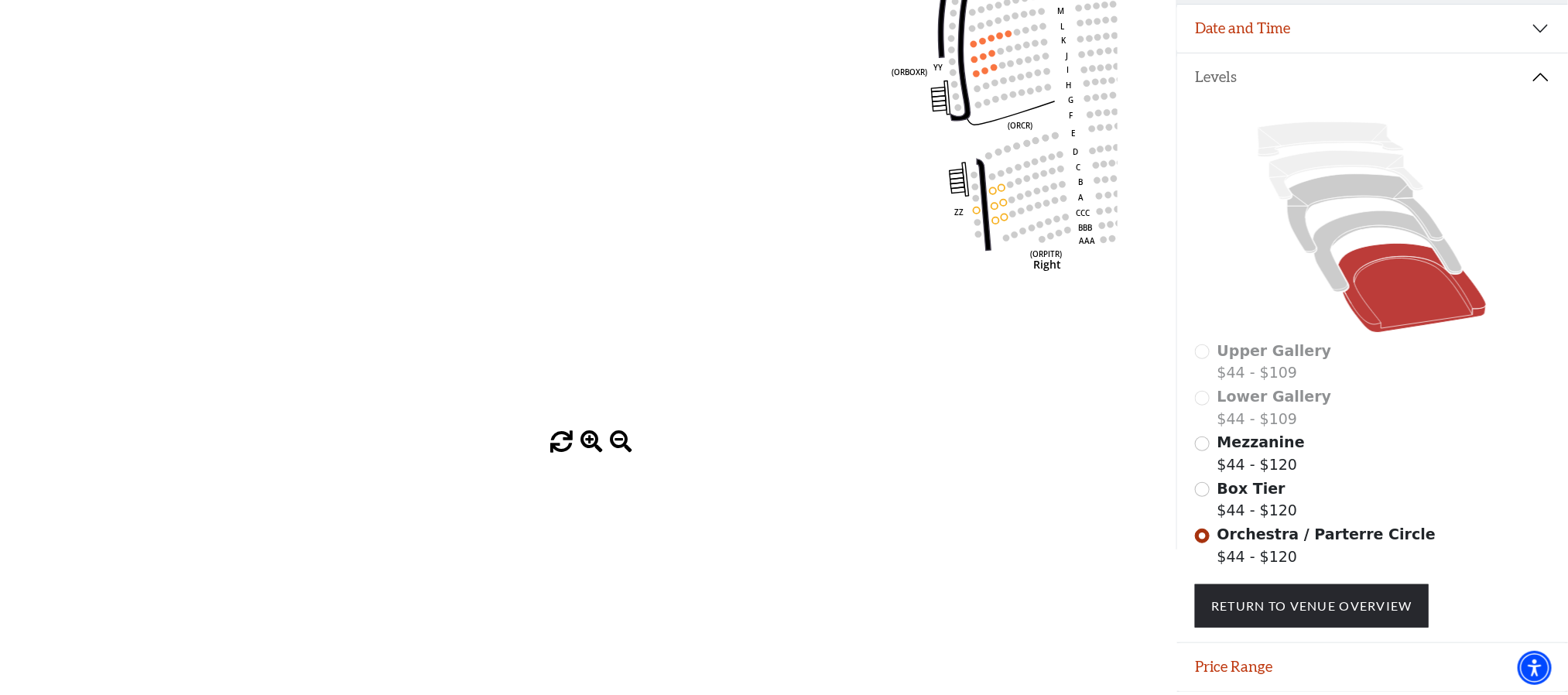
scroll to position [316, 0]
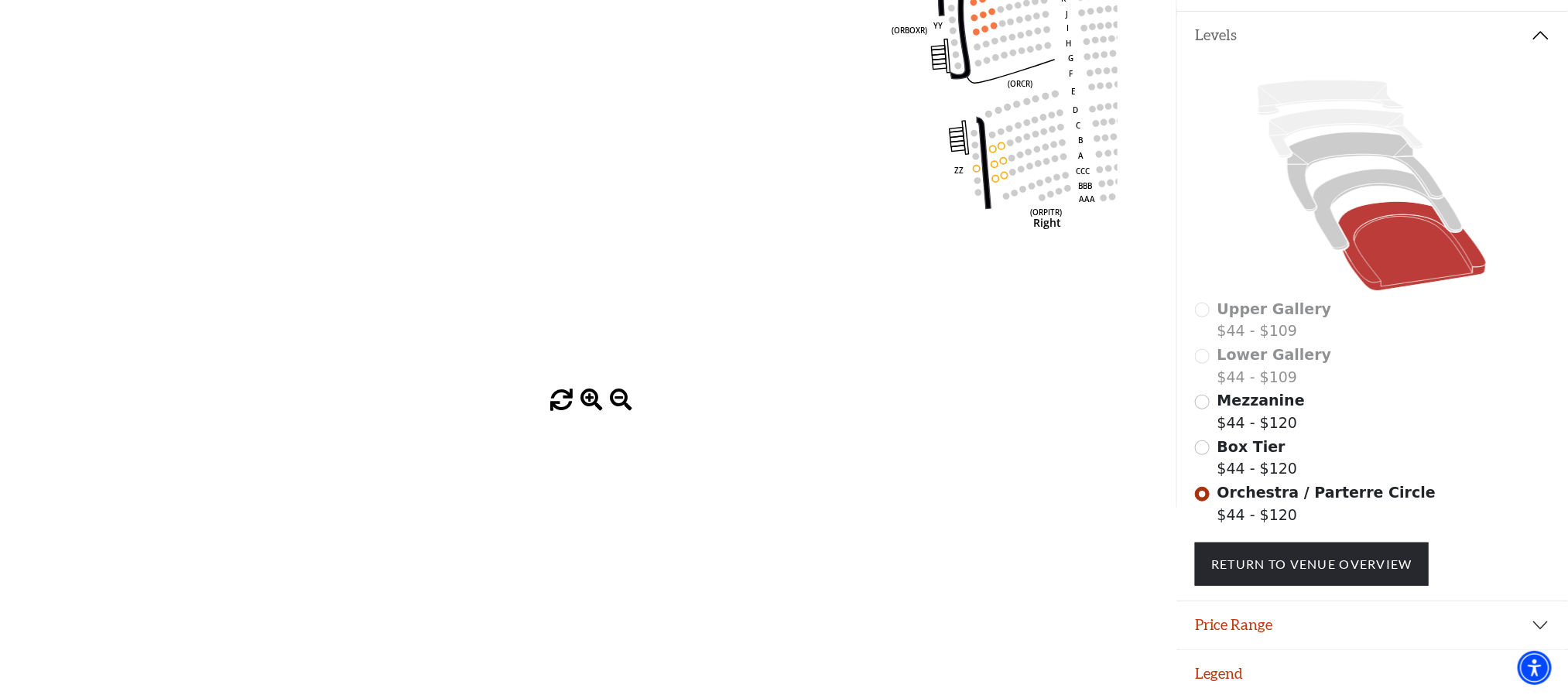
drag, startPoint x: 863, startPoint y: 509, endPoint x: 961, endPoint y: 347, distance: 189.3
click at [447, 379] on html "Skip to main content Enable accessibility for low vision Open the accessibility…" at bounding box center [784, 31] width 1568 height 695
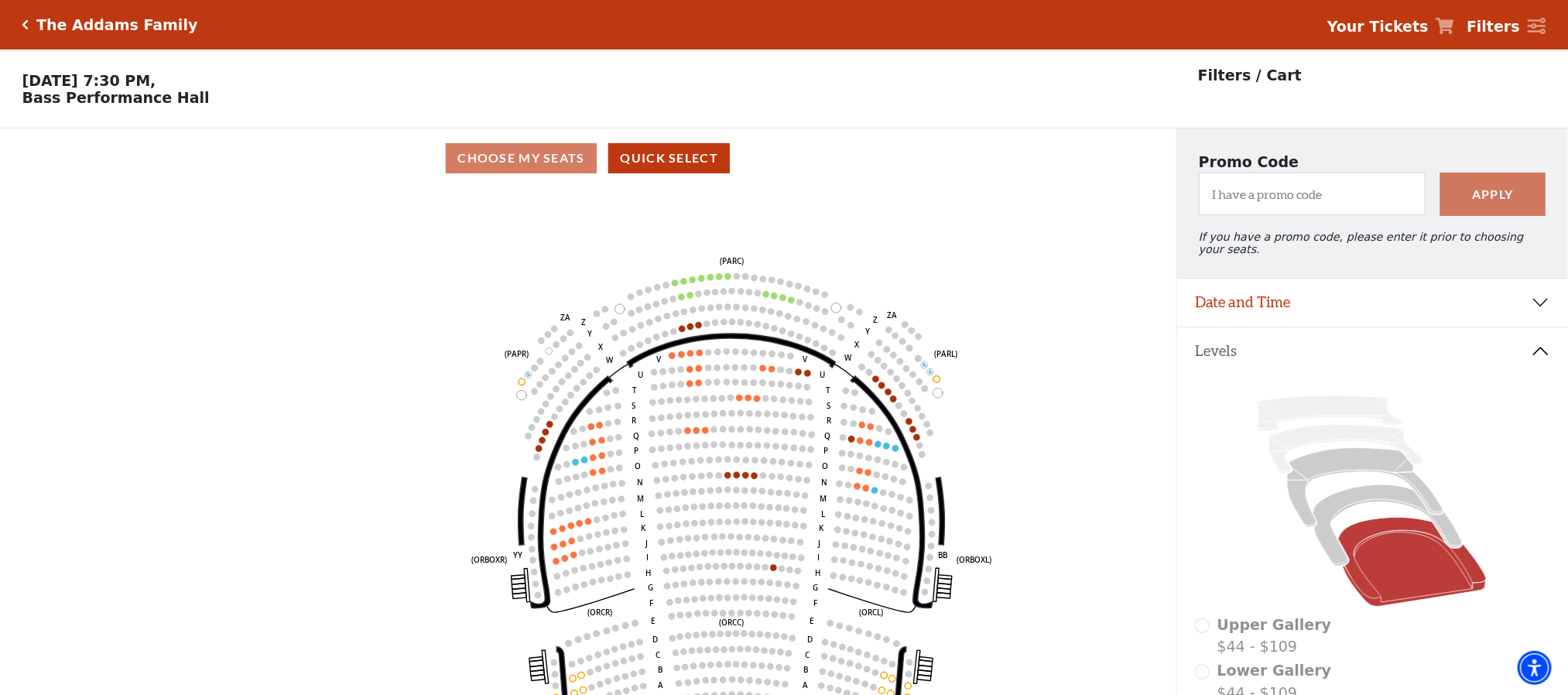
drag, startPoint x: 922, startPoint y: 284, endPoint x: 499, endPoint y: 499, distance: 474.5
click at [499, 499] on icon "Left (ORPITL) Right (ORPITR) Center (ORPITC) ZZ AA YY BB ZA ZA (ORCL) (ORCR) (O…" at bounding box center [588, 446] width 1059 height 517
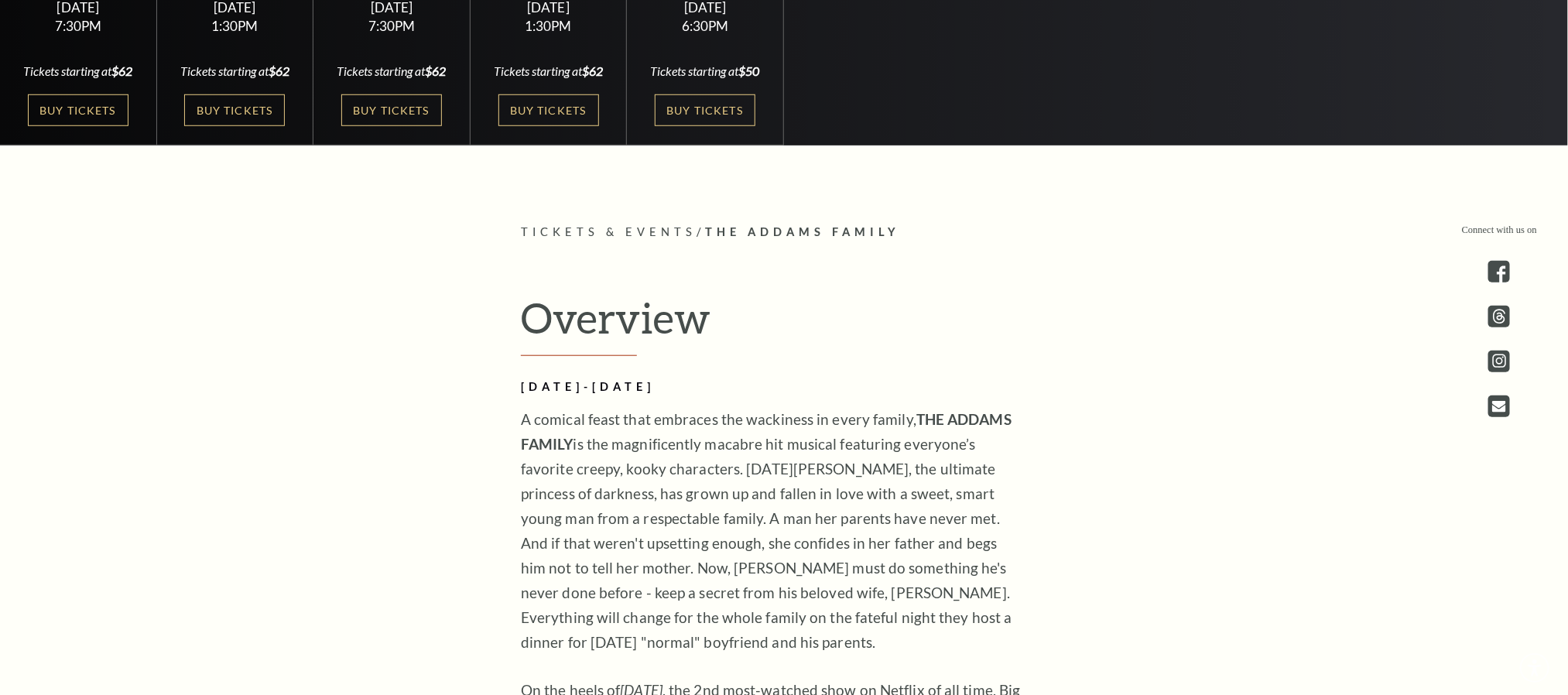
scroll to position [404, 0]
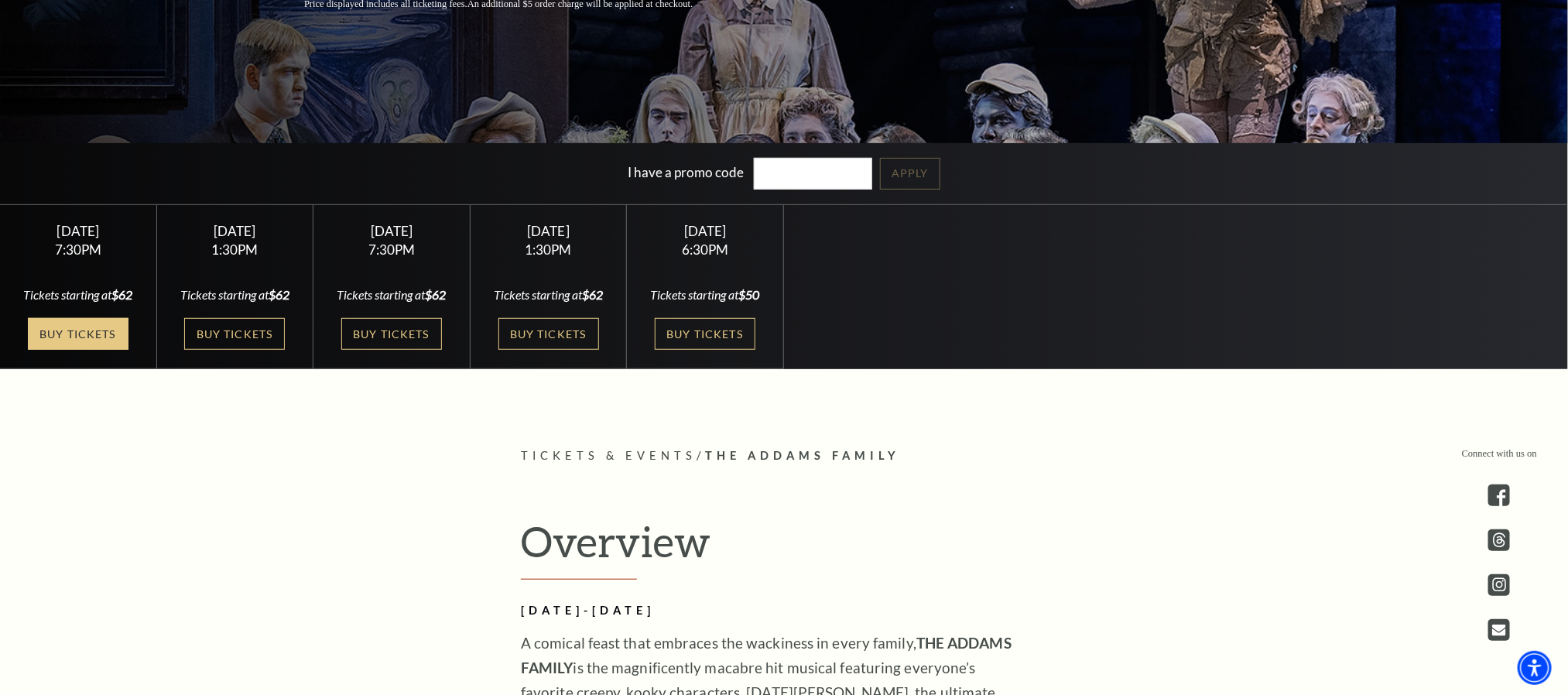
click at [72, 323] on link "Buy Tickets" at bounding box center [78, 334] width 101 height 31
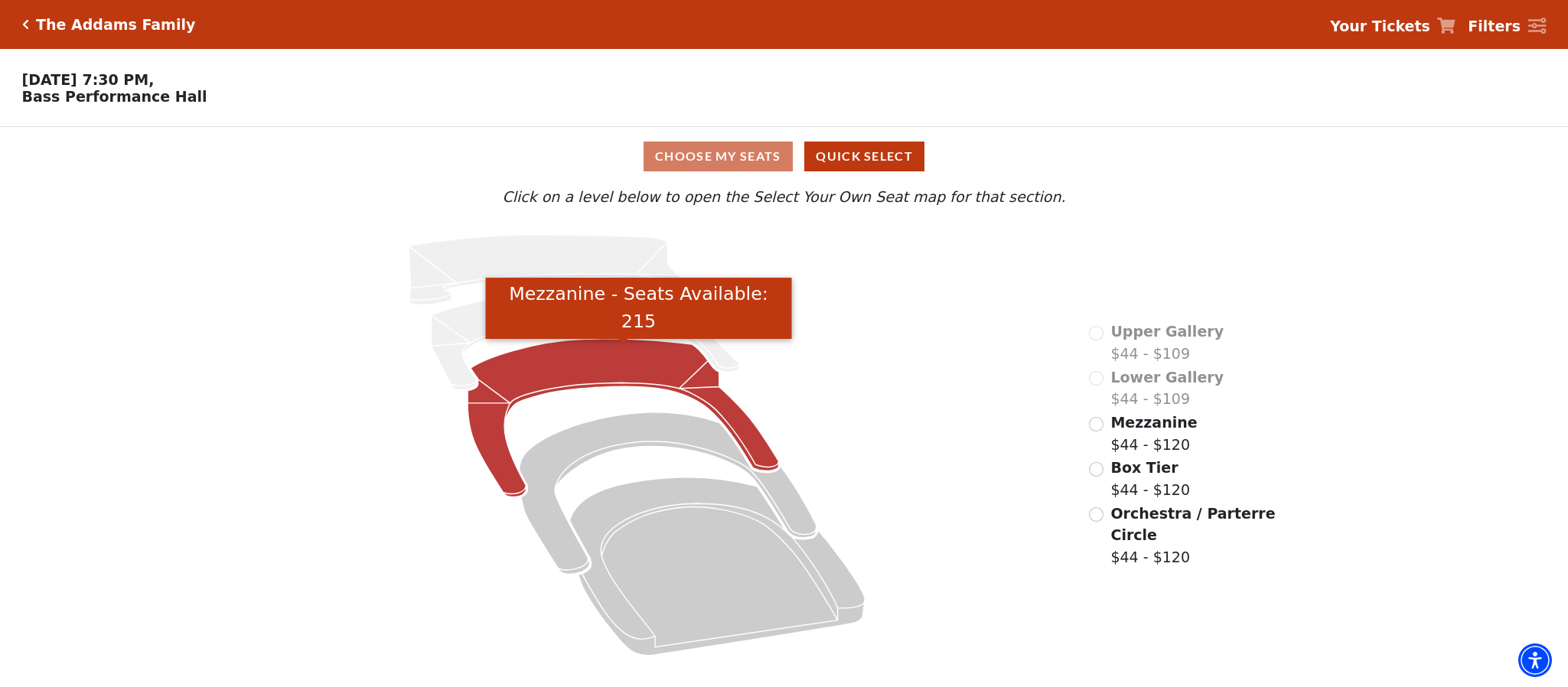
click at [601, 372] on icon "Mezzanine - Seats Available: 215" at bounding box center [623, 418] width 311 height 159
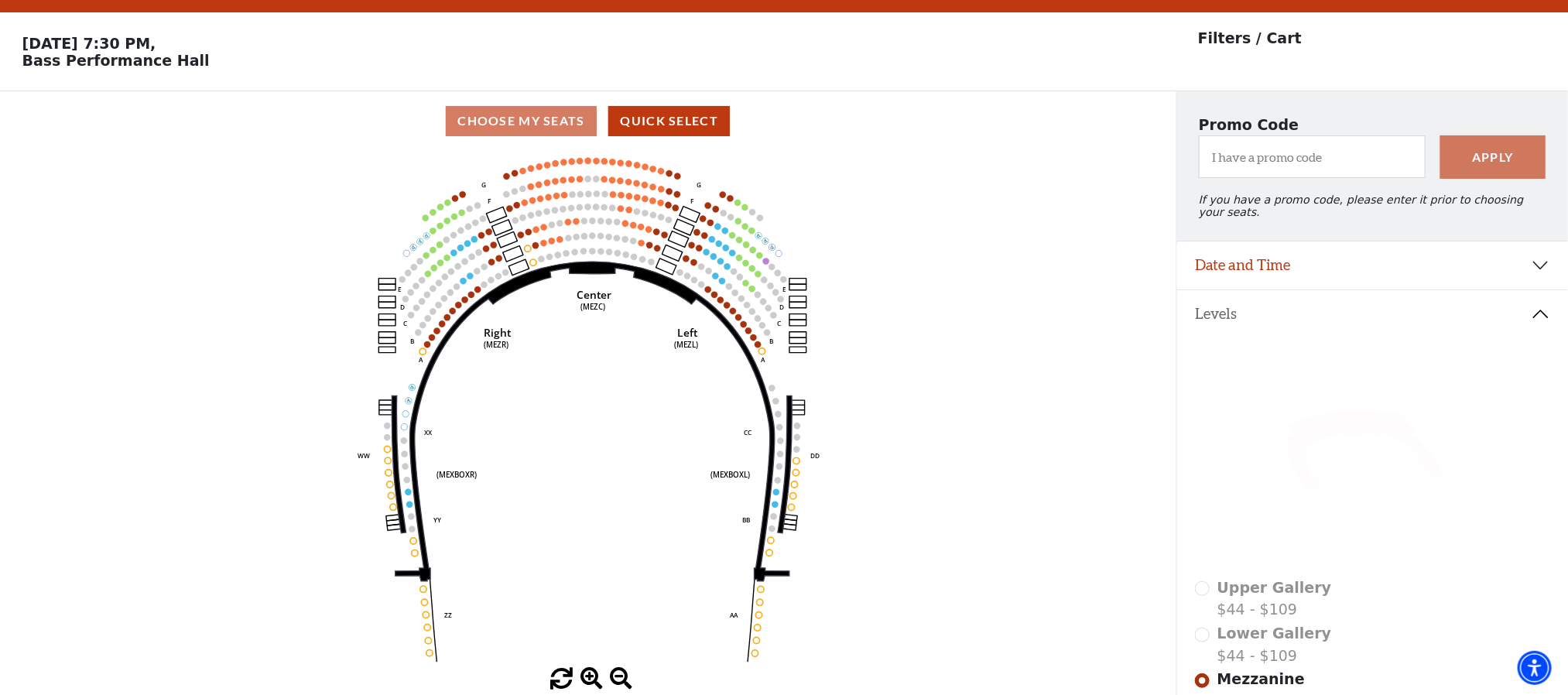
scroll to position [72, 0]
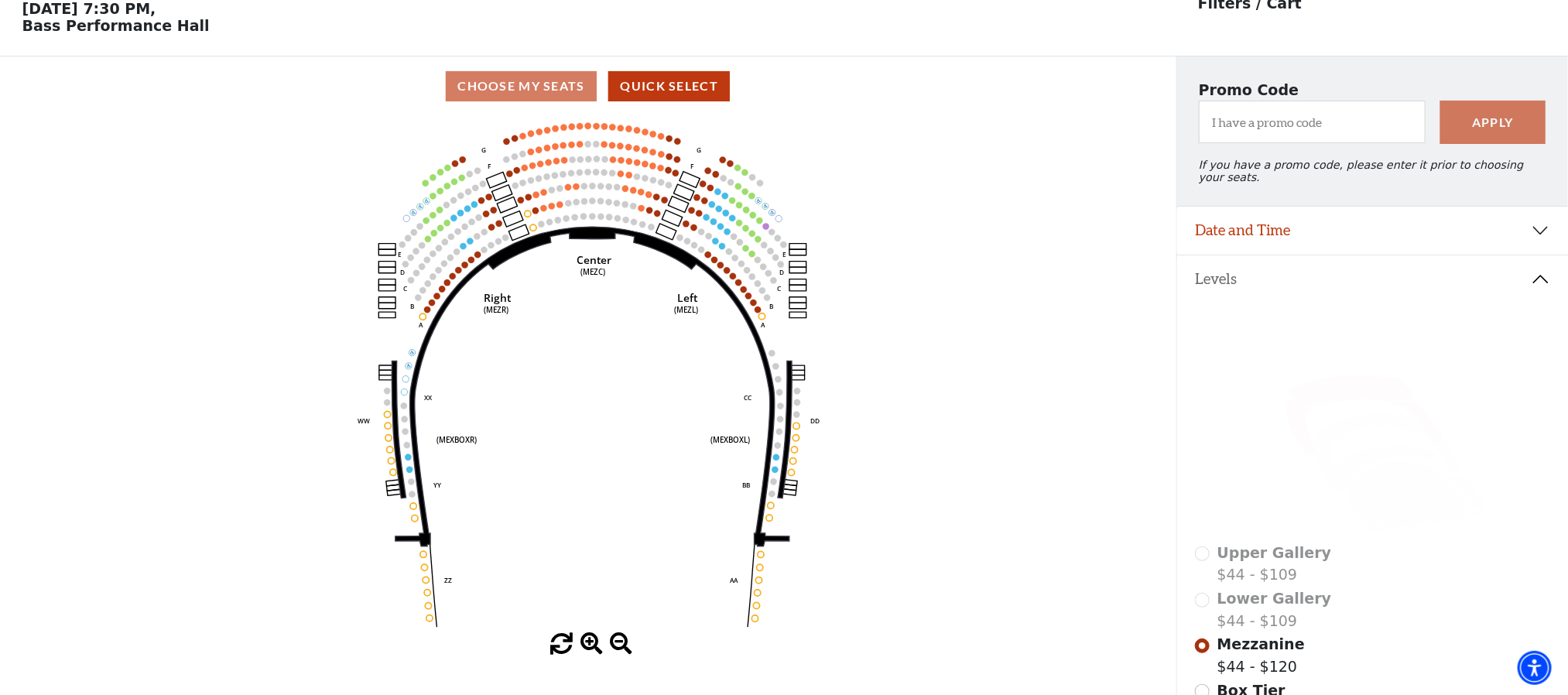
click at [647, 167] on use "Seat Selected" at bounding box center [645, 164] width 7 height 7
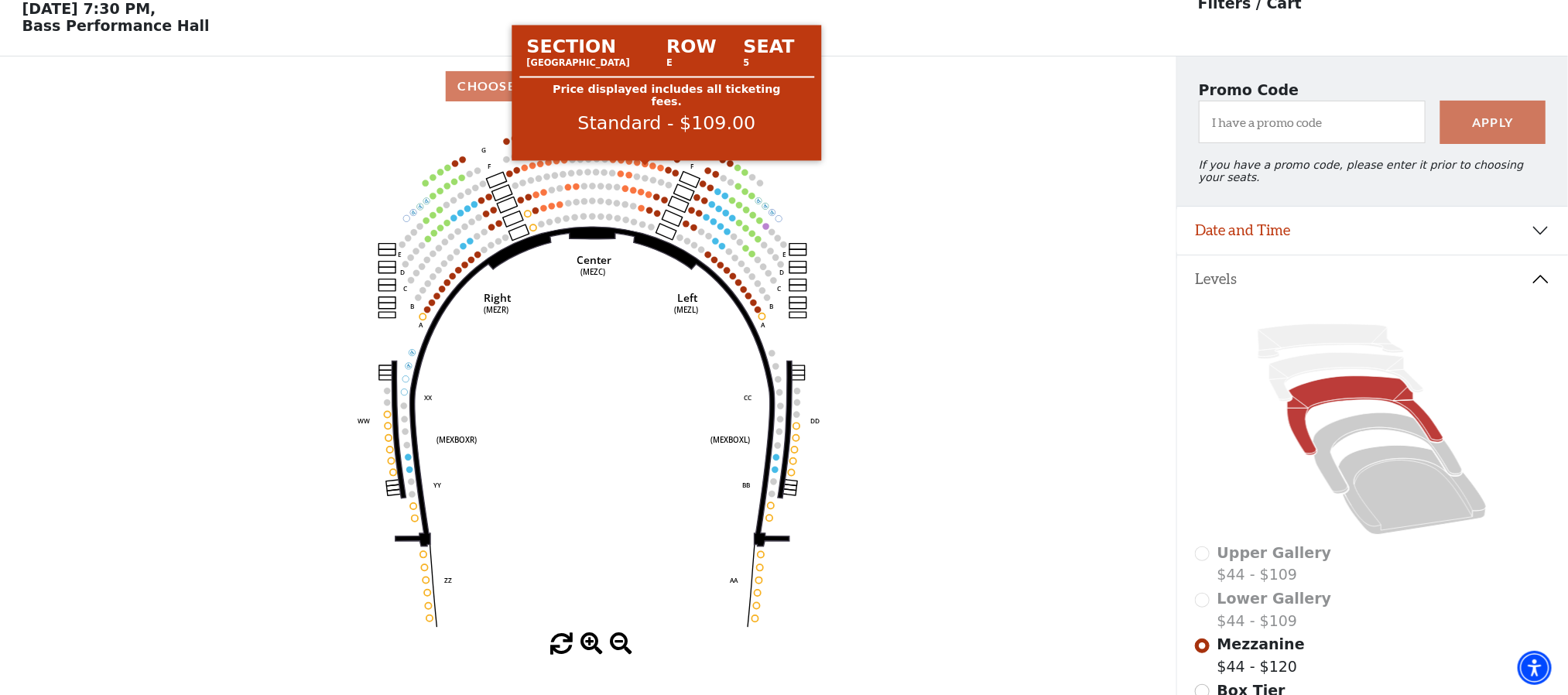
click at [646, 167] on circle at bounding box center [645, 164] width 6 height 6
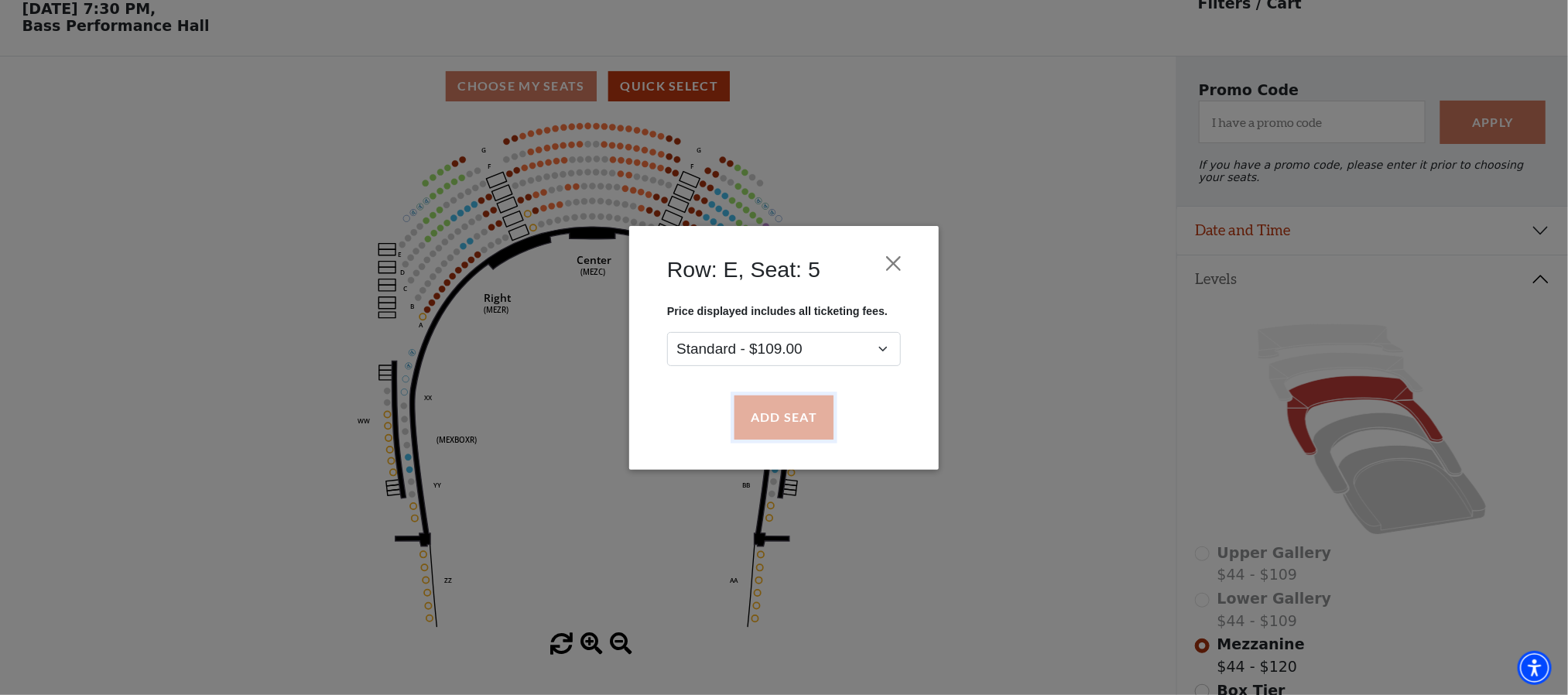
click at [767, 412] on button "Add Seat" at bounding box center [784, 418] width 99 height 44
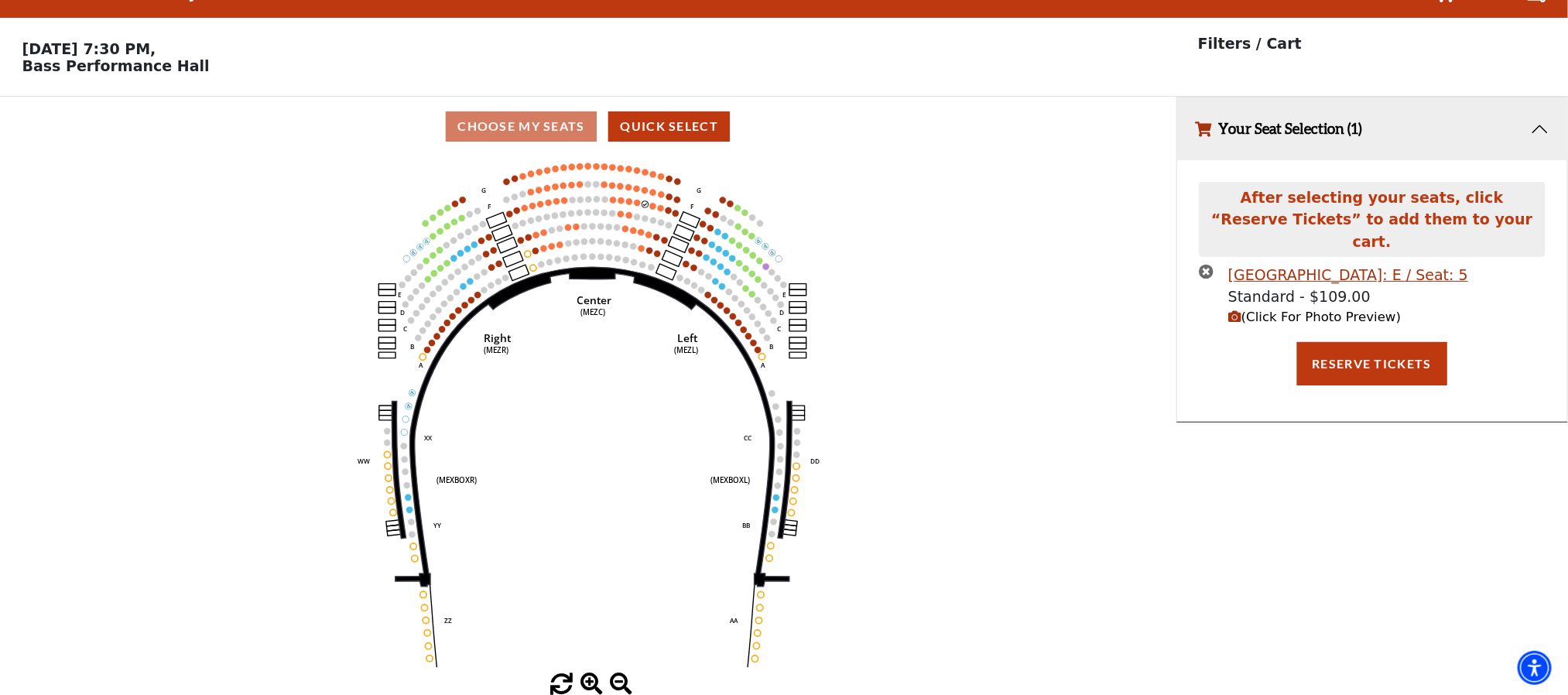
scroll to position [0, 0]
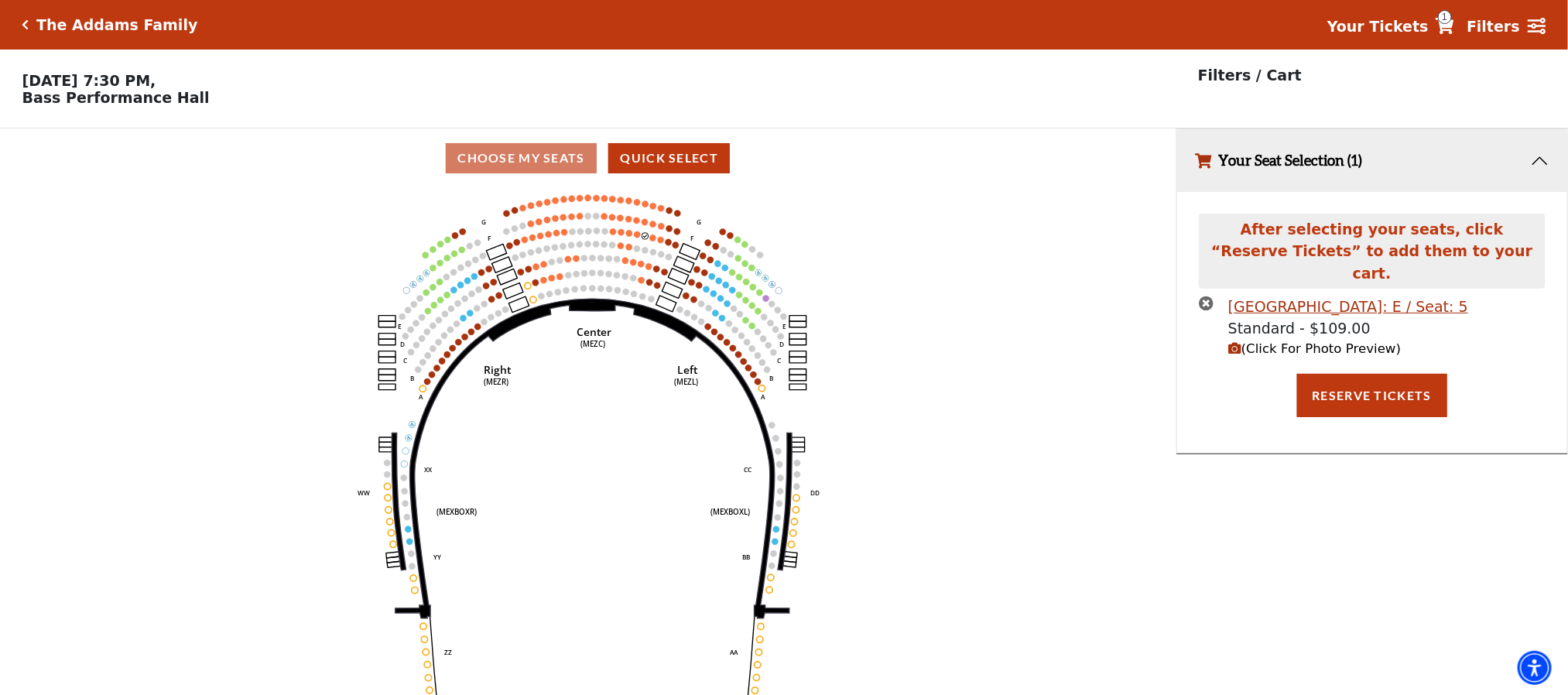
click at [1287, 341] on span "(Click For Photo Preview)" at bounding box center [1314, 348] width 173 height 15
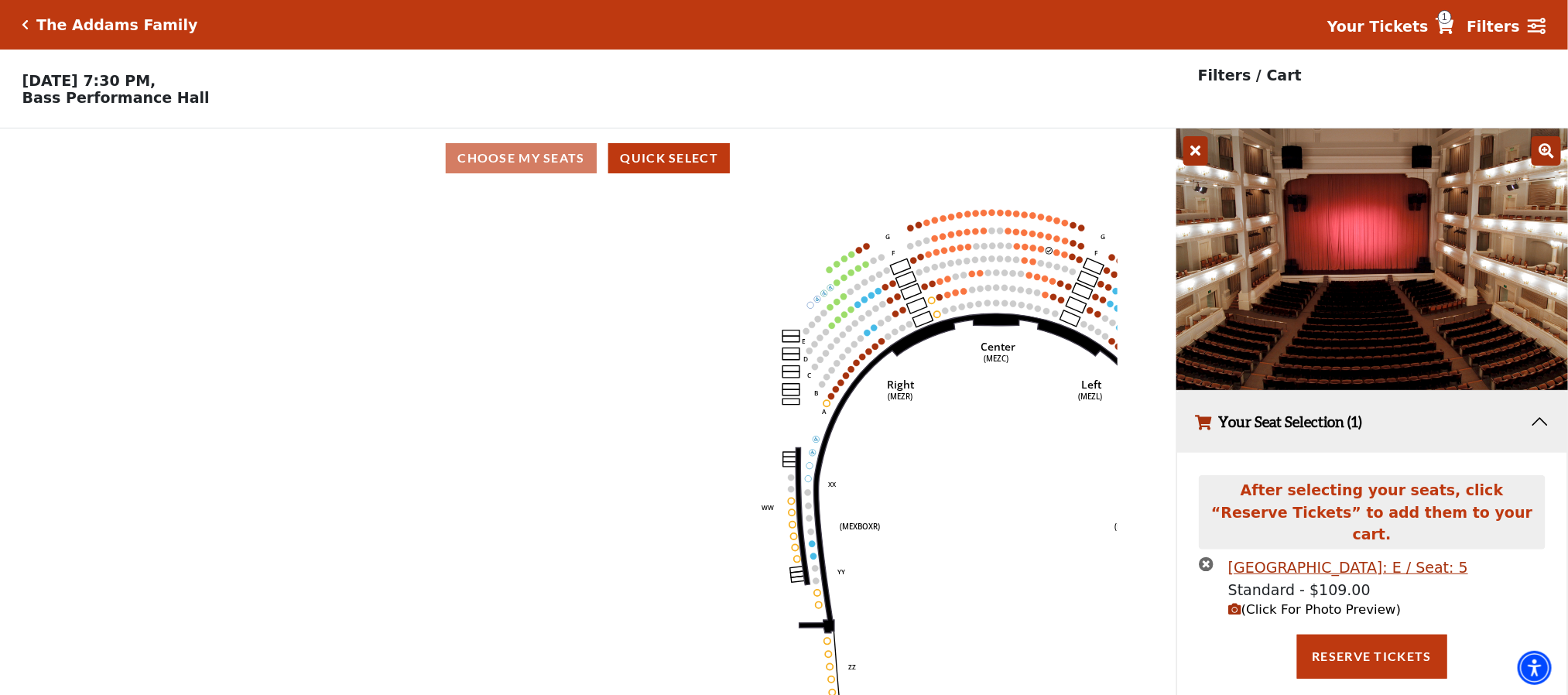
drag, startPoint x: 695, startPoint y: 457, endPoint x: 1099, endPoint y: 472, distance: 404.3
click at [1099, 472] on icon "Center (MEZC) Right (MEZR) Left (MEZL) (MEXBOXR) (MEXBOXL) XX WW CC DD YY BB ZZ…" at bounding box center [588, 446] width 1059 height 517
click at [1203, 556] on icon "times-circle" at bounding box center [1206, 564] width 15 height 15
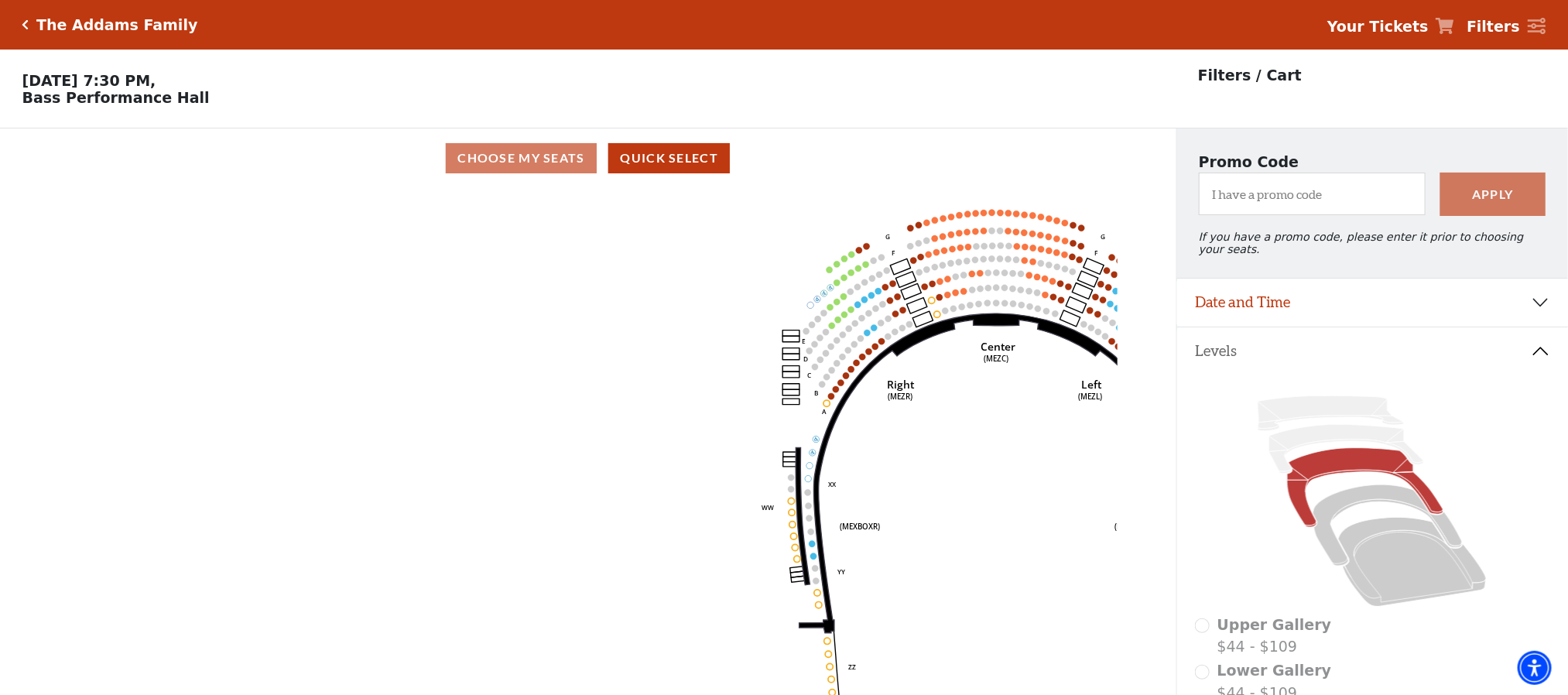
click at [139, 23] on h5 "The Addams Family" at bounding box center [117, 25] width 161 height 18
click at [30, 24] on div "The Addams Family" at bounding box center [113, 25] width 168 height 18
click at [23, 27] on icon "Click here to go back to filters" at bounding box center [26, 24] width 7 height 10
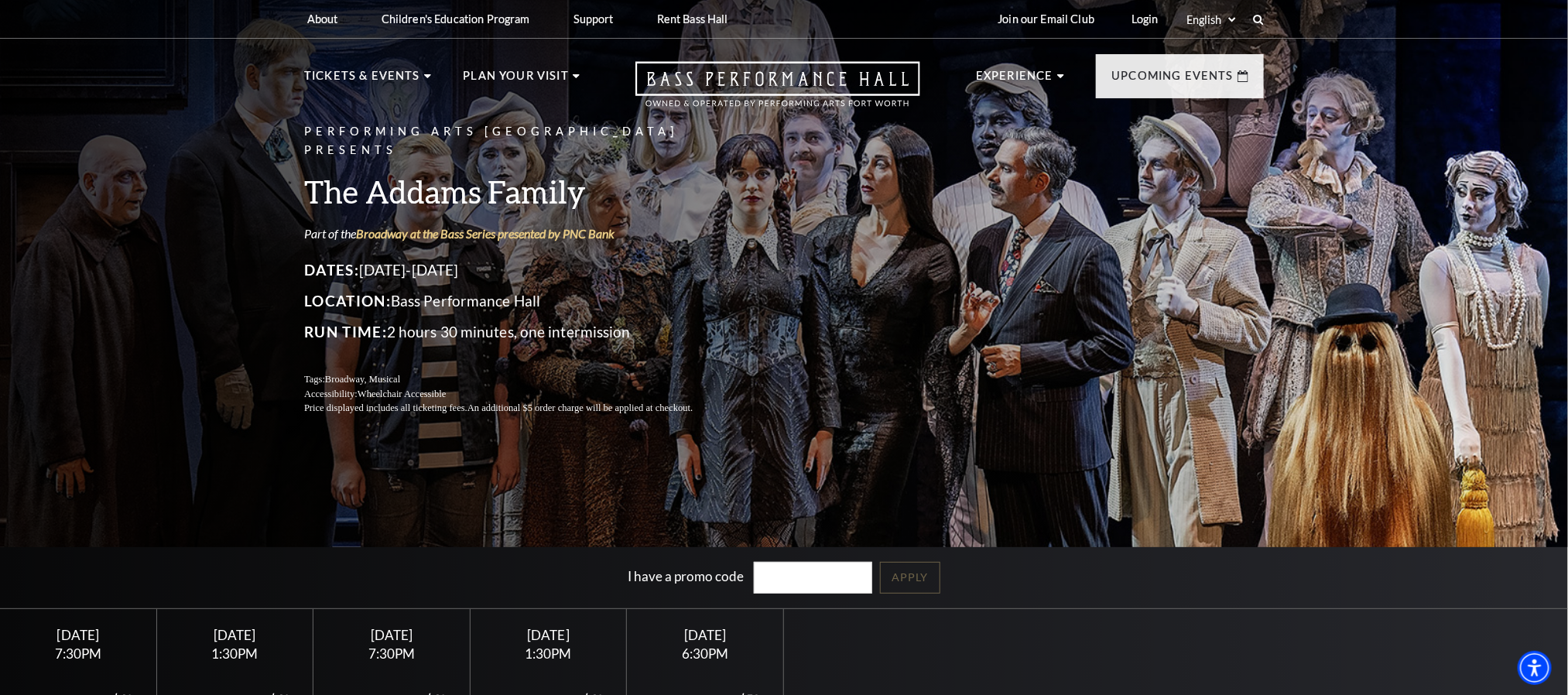
click at [47, 647] on div "7:30PM" at bounding box center [78, 653] width 119 height 13
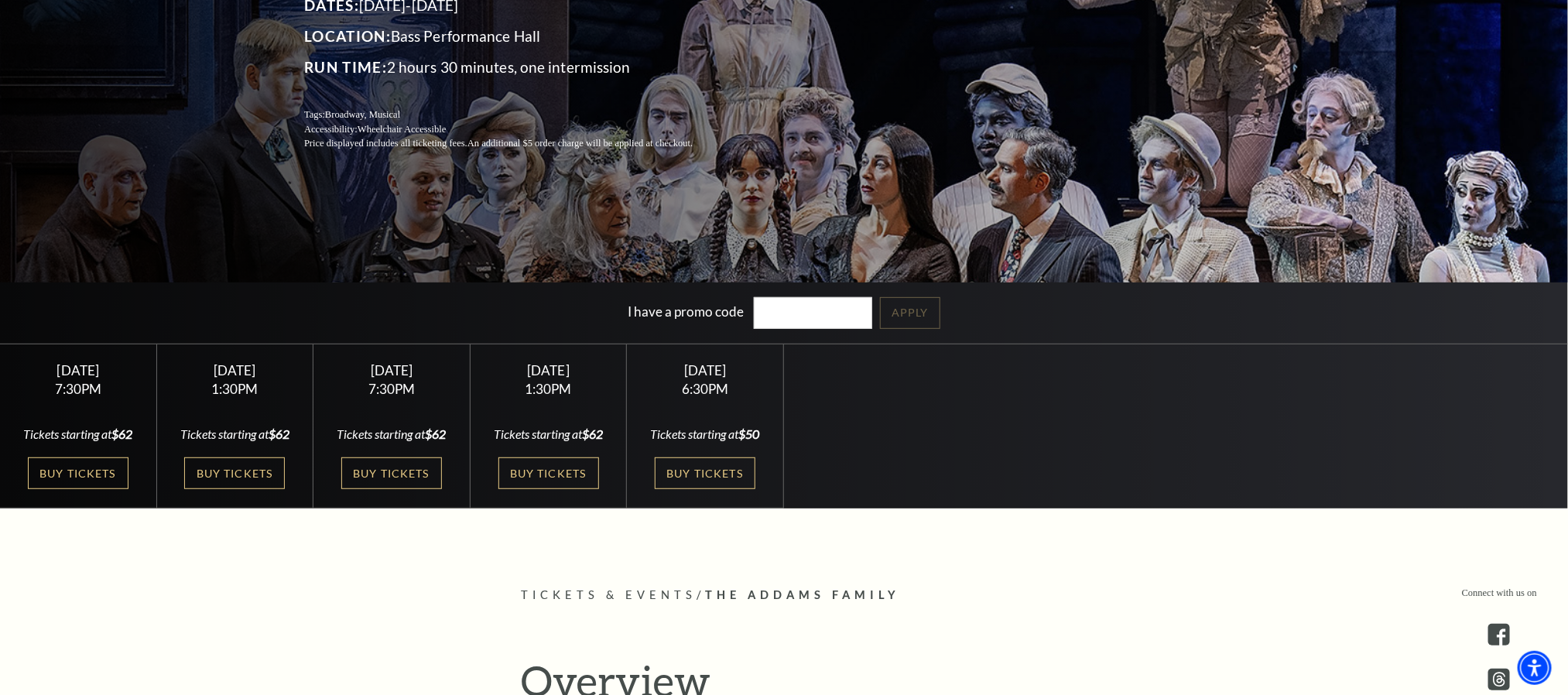
scroll to position [347, 0]
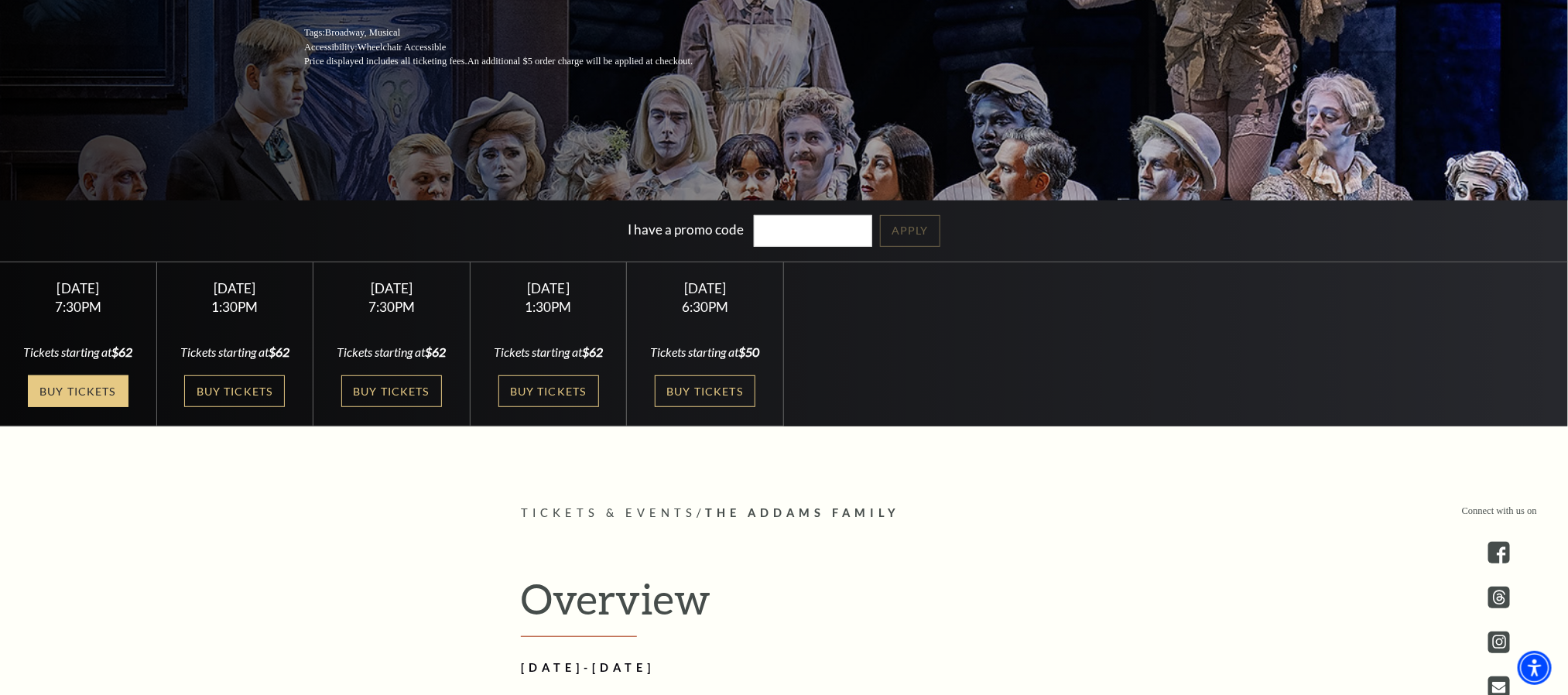
click at [69, 381] on link "Buy Tickets" at bounding box center [78, 391] width 101 height 31
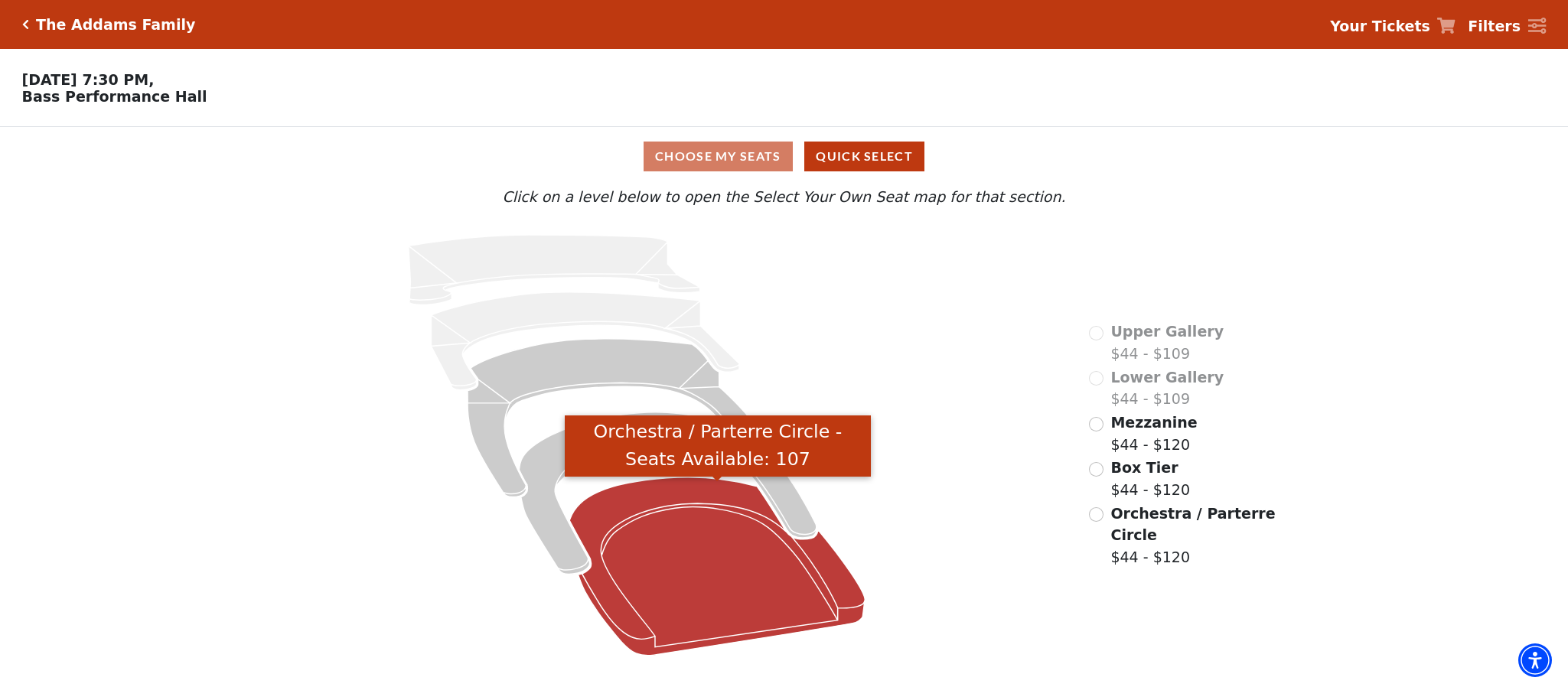
click at [671, 510] on icon "Orchestra / Parterre Circle - Seats Available: 107" at bounding box center [717, 567] width 296 height 179
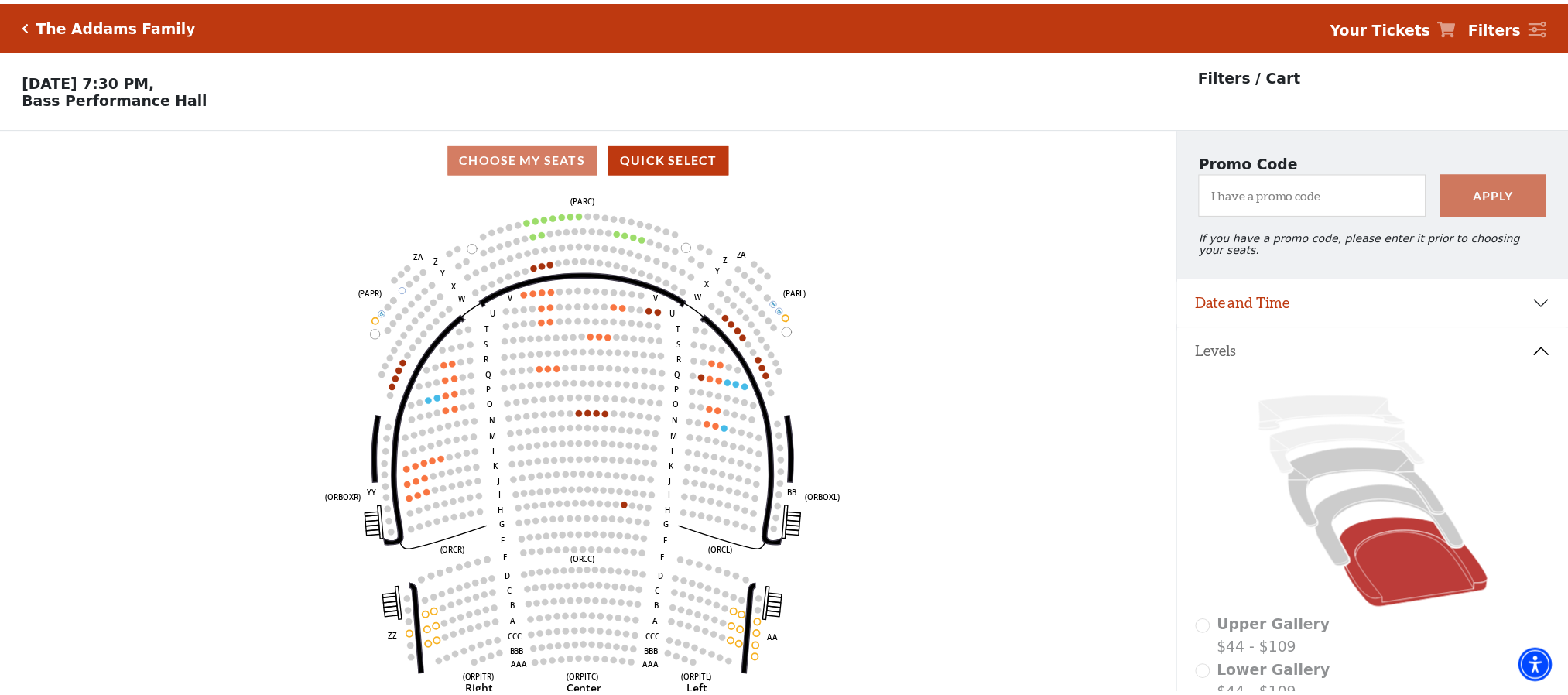
scroll to position [72, 0]
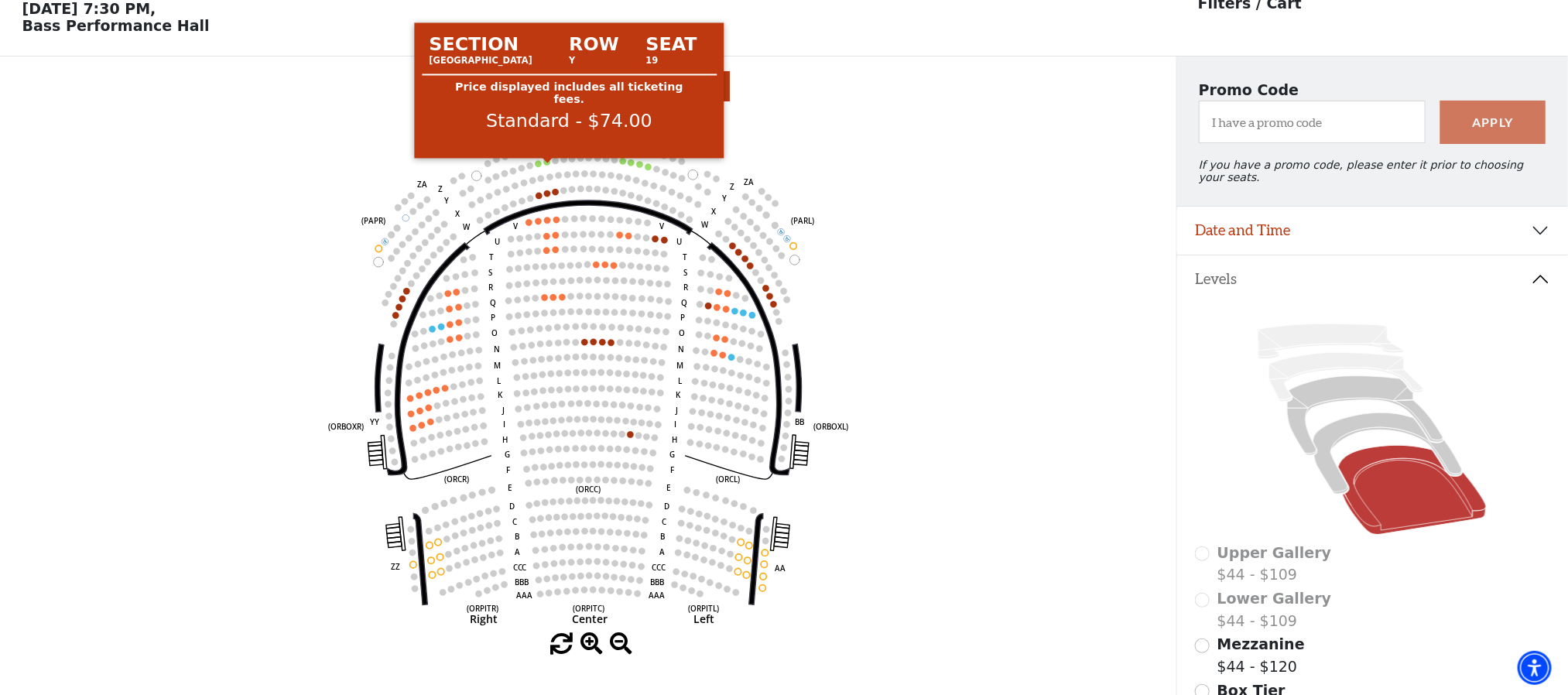
click at [549, 164] on circle at bounding box center [547, 162] width 6 height 6
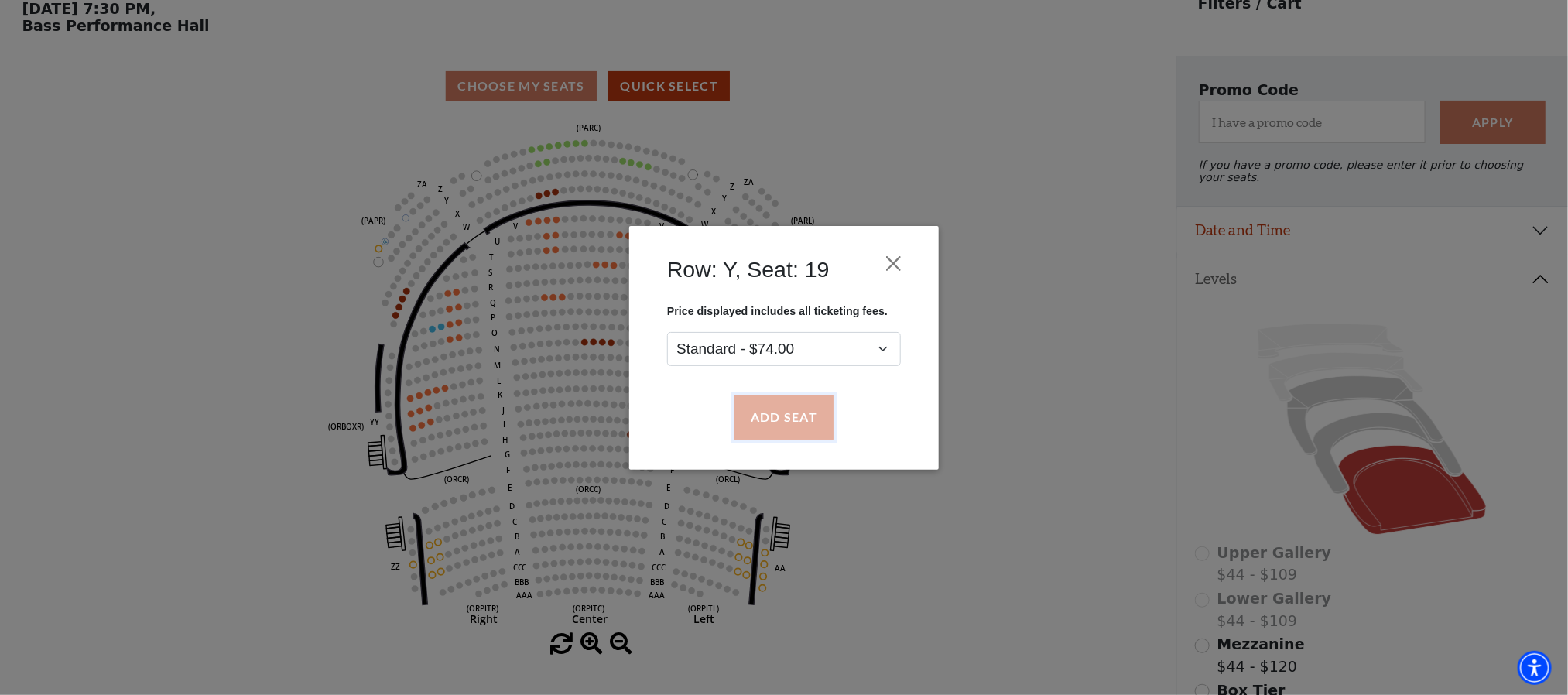
click at [804, 418] on button "Add Seat" at bounding box center [784, 418] width 99 height 44
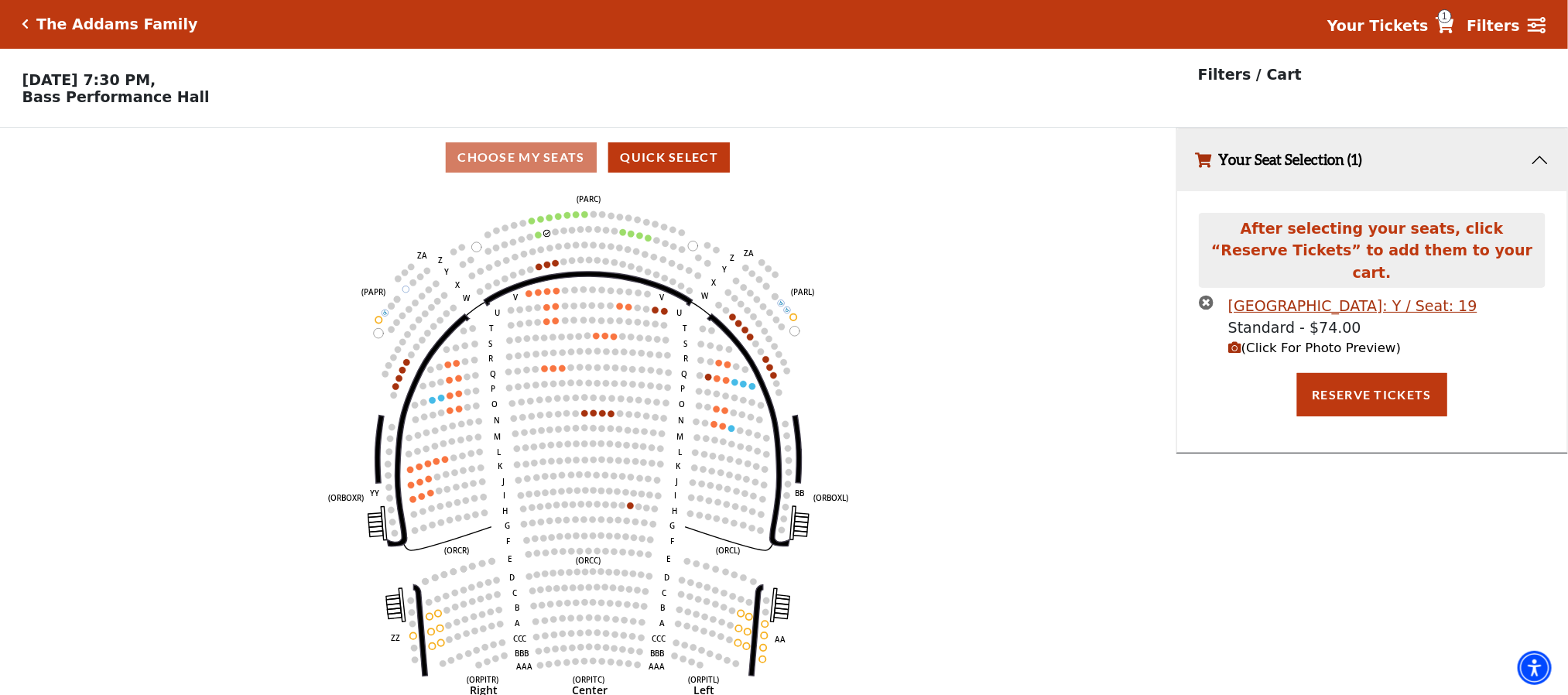
scroll to position [0, 0]
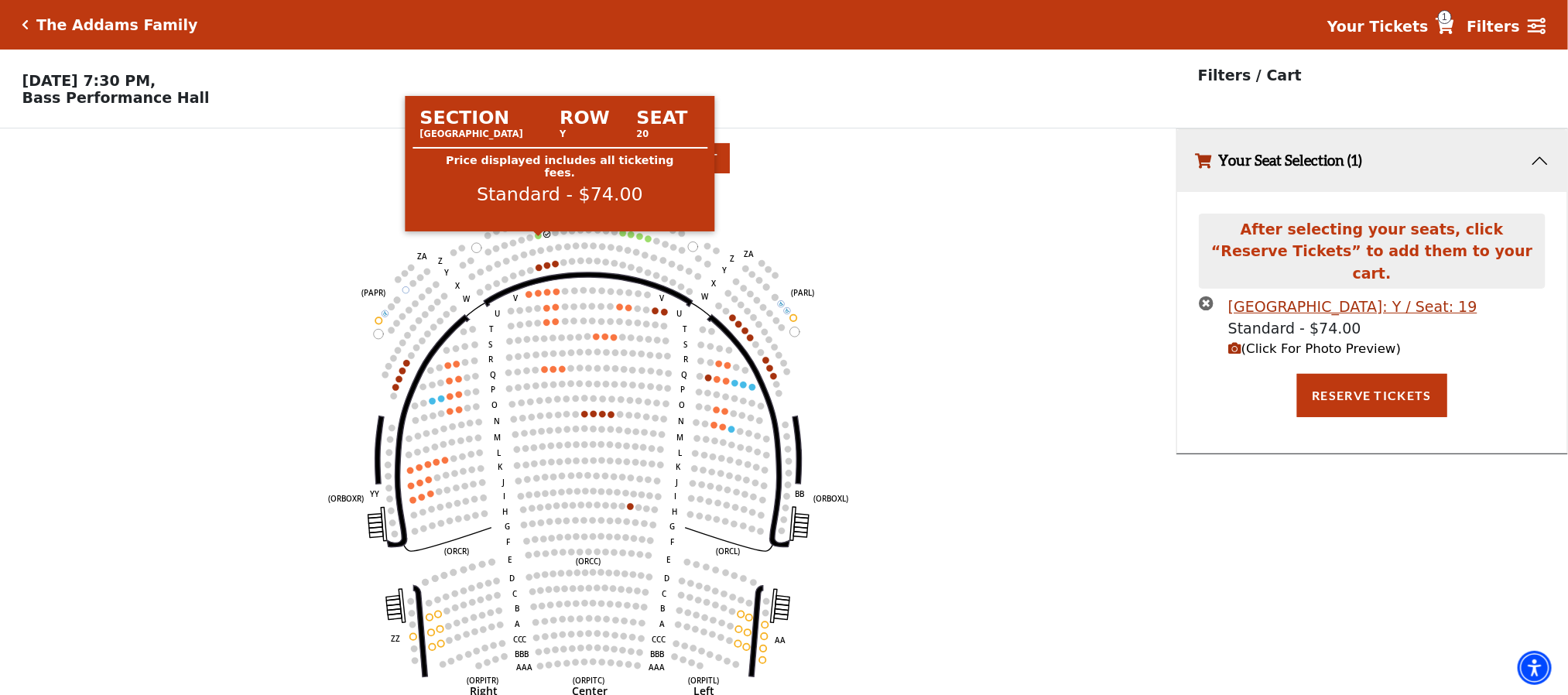
click at [536, 239] on circle at bounding box center [538, 235] width 6 height 6
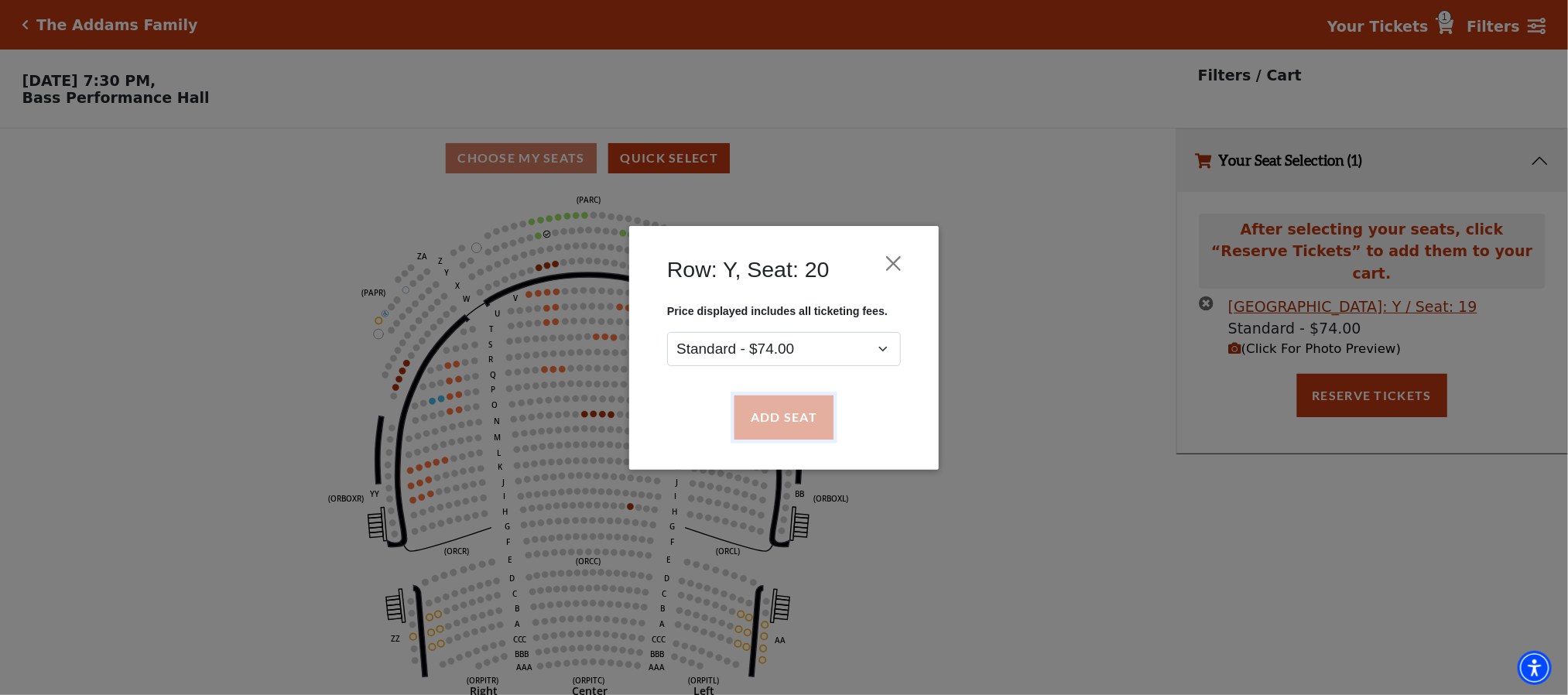
click at [801, 421] on button "Add Seat" at bounding box center [784, 418] width 99 height 44
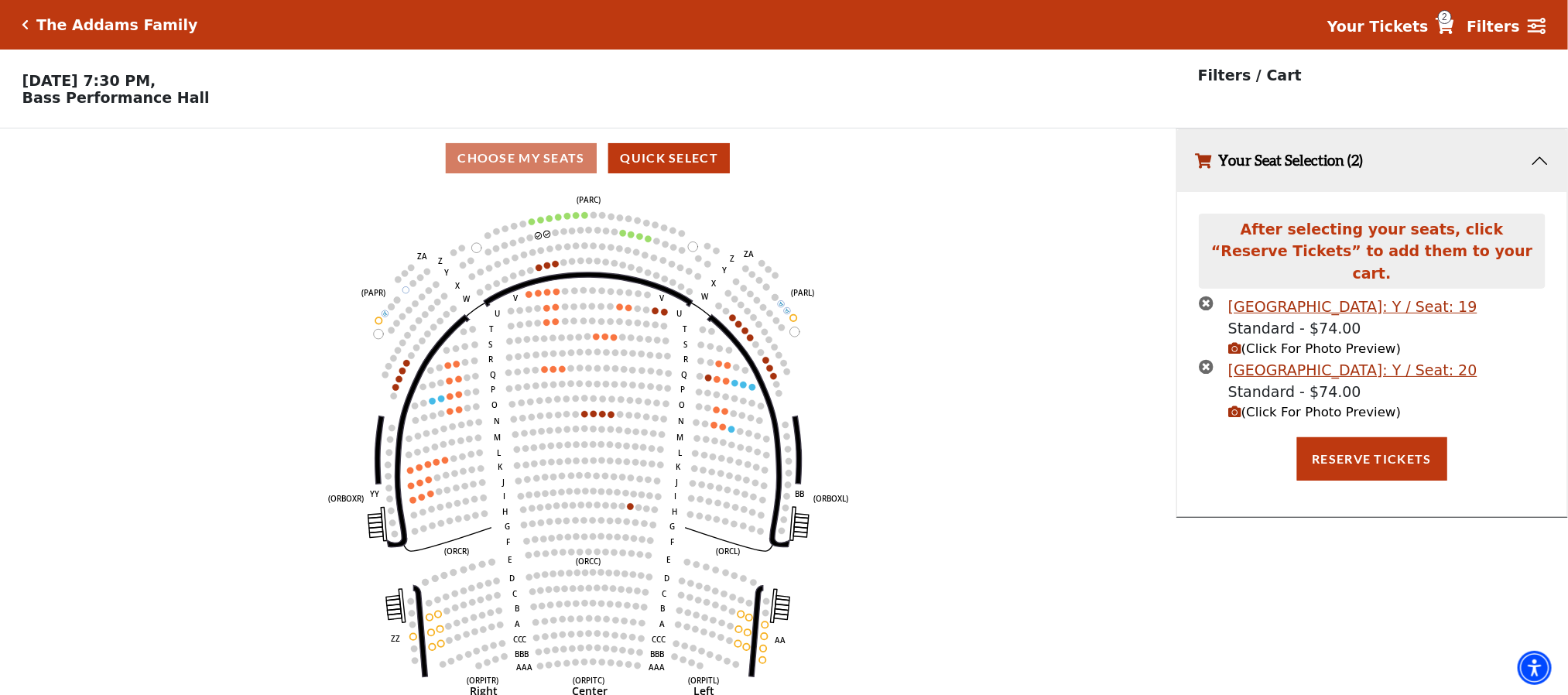
click at [530, 231] on icon "Left (ORPITL) Right (ORPITR) Center (ORPITC) ZZ AA YY BB ZA ZA (ORCL) (ORCR) (O…" at bounding box center [588, 446] width 1059 height 517
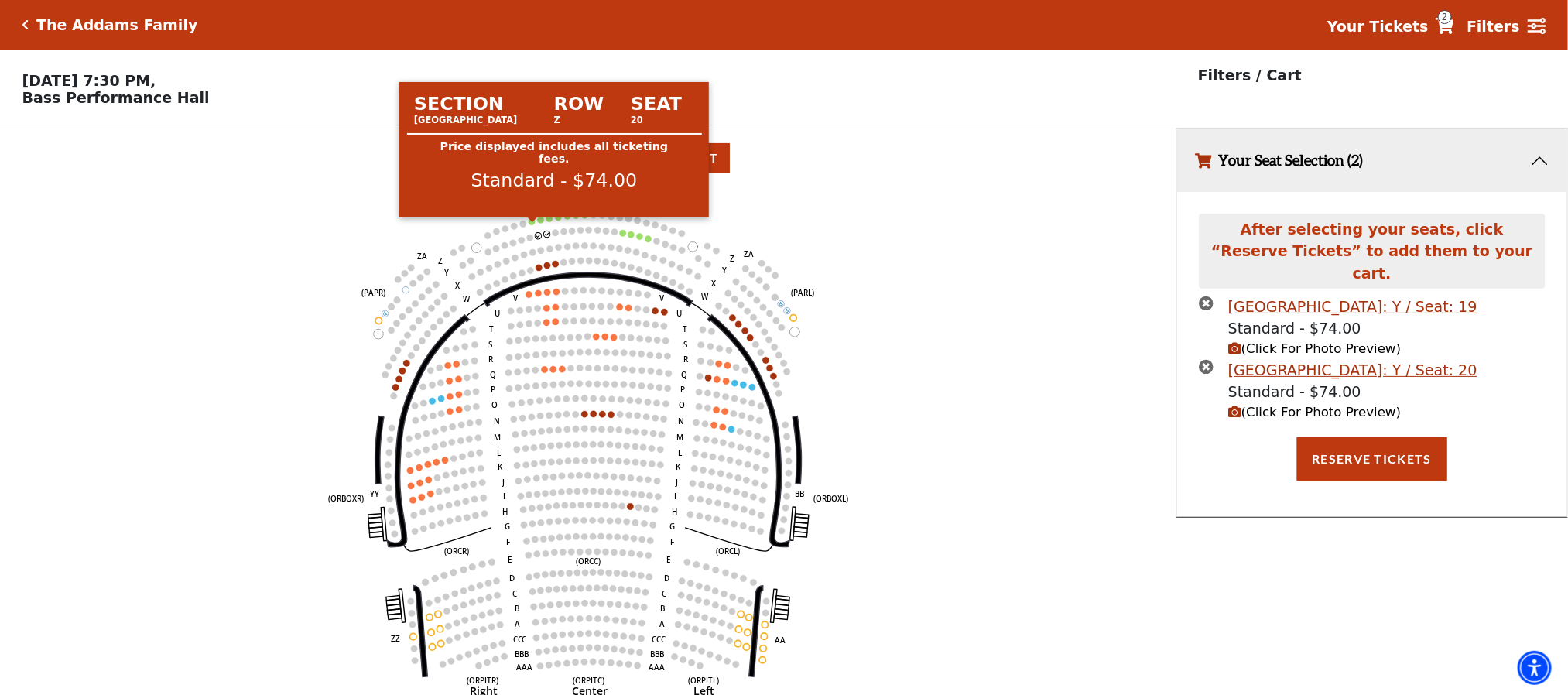
click at [531, 224] on circle at bounding box center [532, 222] width 6 height 6
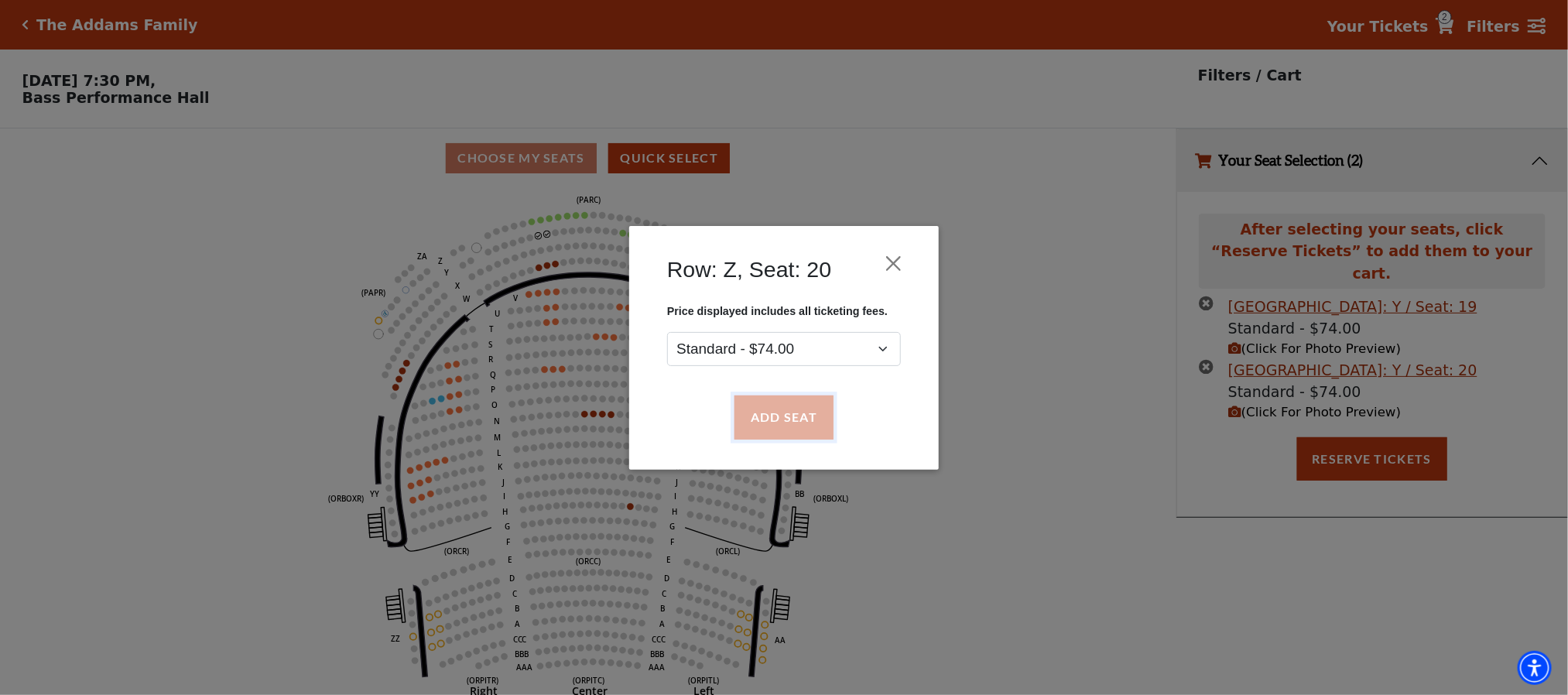
click at [779, 412] on button "Add Seat" at bounding box center [784, 418] width 99 height 44
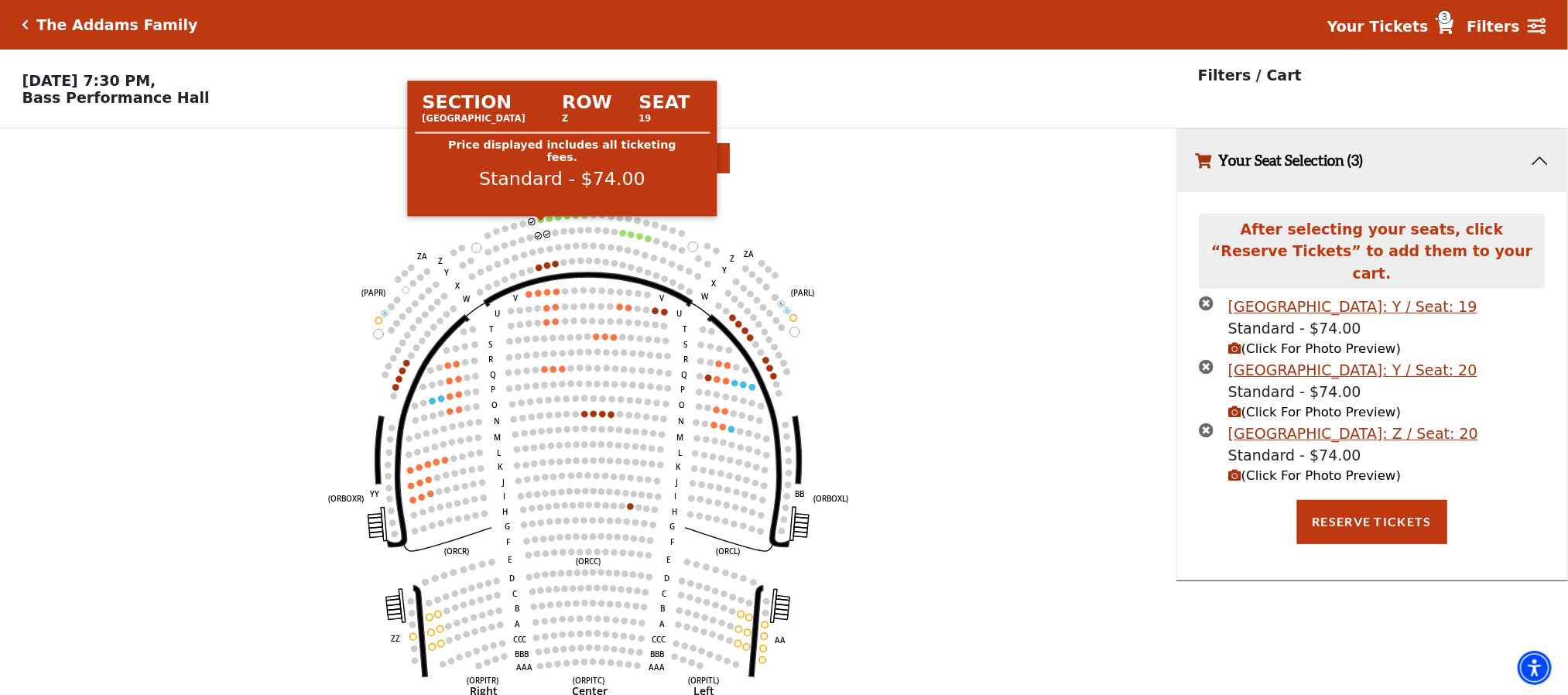
click at [542, 223] on circle at bounding box center [540, 220] width 6 height 6
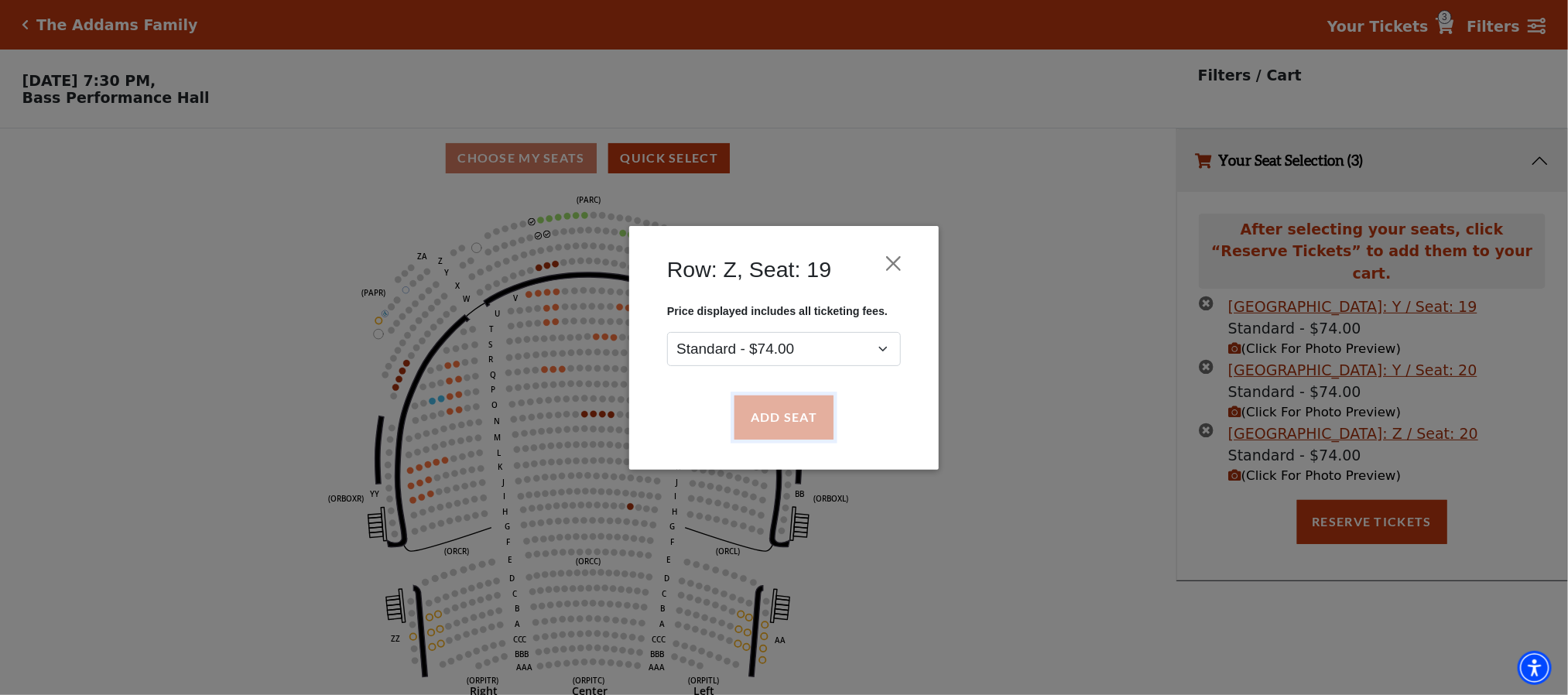
click at [781, 415] on button "Add Seat" at bounding box center [784, 418] width 99 height 44
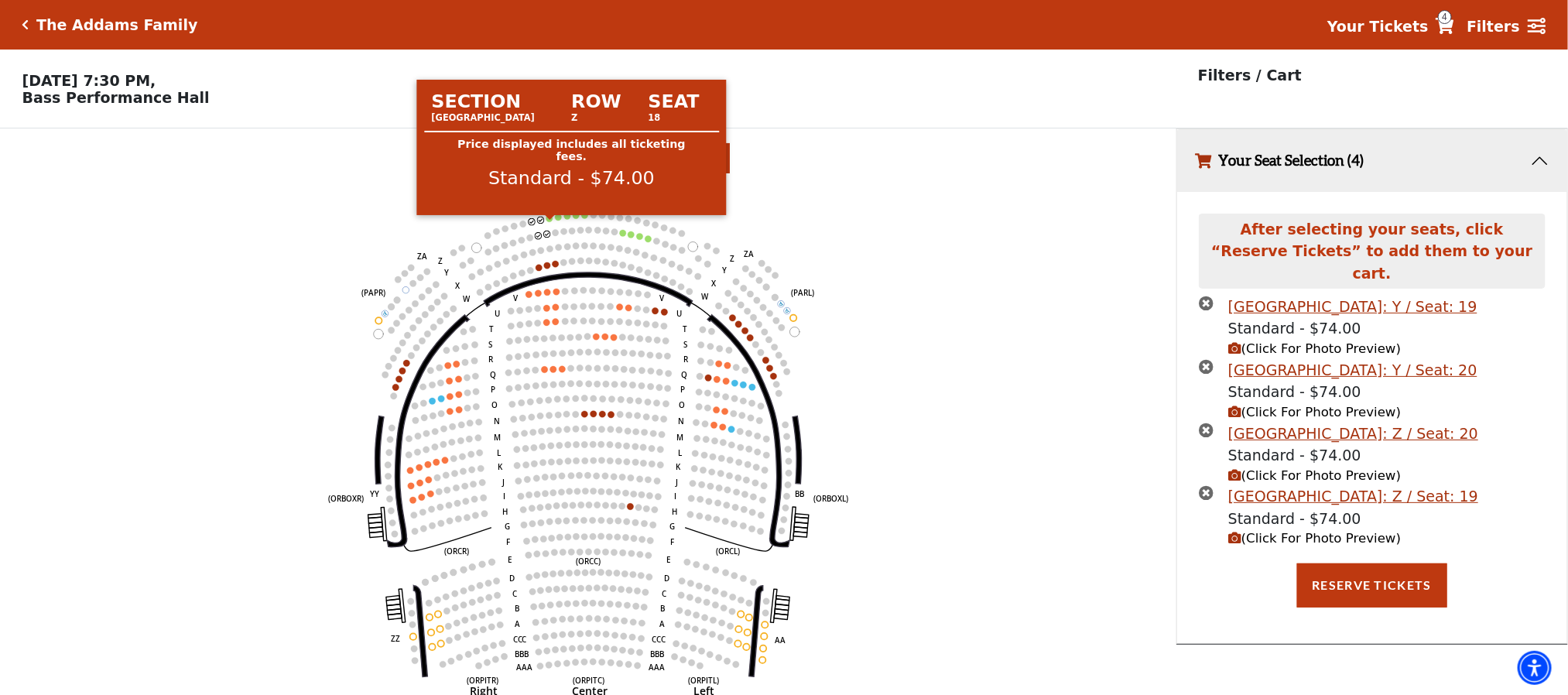
click at [550, 222] on circle at bounding box center [550, 218] width 6 height 6
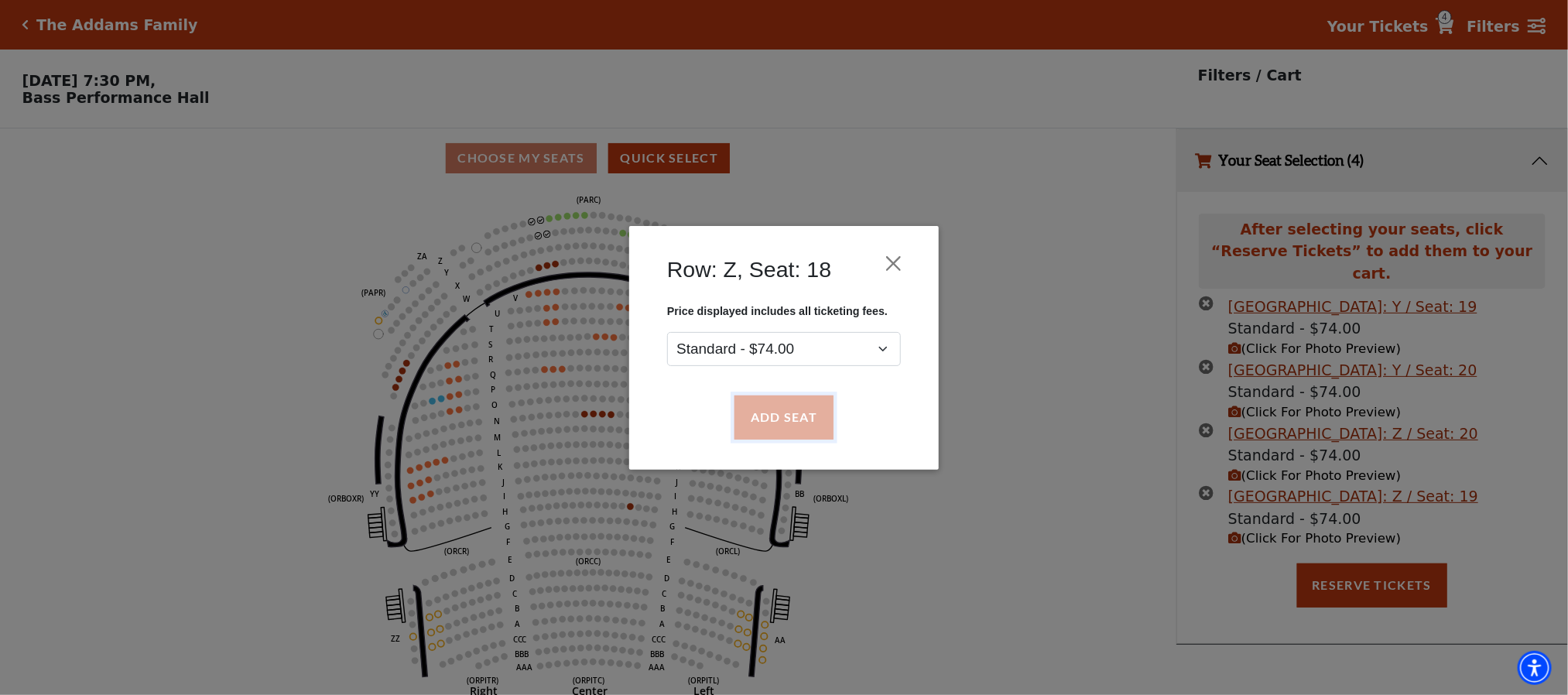
click at [766, 404] on button "Add Seat" at bounding box center [784, 418] width 99 height 44
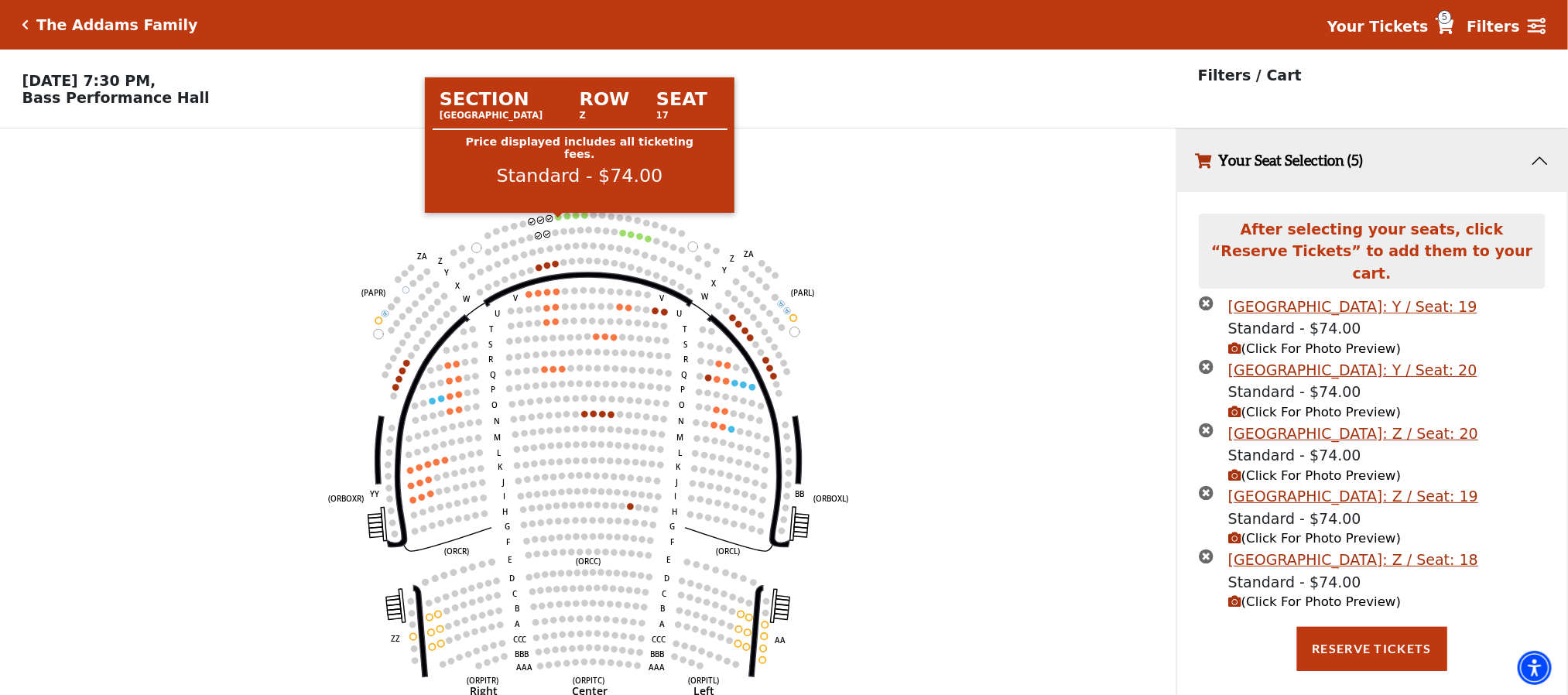
click at [555, 220] on circle at bounding box center [558, 217] width 6 height 6
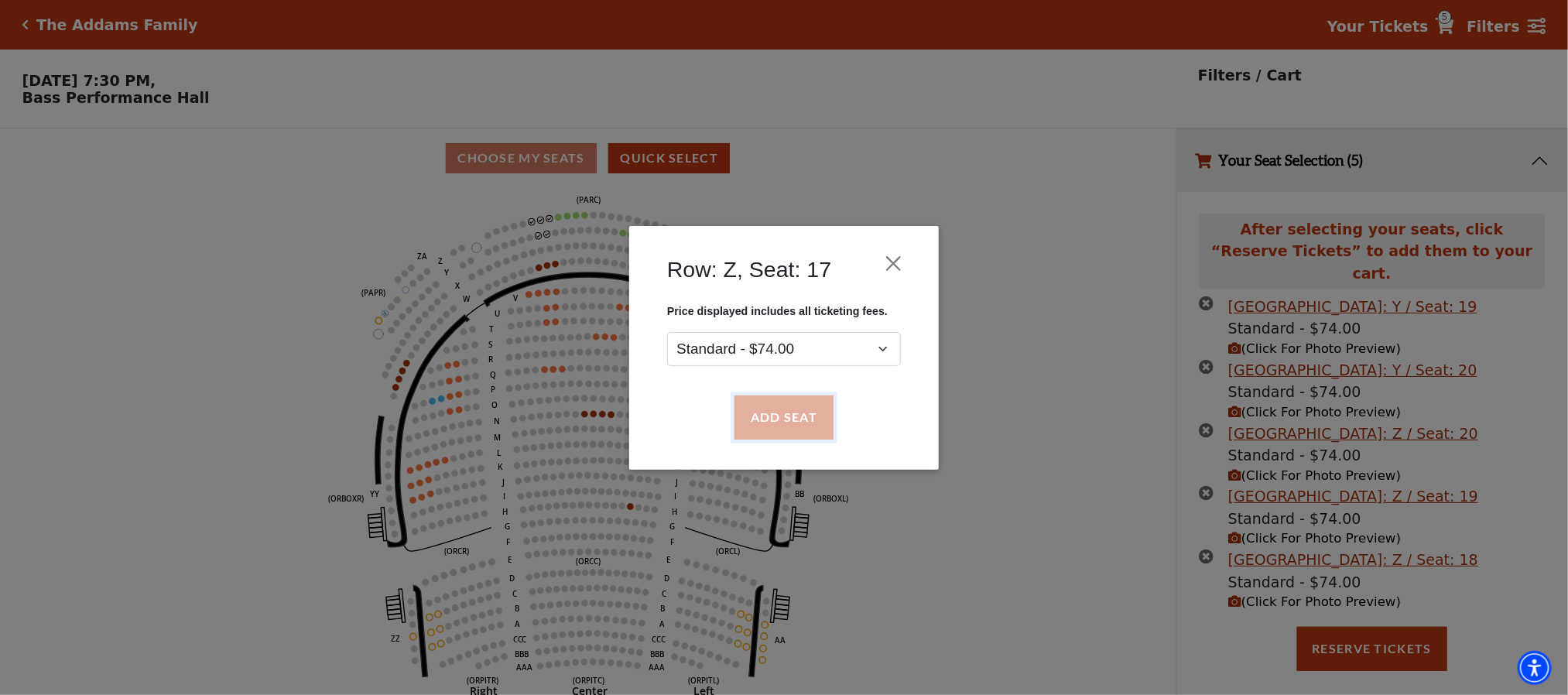
click at [753, 406] on button "Add Seat" at bounding box center [784, 418] width 99 height 44
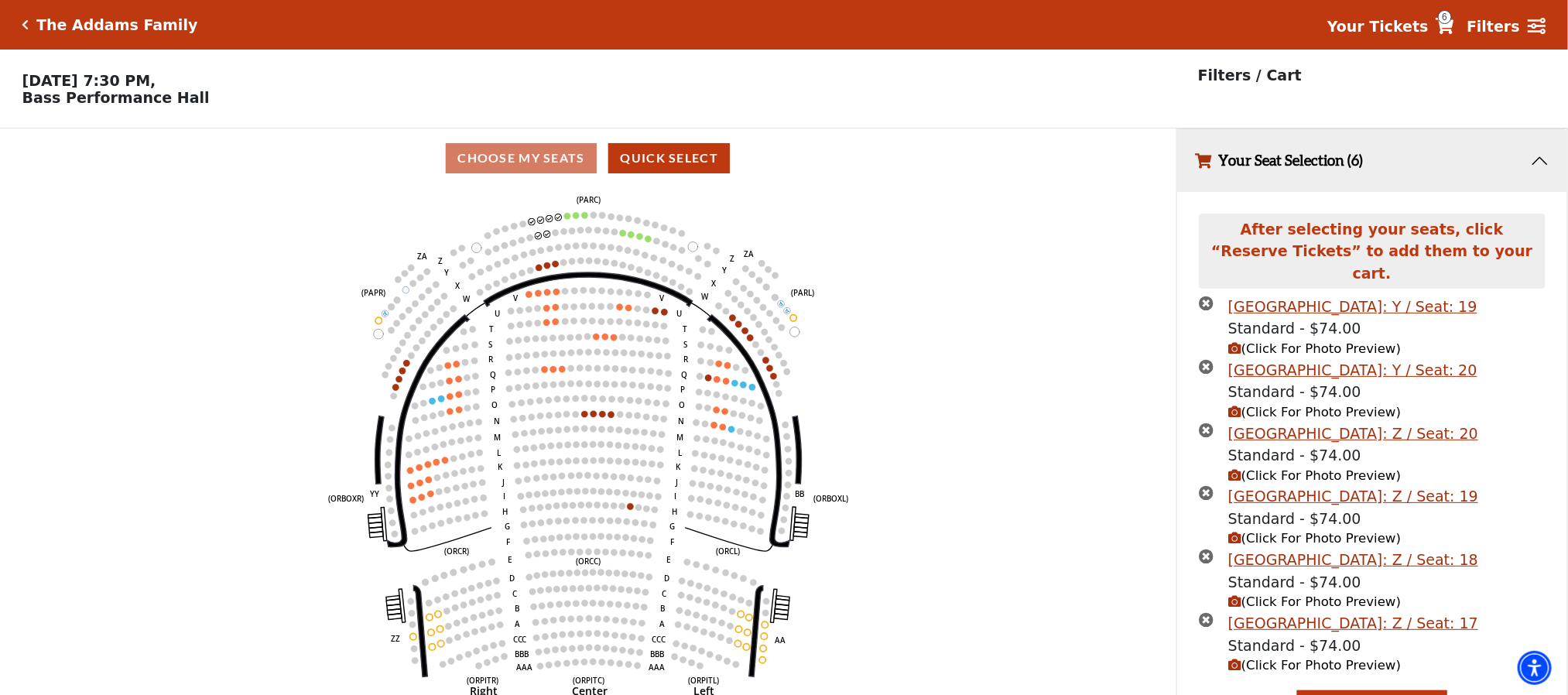
scroll to position [24, 0]
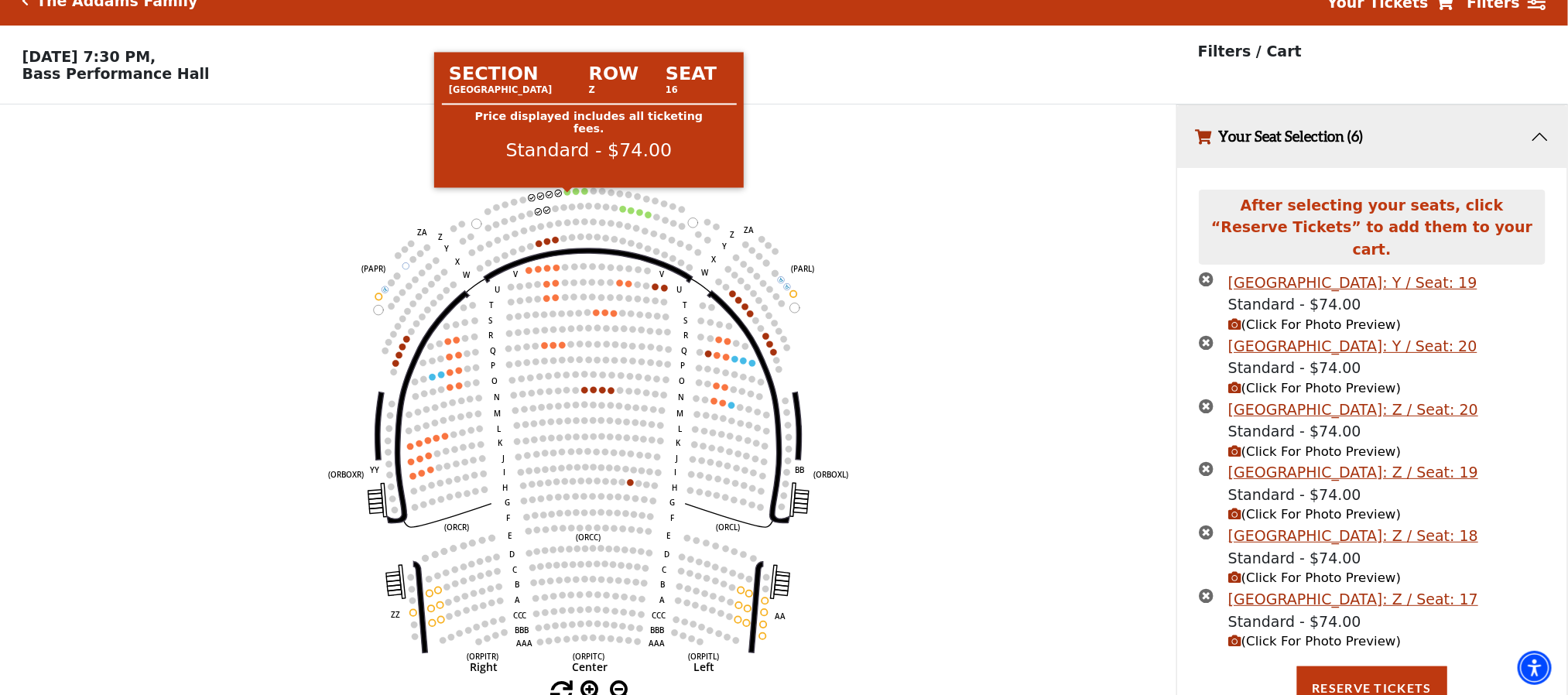
click at [568, 195] on circle at bounding box center [568, 192] width 6 height 6
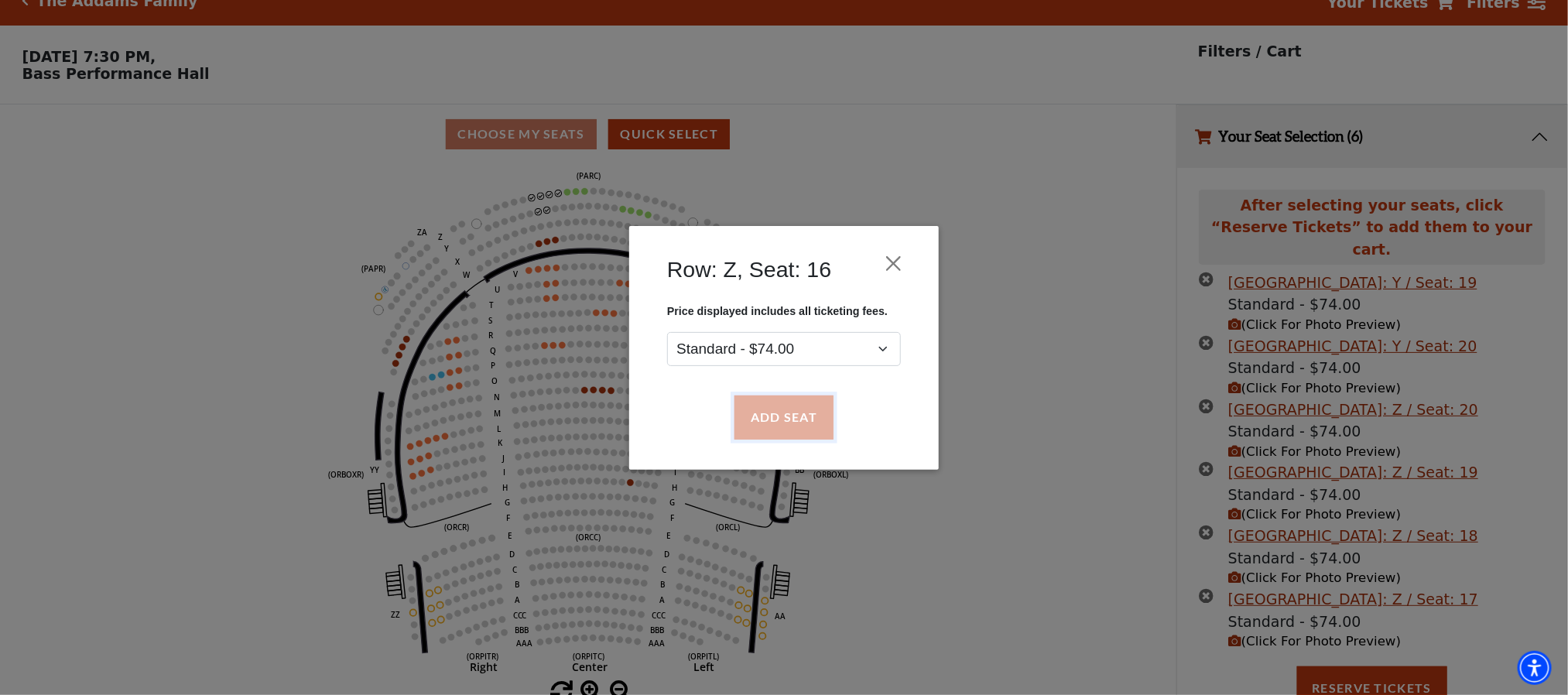
click at [767, 422] on button "Add Seat" at bounding box center [784, 418] width 99 height 44
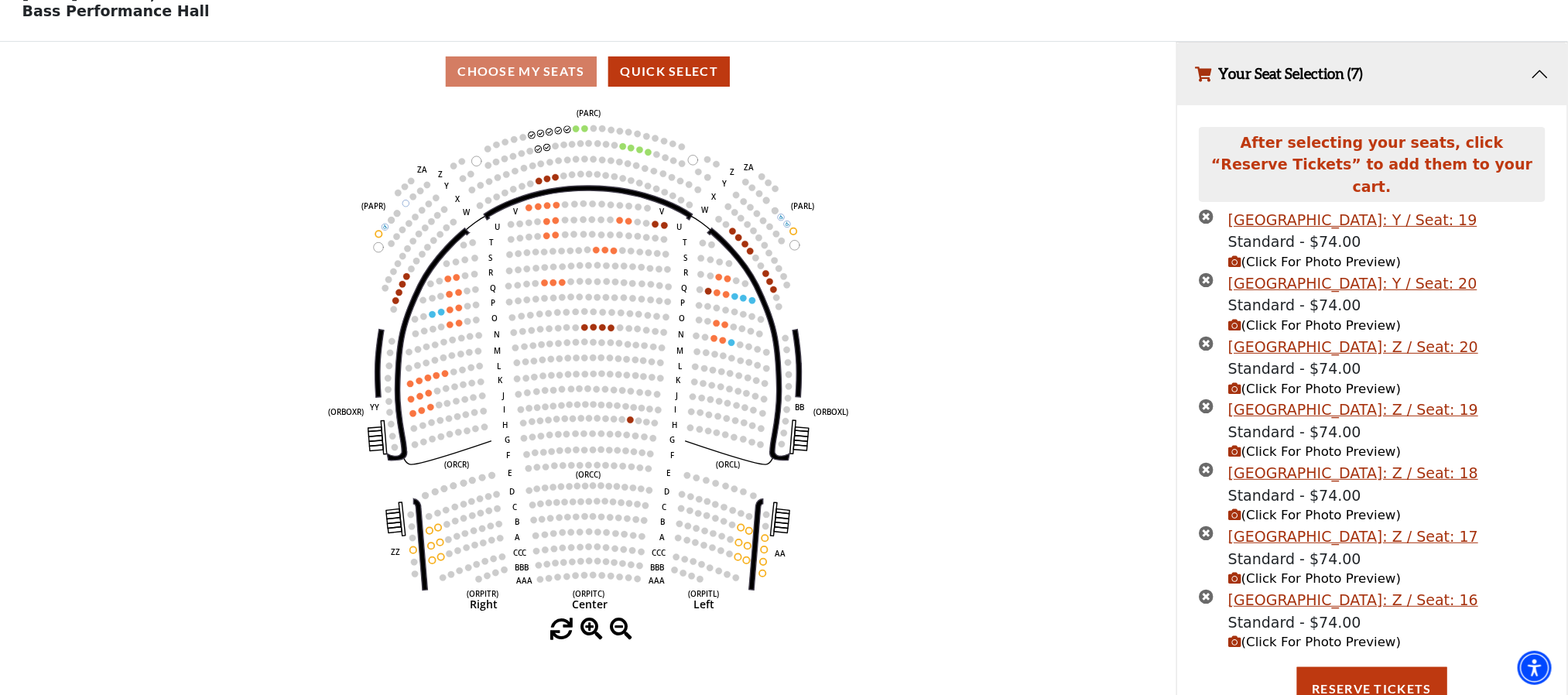
scroll to position [88, 0]
click at [572, 128] on icon "Left (ORPITL) Right (ORPITR) Center (ORPITC) ZZ AA YY BB ZA ZA (ORCL) (ORCR) (O…" at bounding box center [588, 358] width 1059 height 517
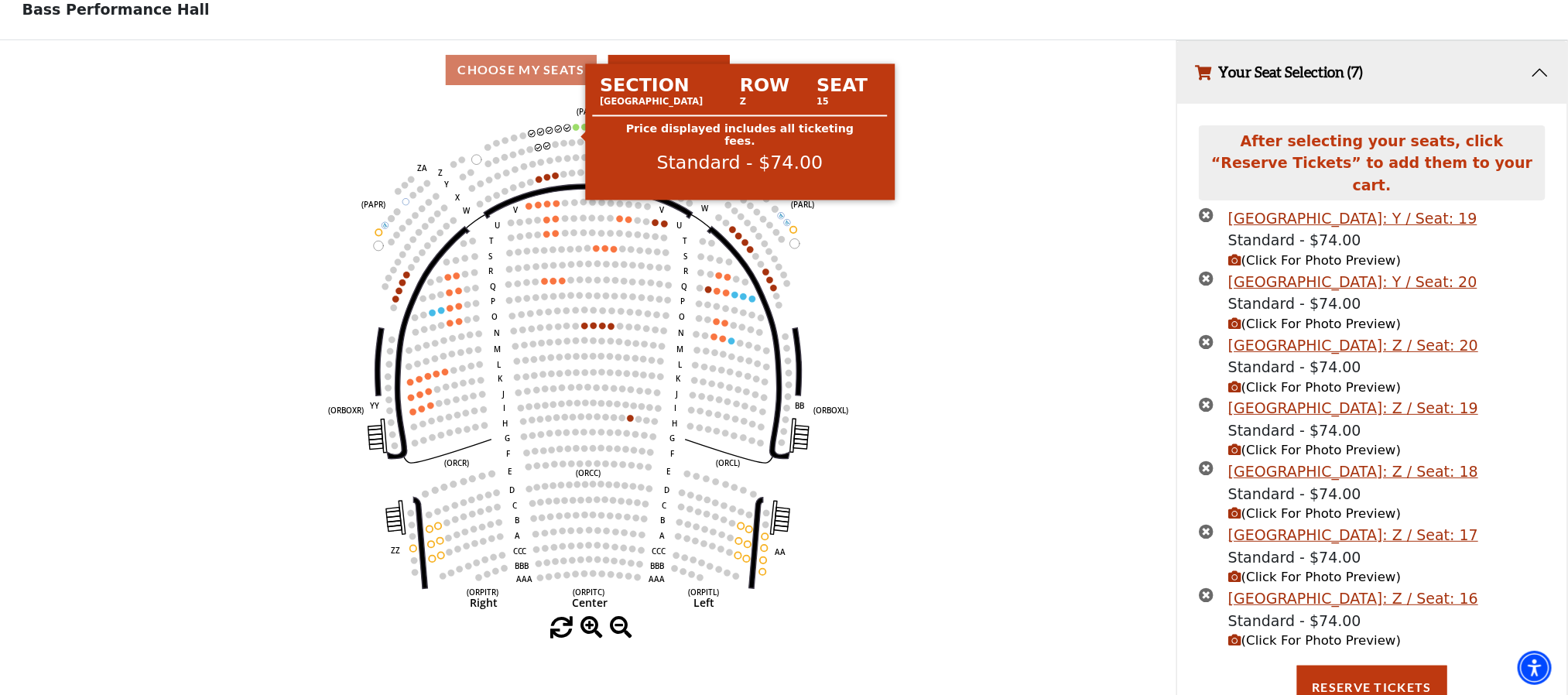
click at [576, 130] on circle at bounding box center [576, 127] width 6 height 6
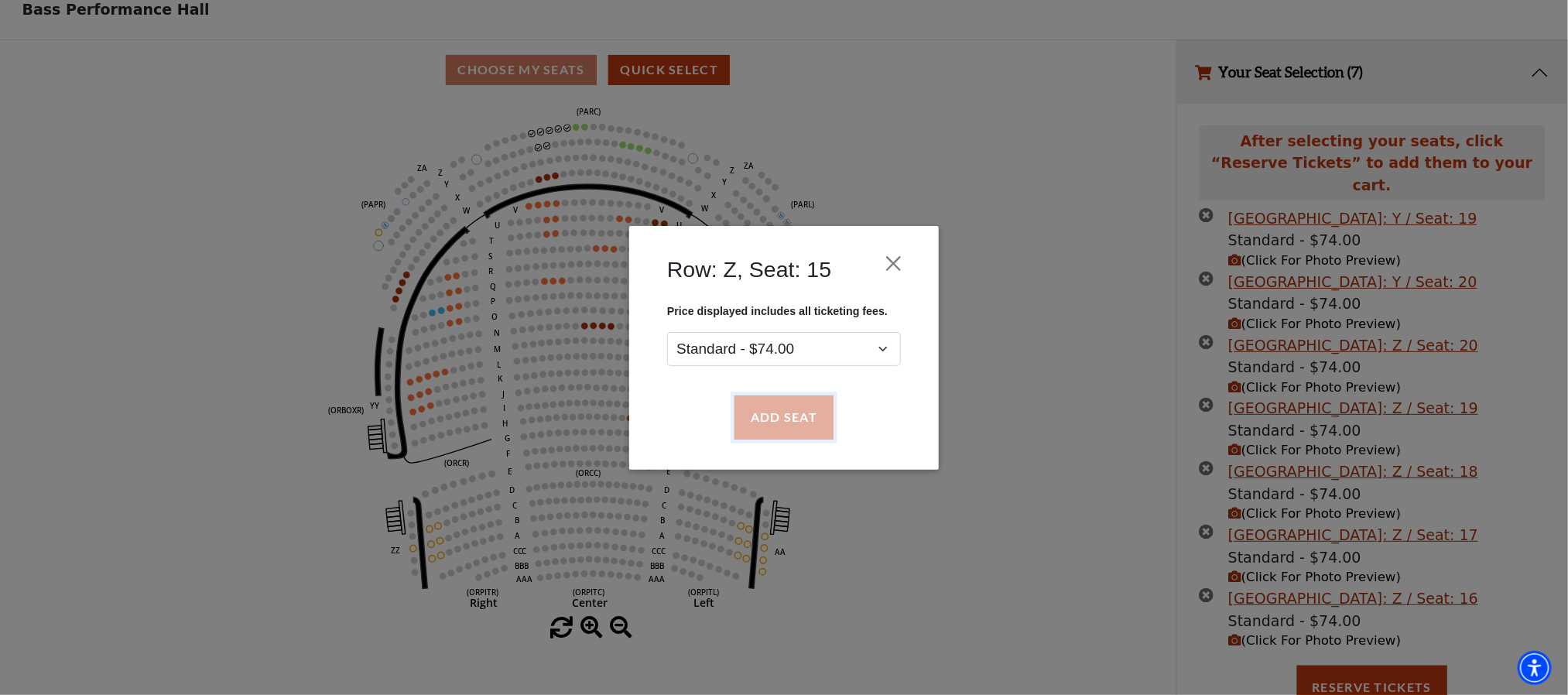
click at [792, 406] on button "Add Seat" at bounding box center [784, 418] width 99 height 44
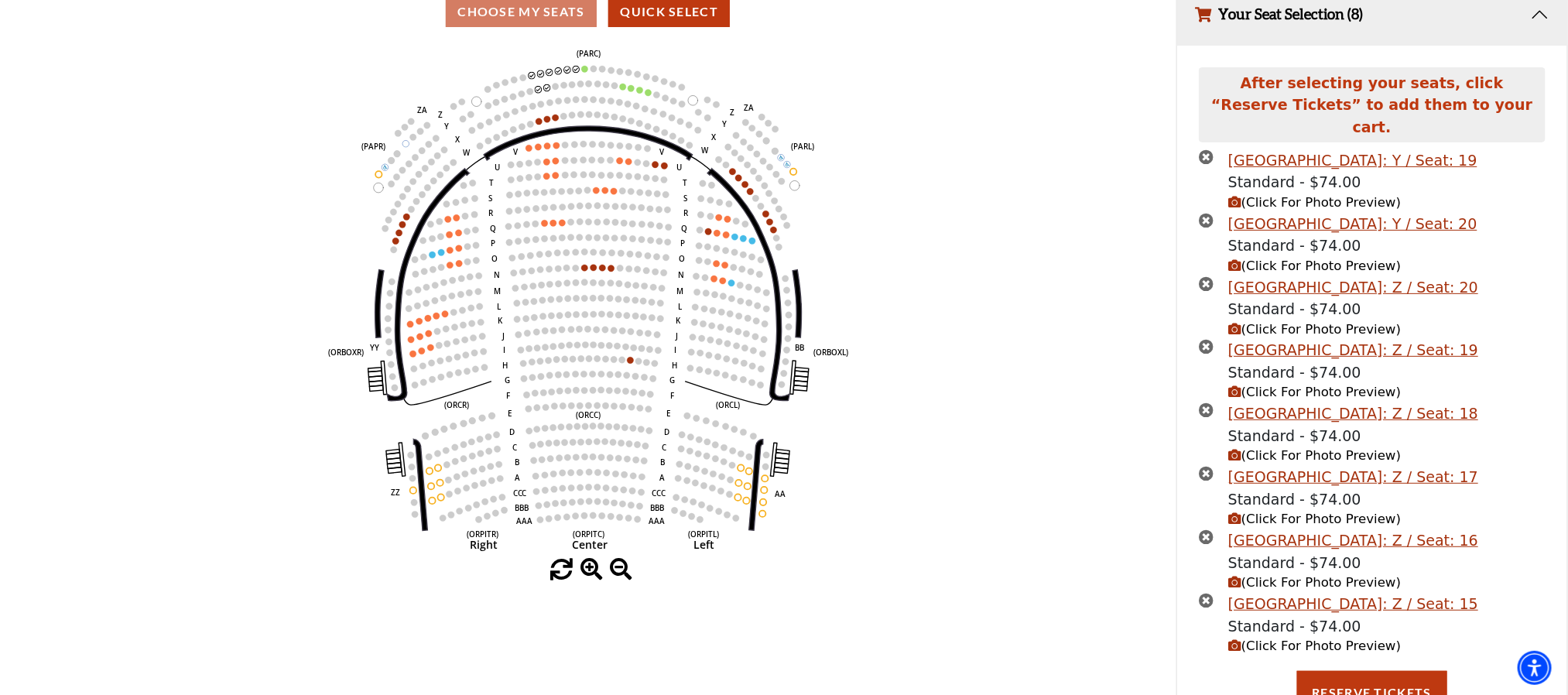
scroll to position [151, 0]
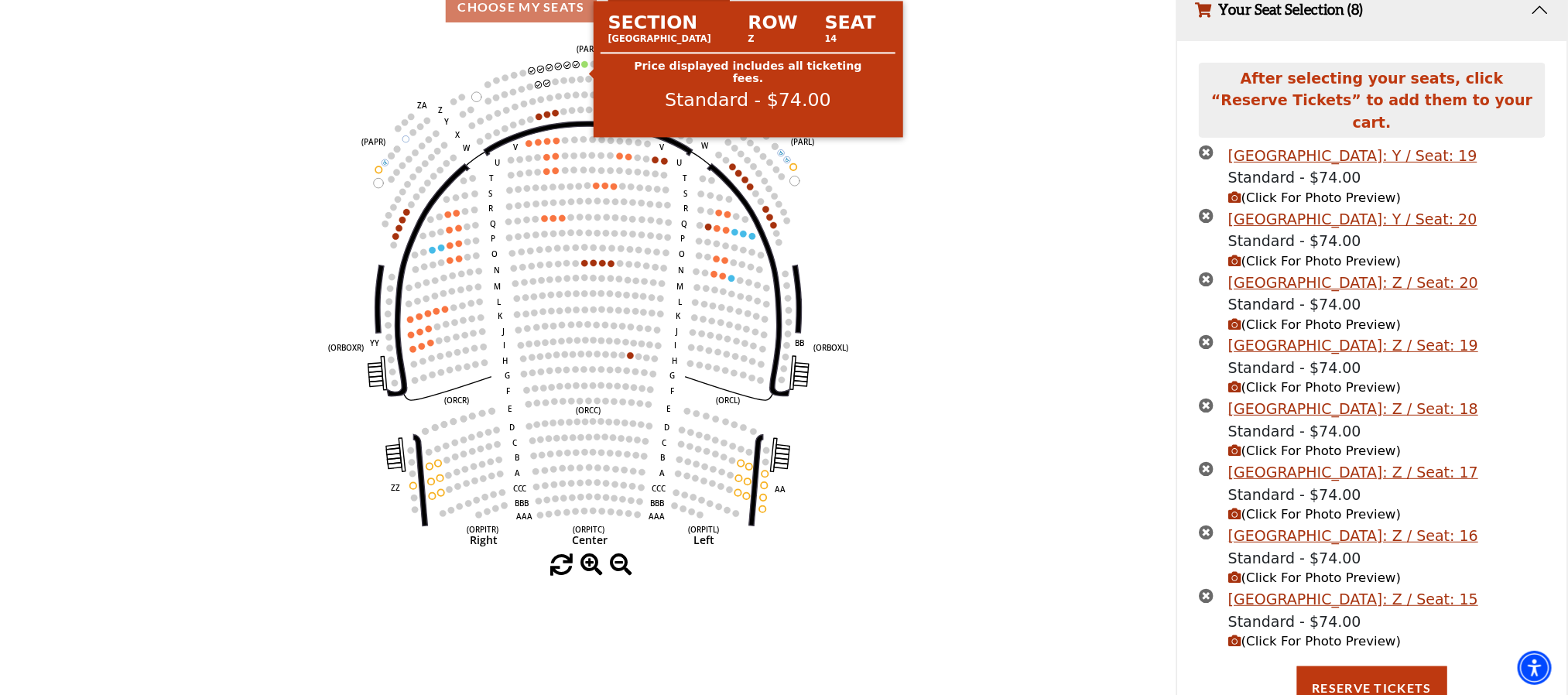
click at [586, 68] on circle at bounding box center [584, 65] width 6 height 6
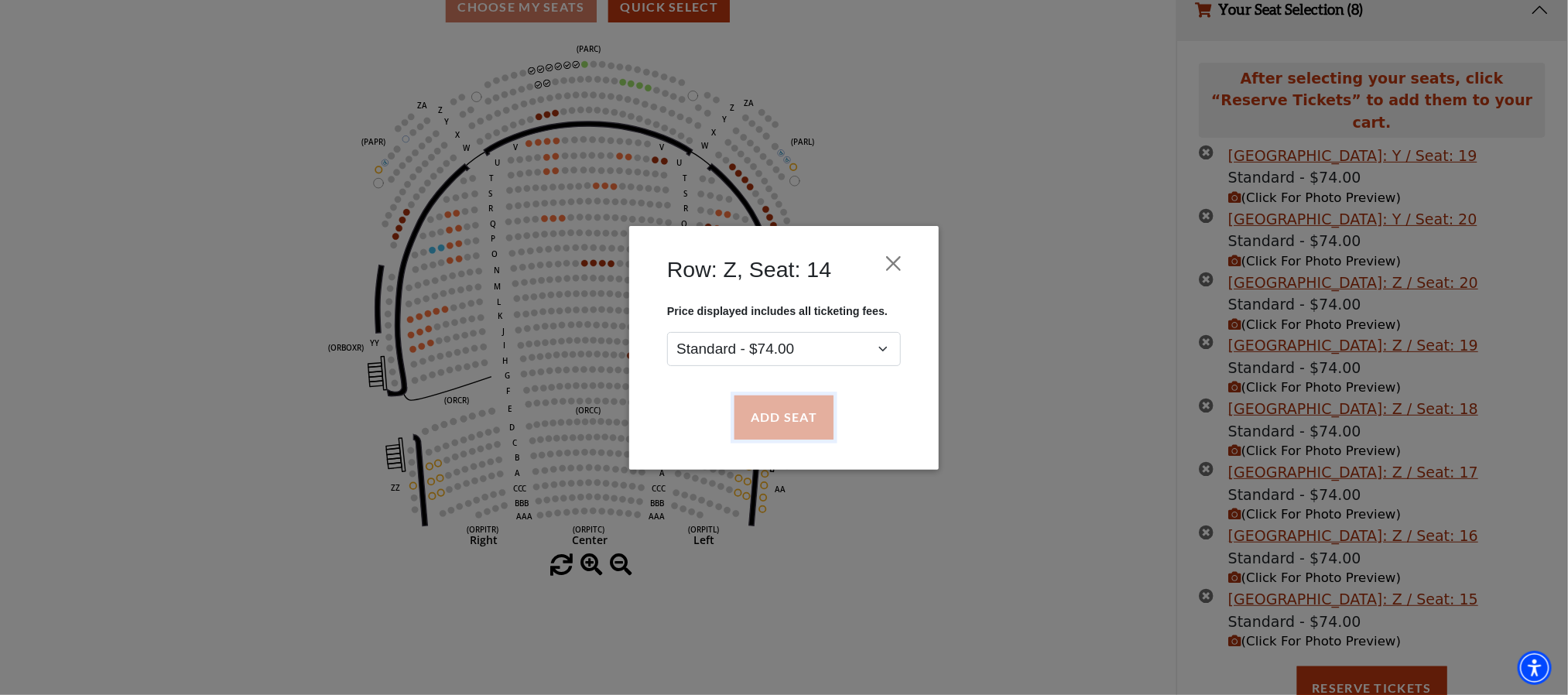
click at [782, 427] on button "Add Seat" at bounding box center [784, 418] width 99 height 44
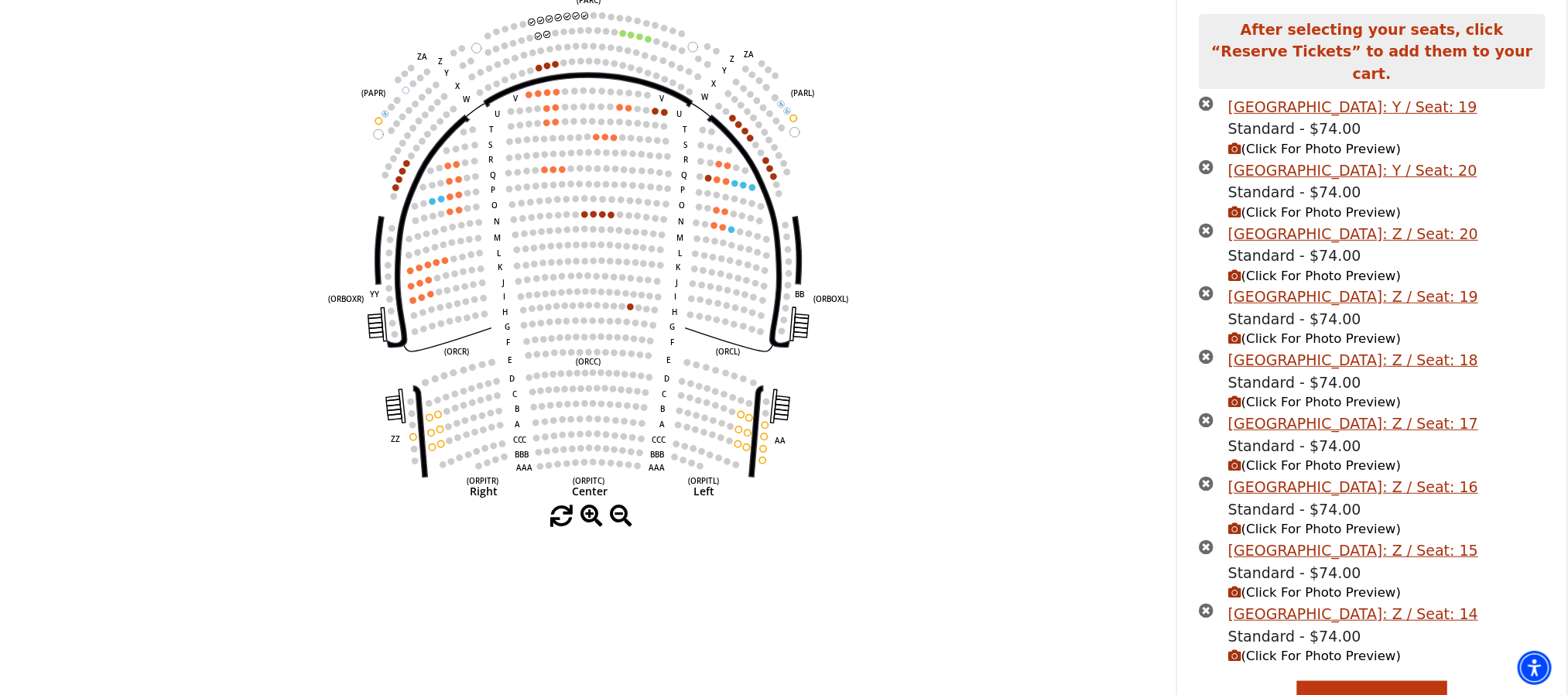
scroll to position [206, 0]
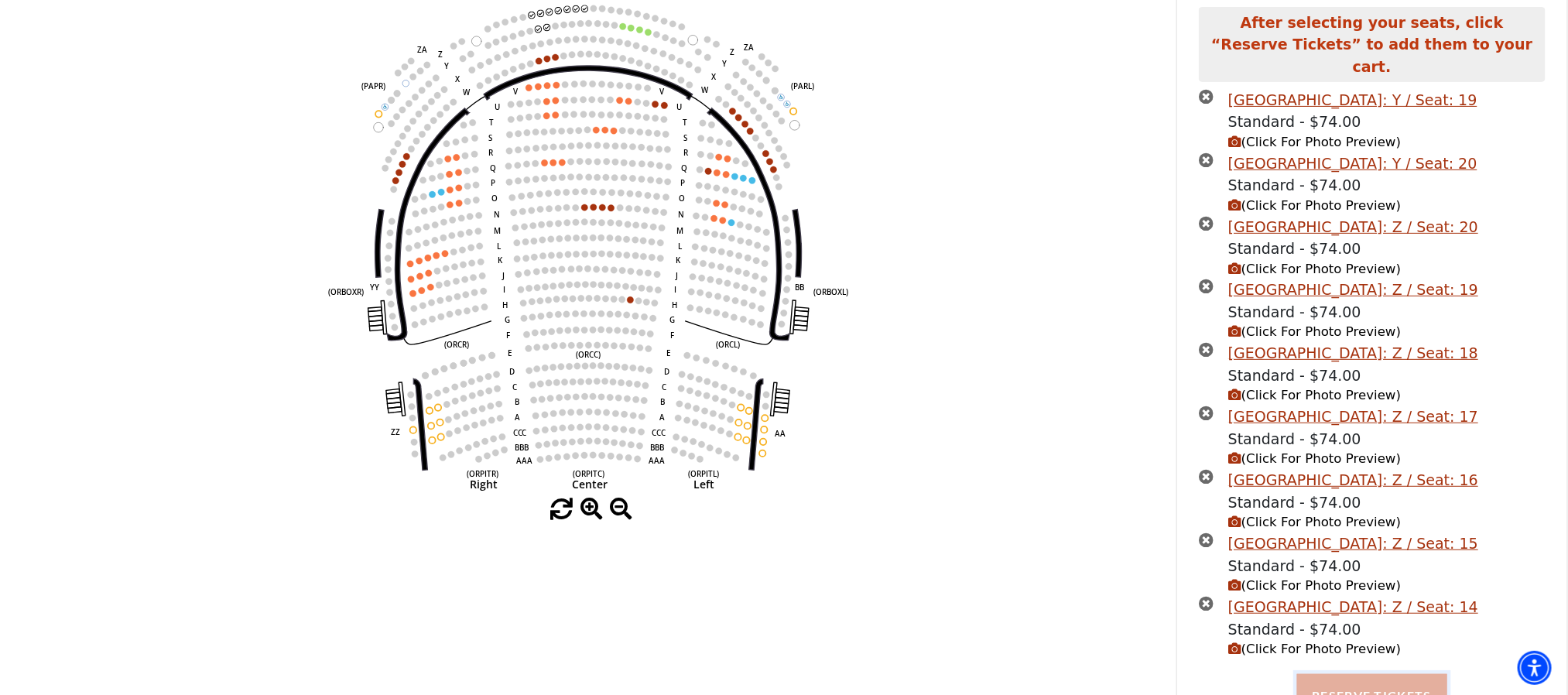
click at [1412, 679] on button "Reserve Tickets" at bounding box center [1372, 696] width 150 height 44
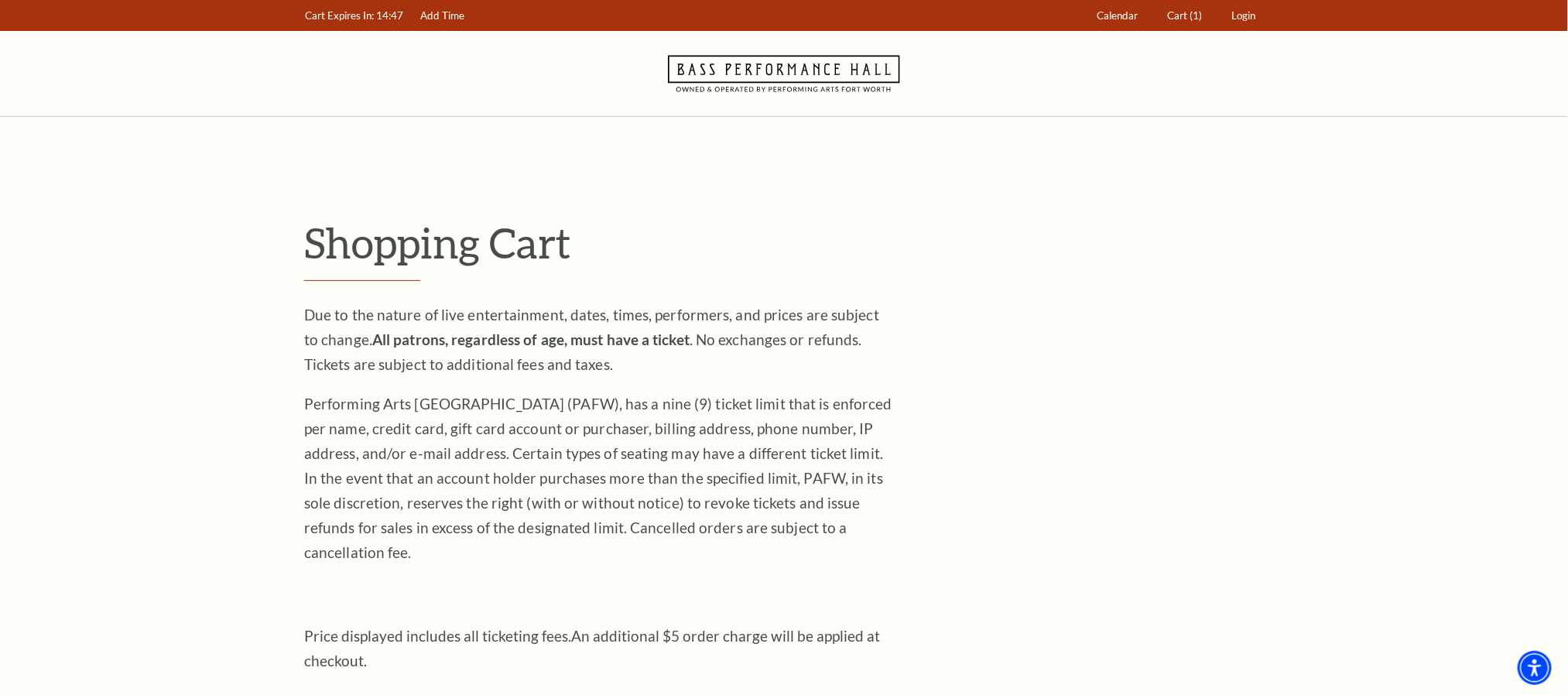
click at [1050, 251] on p "Shopping Cart" at bounding box center [784, 243] width 959 height 50
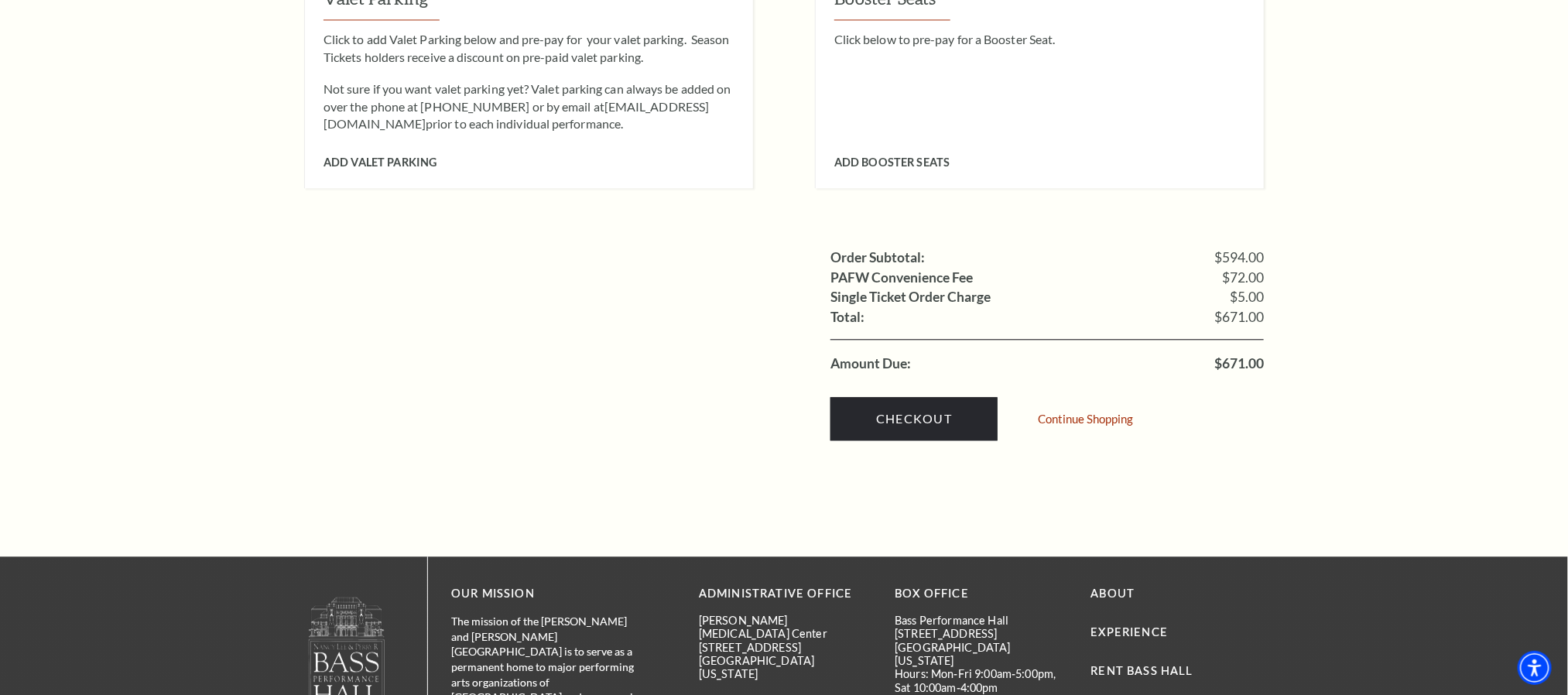
scroll to position [1858, 0]
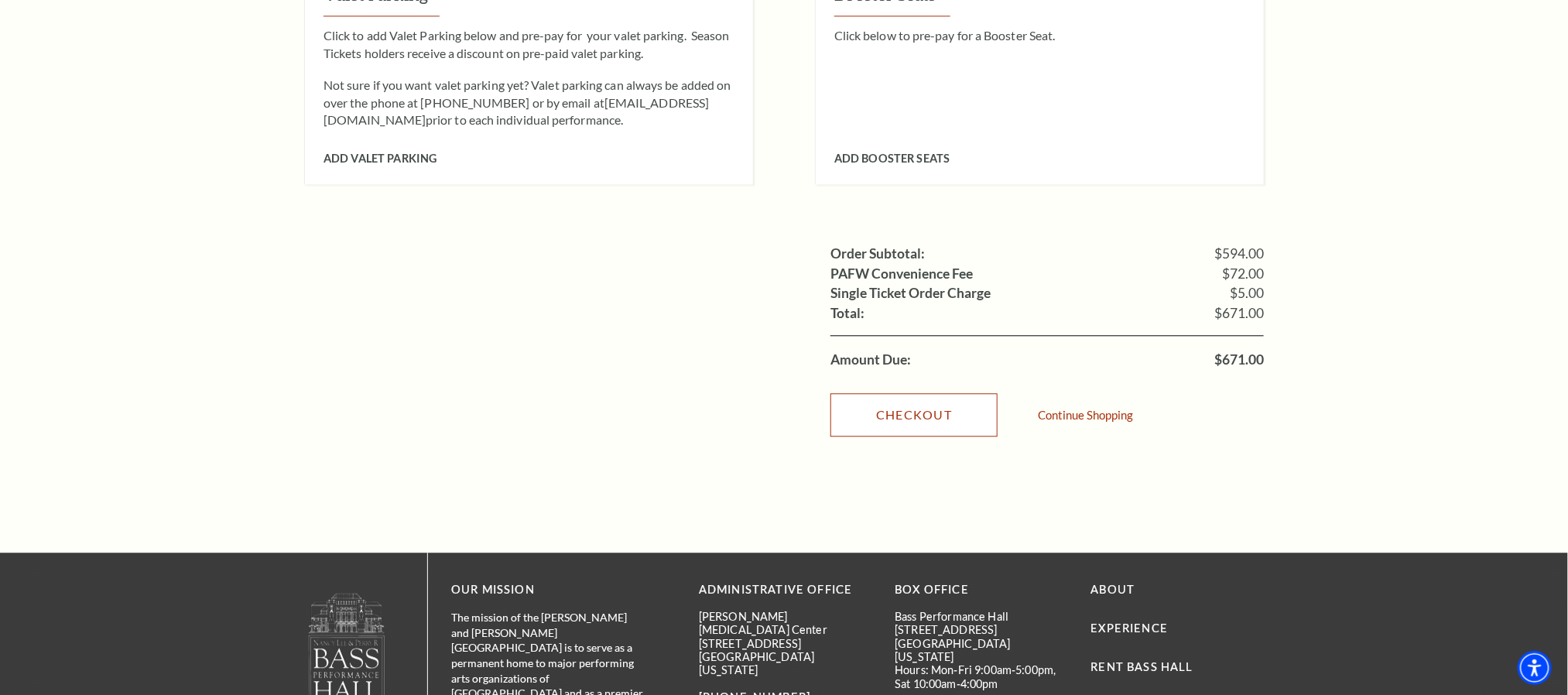
click at [838, 393] on link "Checkout" at bounding box center [913, 415] width 167 height 44
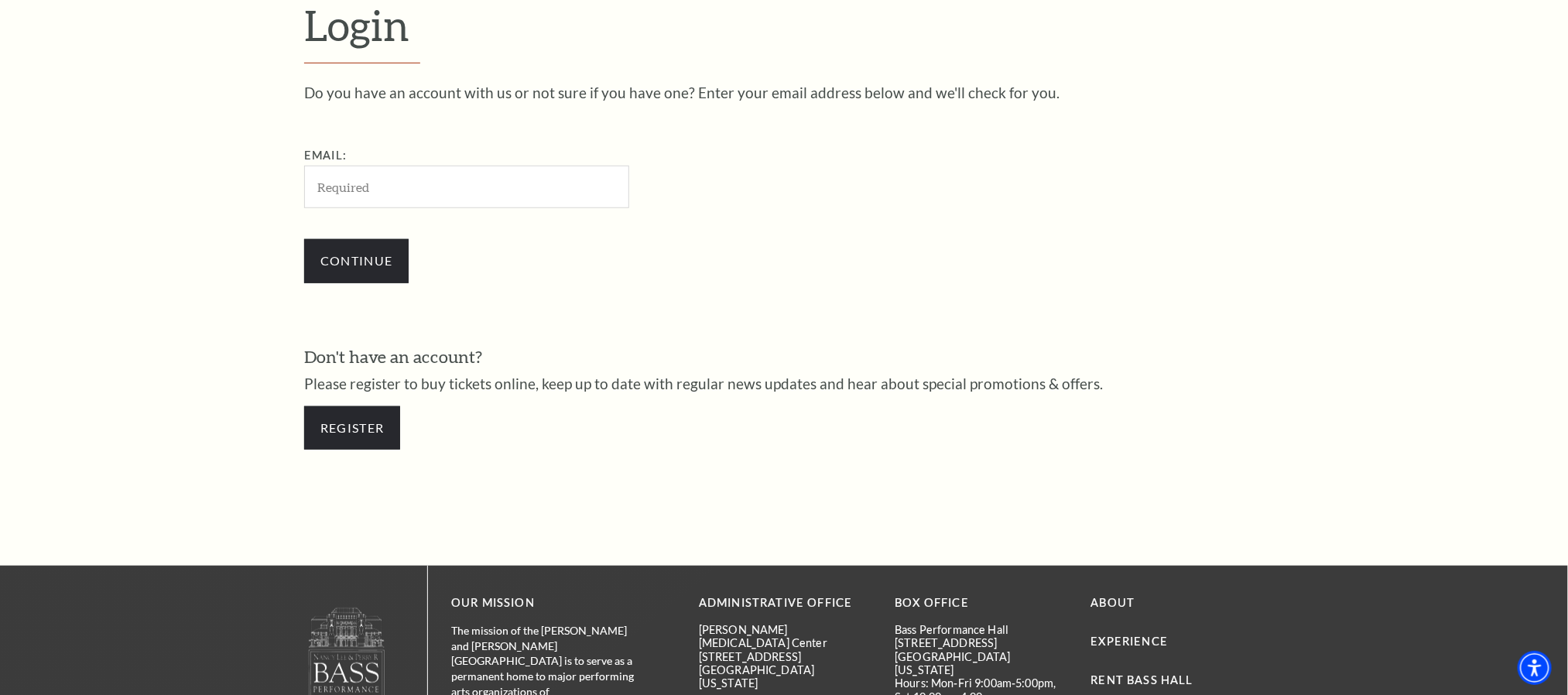
click at [435, 198] on input "Email:" at bounding box center [466, 186] width 325 height 43
type input "[EMAIL_ADDRESS][DOMAIN_NAME]"
click at [357, 260] on input "Continue" at bounding box center [356, 261] width 105 height 44
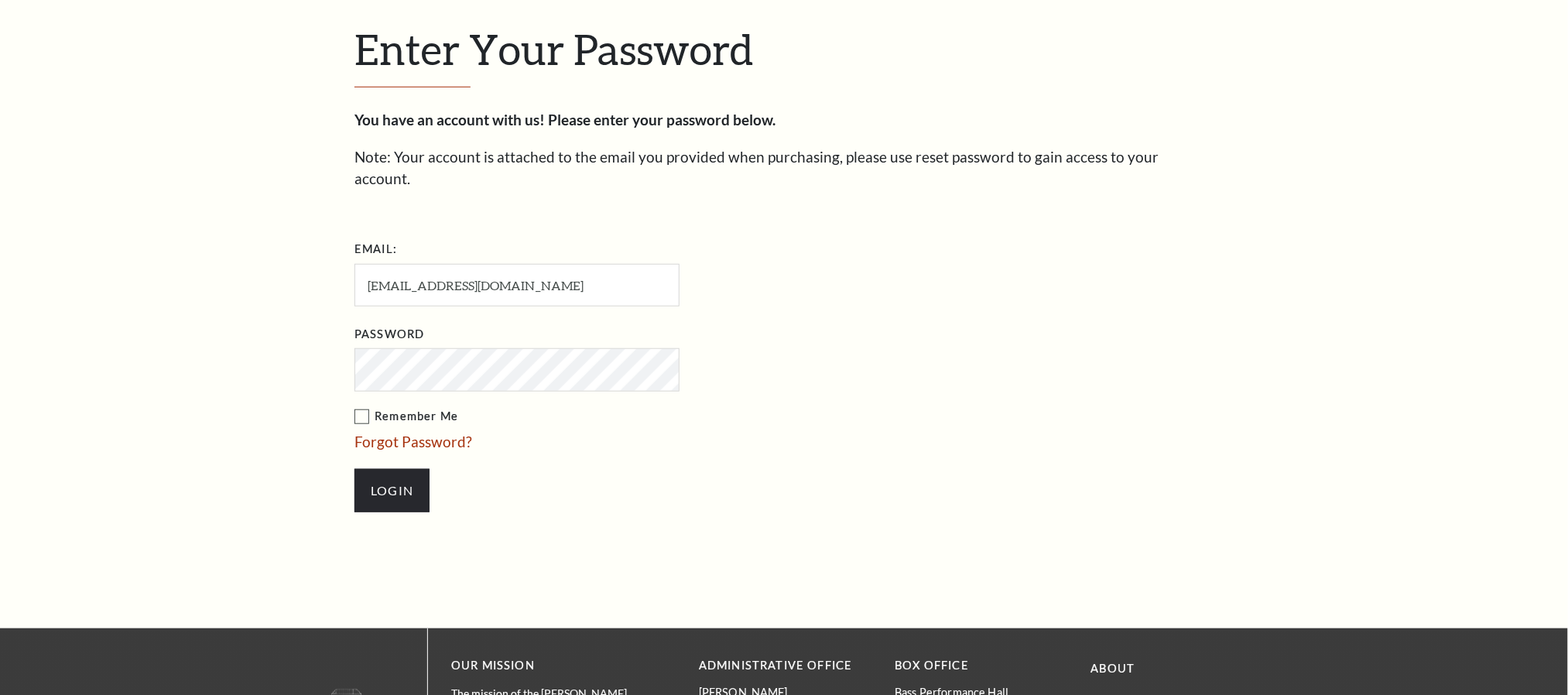
scroll to position [551, 0]
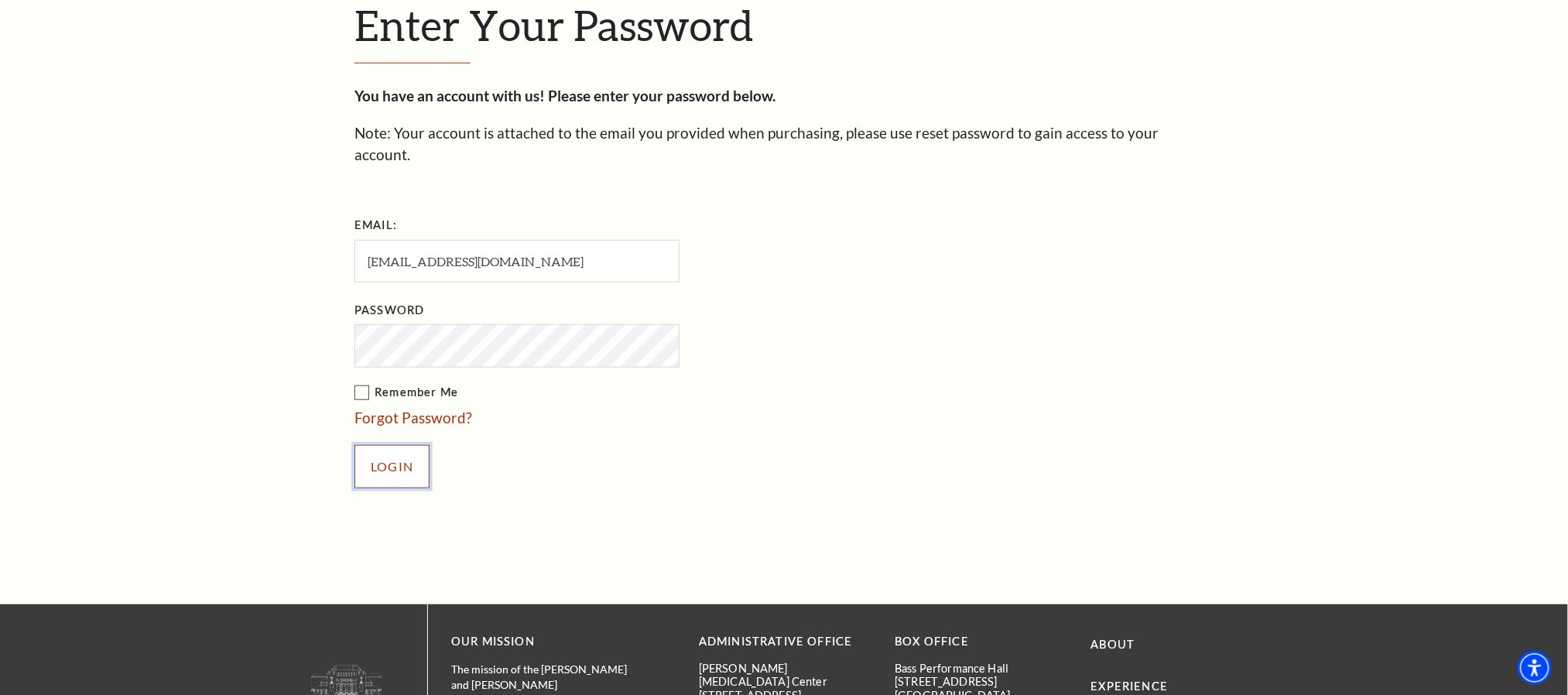
click at [397, 445] on input "Login" at bounding box center [392, 467] width 75 height 44
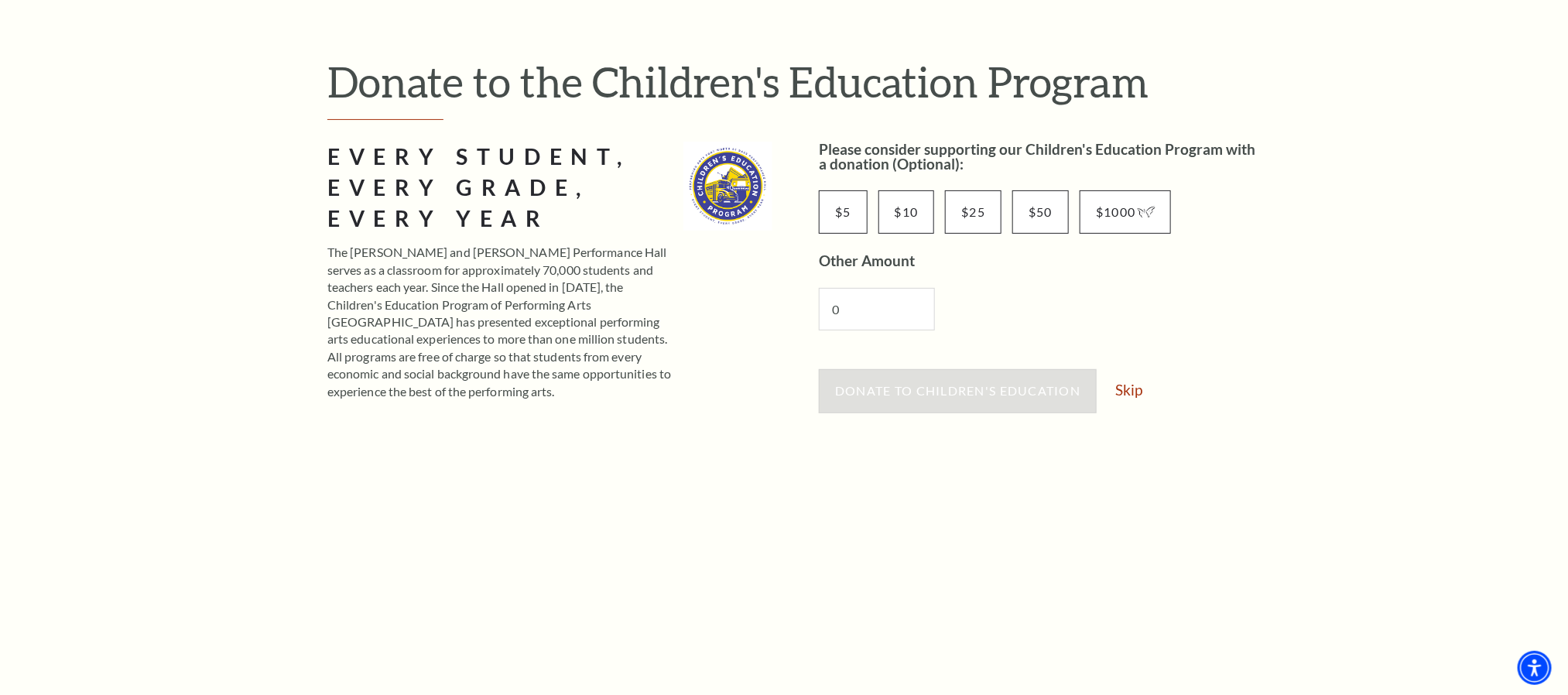
scroll to position [135, 0]
click at [1136, 395] on link "Skip" at bounding box center [1129, 393] width 27 height 15
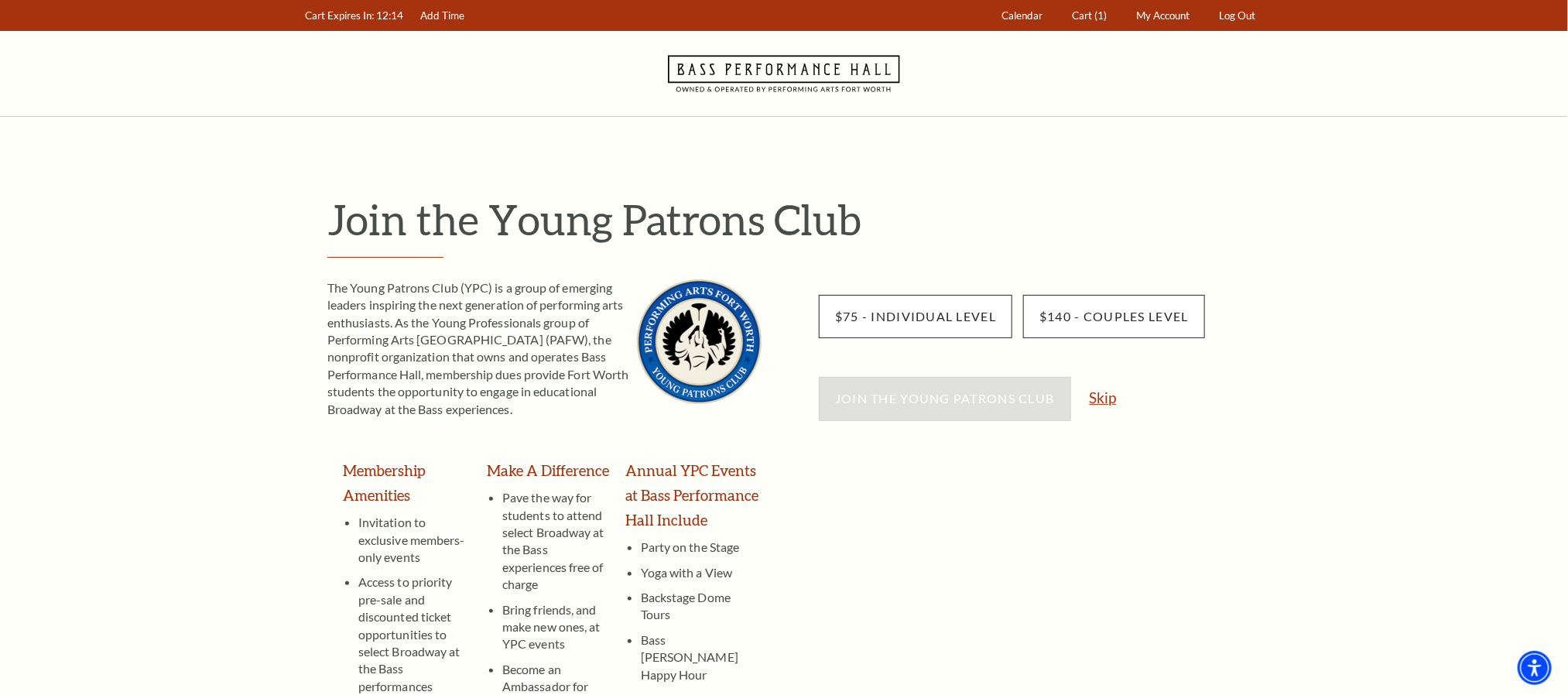
click at [1104, 405] on link "Skip" at bounding box center [1104, 397] width 27 height 15
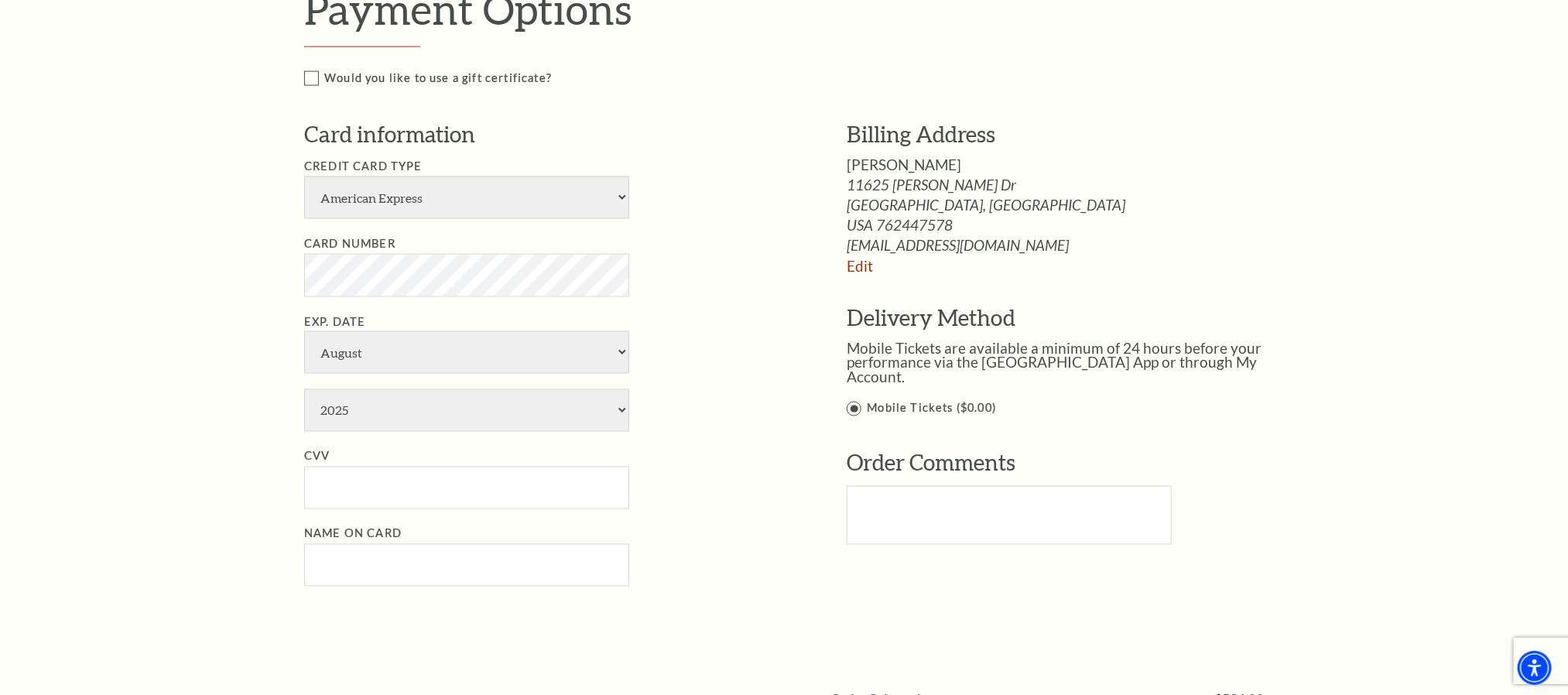
scroll to position [1235, 0]
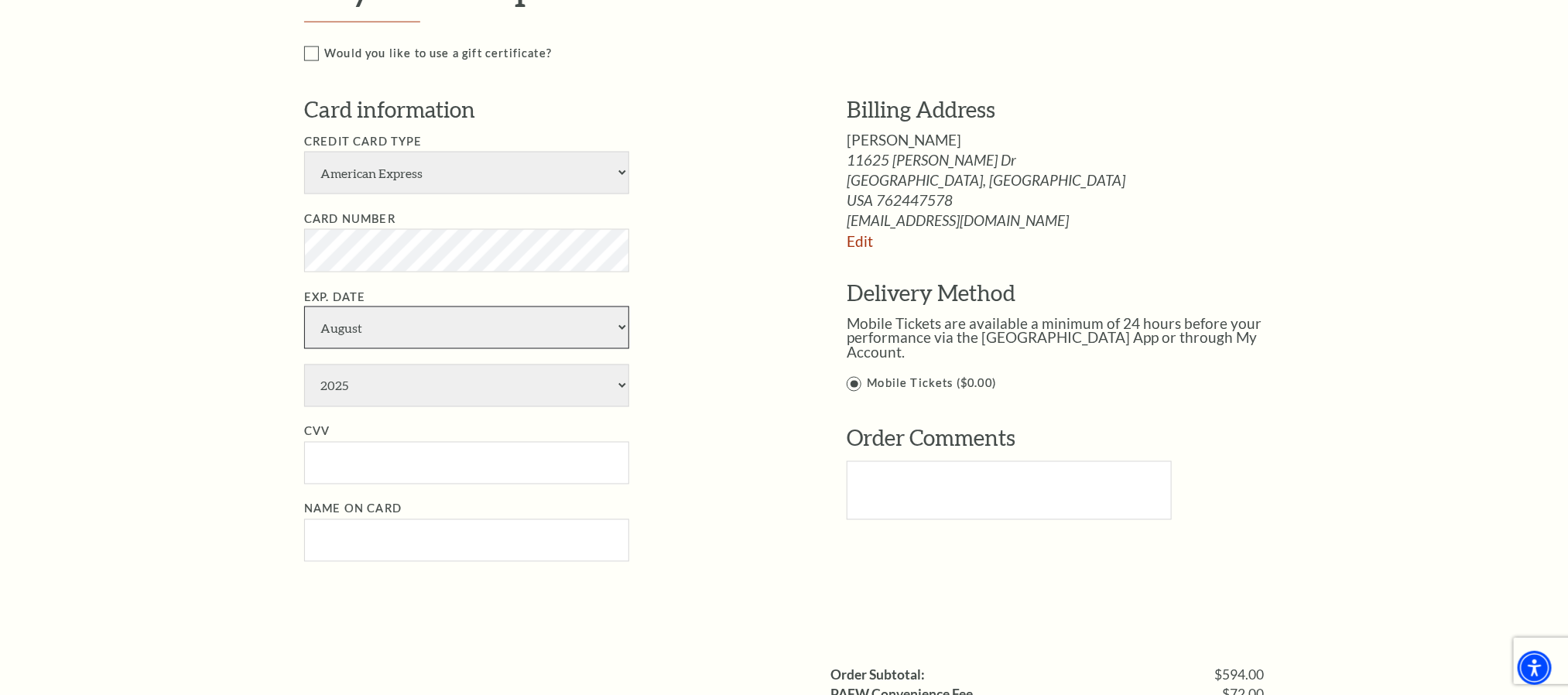
click at [532, 321] on select "January February March April May June July August September October November De…" at bounding box center [466, 327] width 325 height 43
select select "12"
click at [304, 306] on select "January February March April May June July August September October November De…" at bounding box center [466, 327] width 325 height 43
click at [448, 381] on select "2025 2026 2027 2028 2029 2030 2031 2032 2033 2034" at bounding box center [466, 385] width 325 height 43
click at [304, 364] on select "2025 2026 2027 2028 2029 2030 2031 2032 2033 2034" at bounding box center [466, 385] width 325 height 43
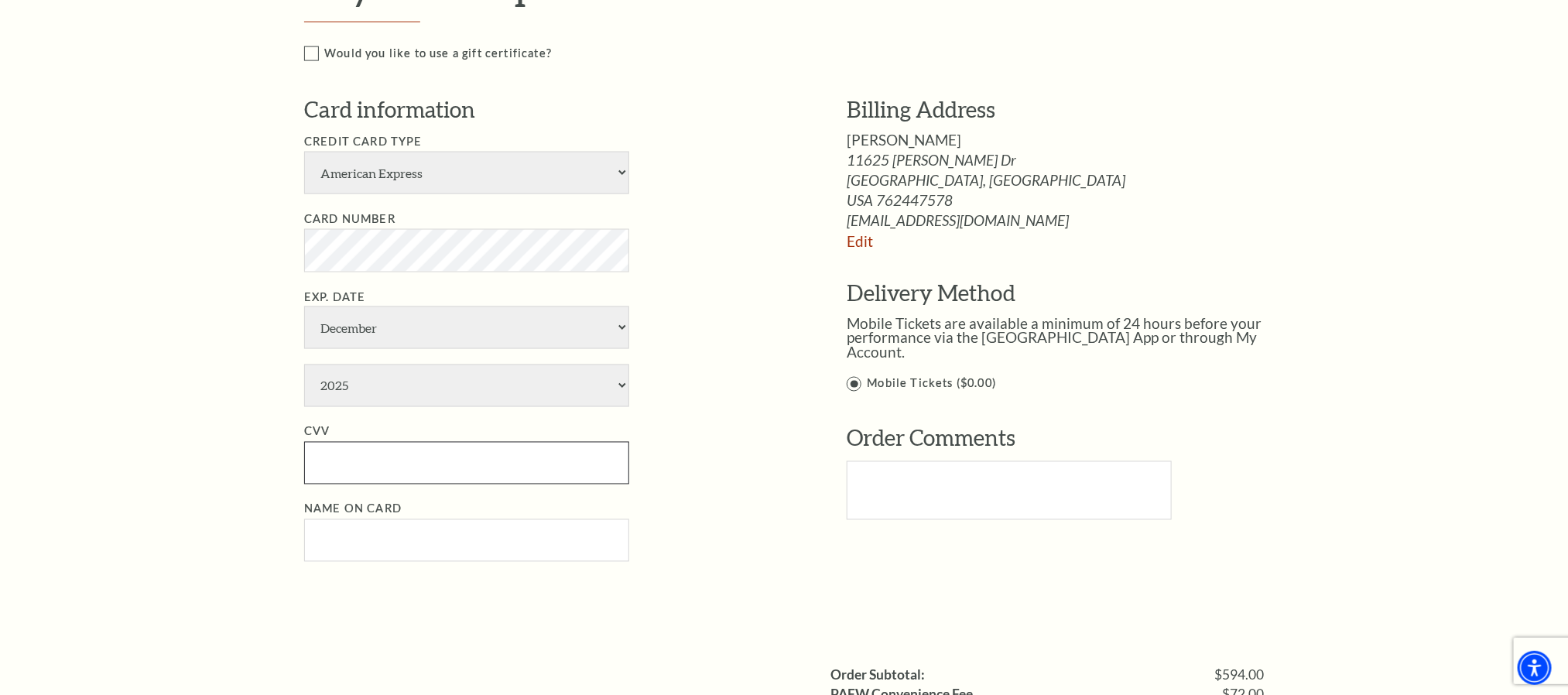
click at [381, 463] on input "CVV" at bounding box center [466, 463] width 325 height 43
type input "0486"
click at [376, 546] on input "Name on Card" at bounding box center [466, 540] width 325 height 43
type input "Maricarmen Vazquez"
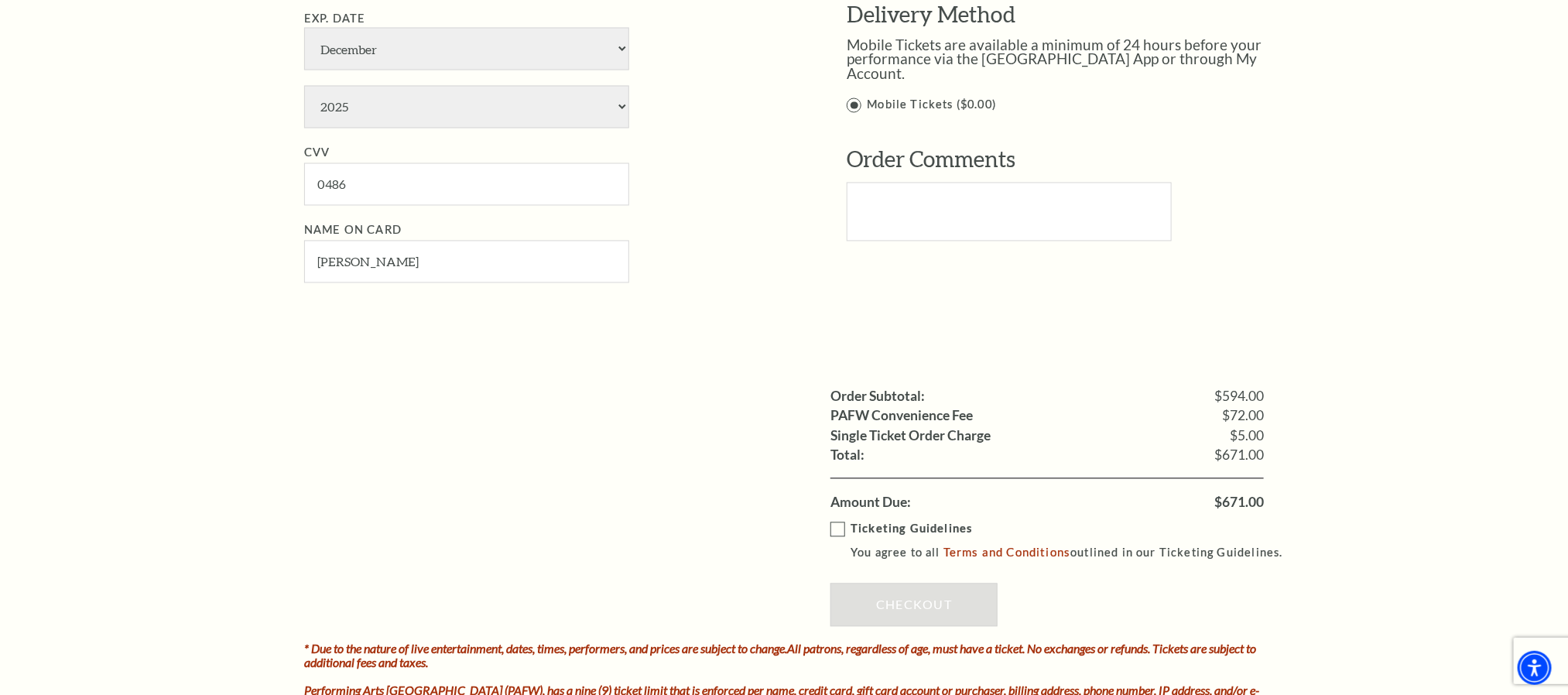
scroll to position [1560, 0]
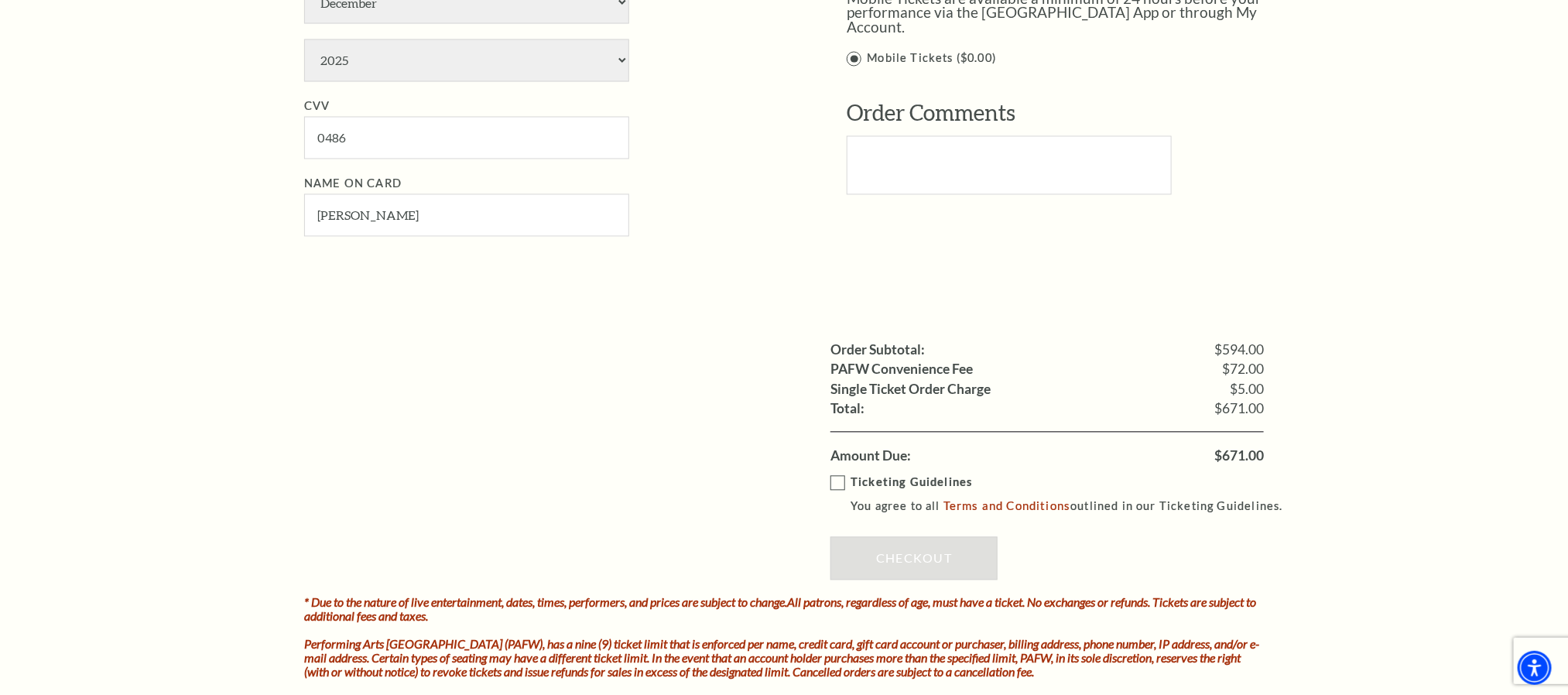
click at [840, 479] on label "Ticketing Guidelines You agree to all Terms and Conditions outlined in our Tick…" at bounding box center [1063, 494] width 467 height 43
click at [0, 0] on input "Ticketing Guidelines You agree to all Terms and Conditions outlined in our Tick…" at bounding box center [0, 0] width 0 height 0
click at [917, 558] on link "Checkout" at bounding box center [913, 559] width 167 height 44
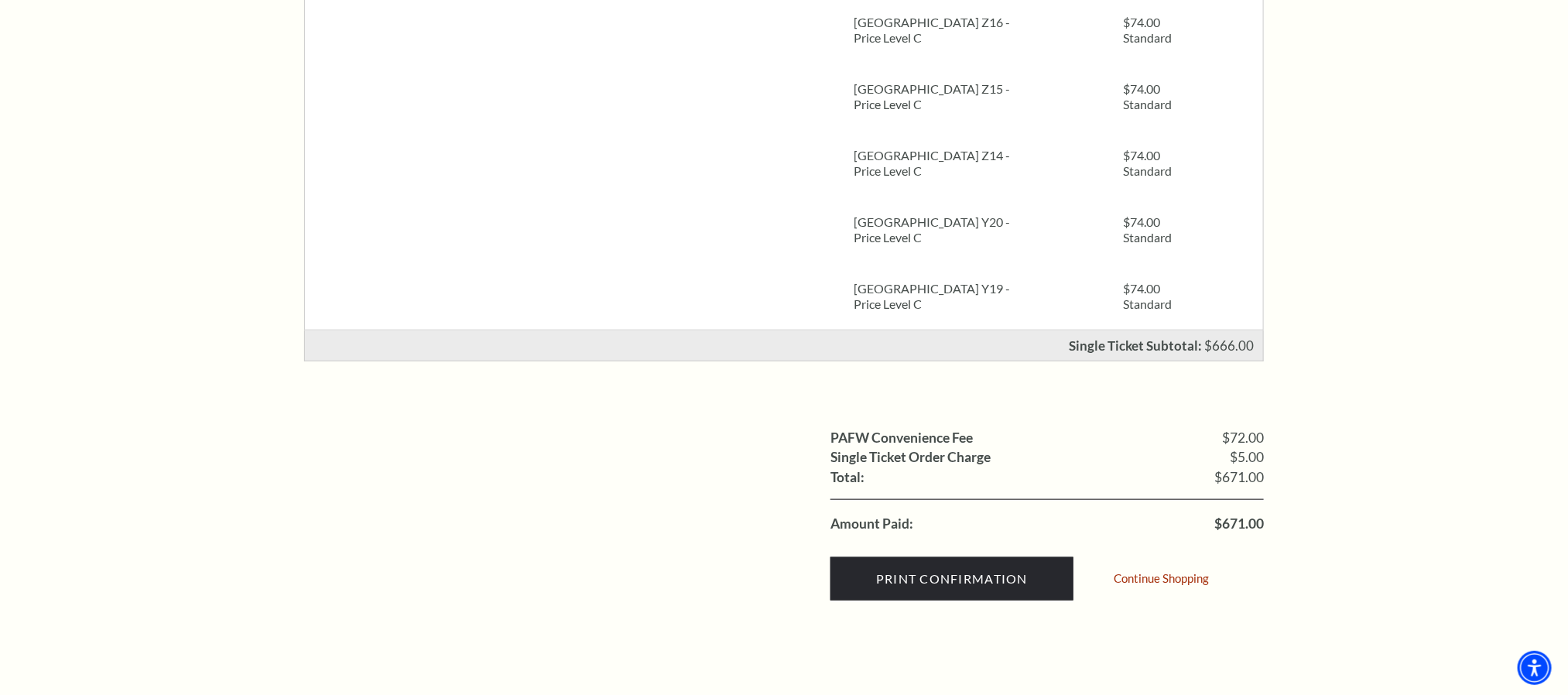
scroll to position [697, 0]
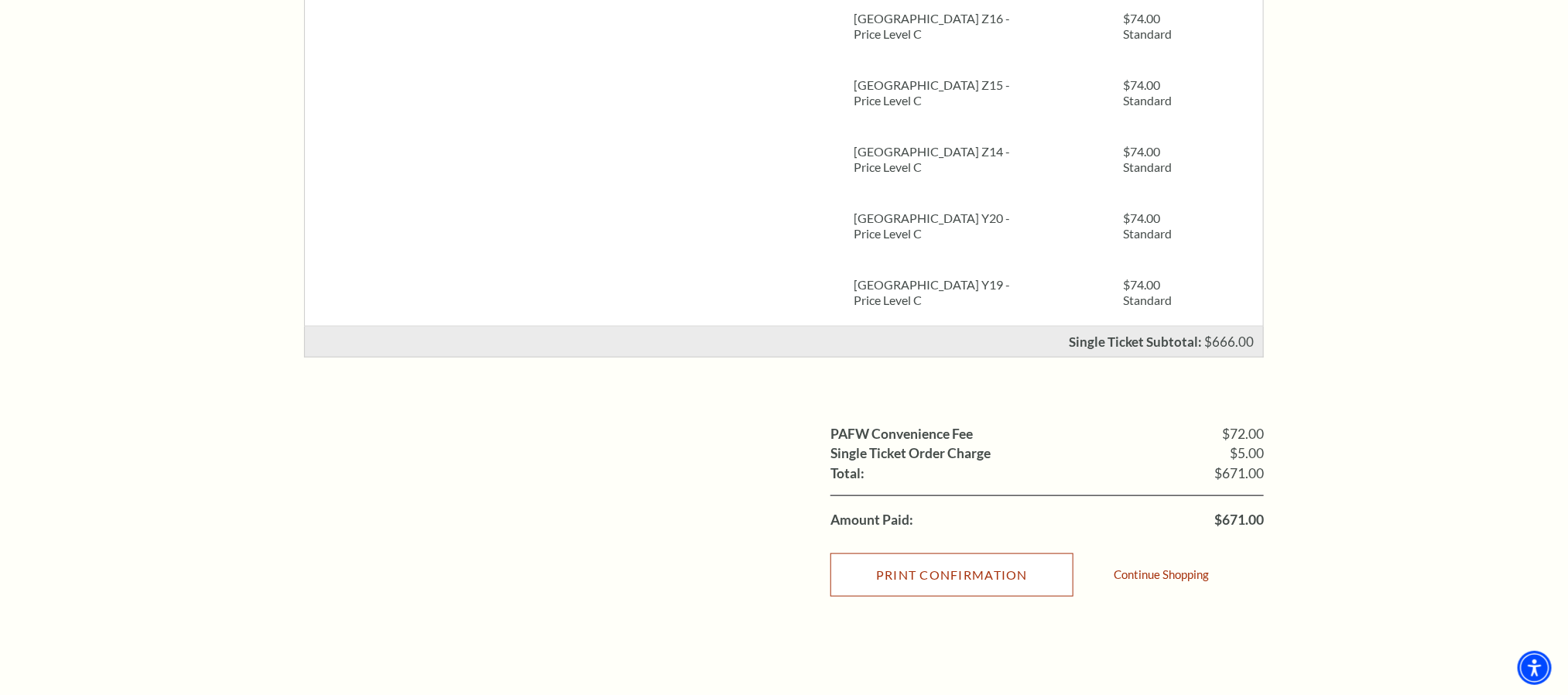
click at [992, 572] on input "Print Confirmation" at bounding box center [951, 575] width 243 height 44
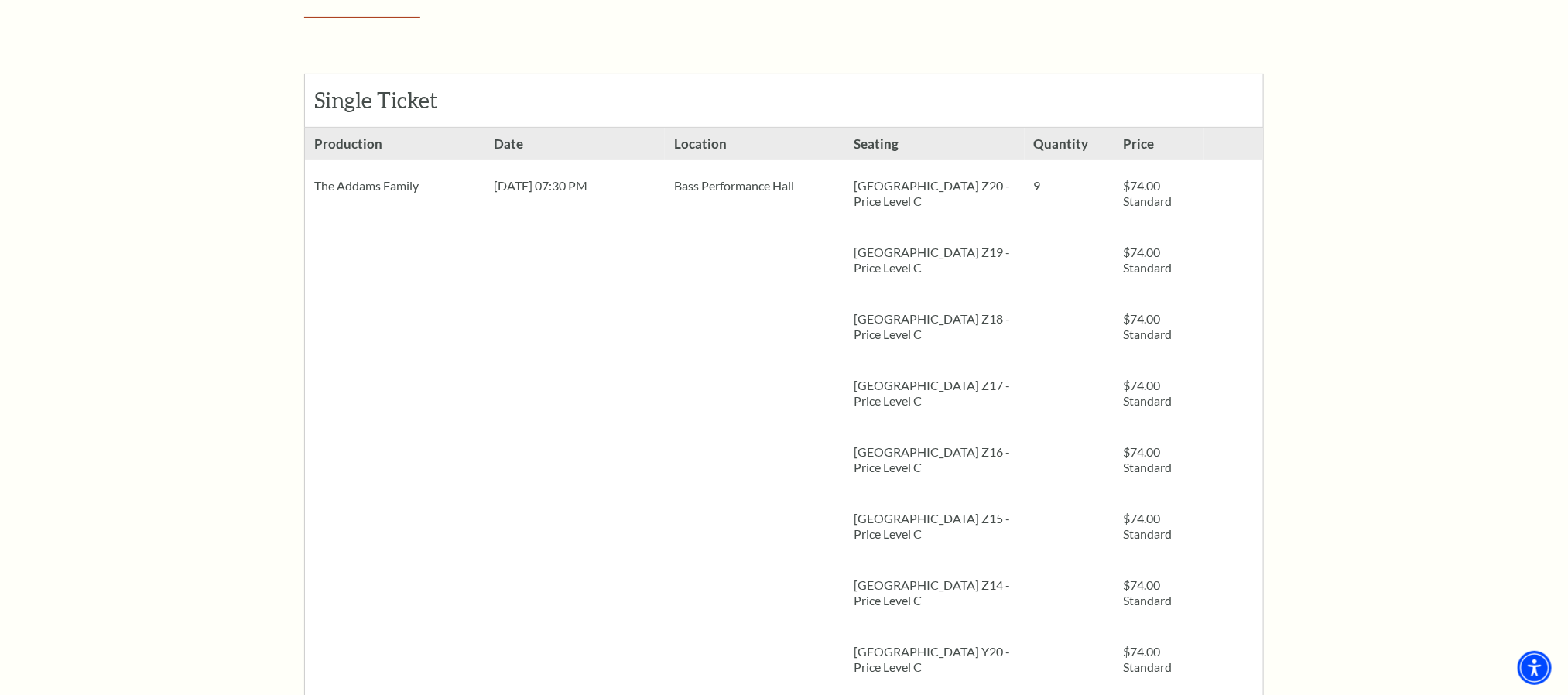
scroll to position [259, 0]
